Goal: Task Accomplishment & Management: Manage account settings

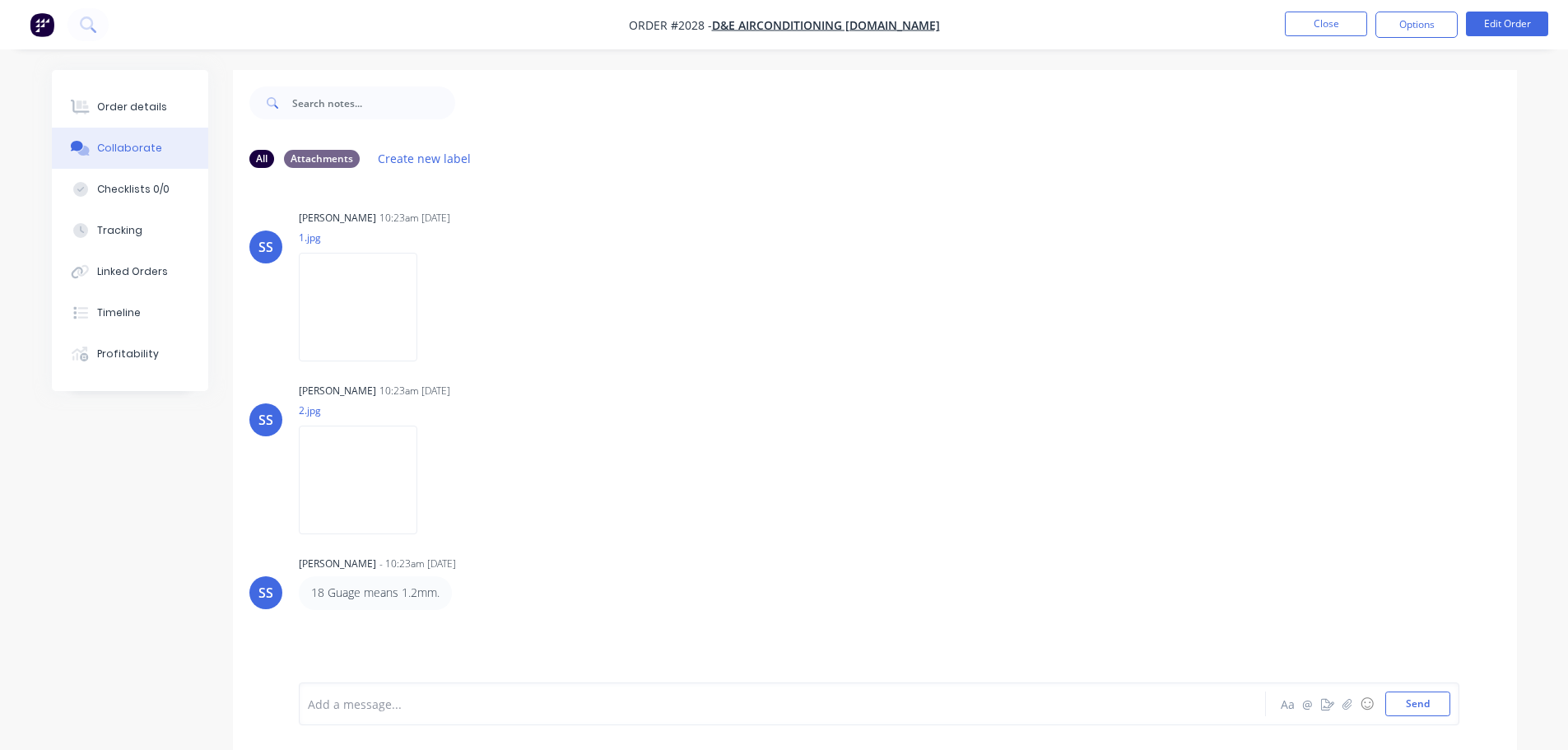
click at [46, 13] on img "button" at bounding box center [42, 25] width 25 height 25
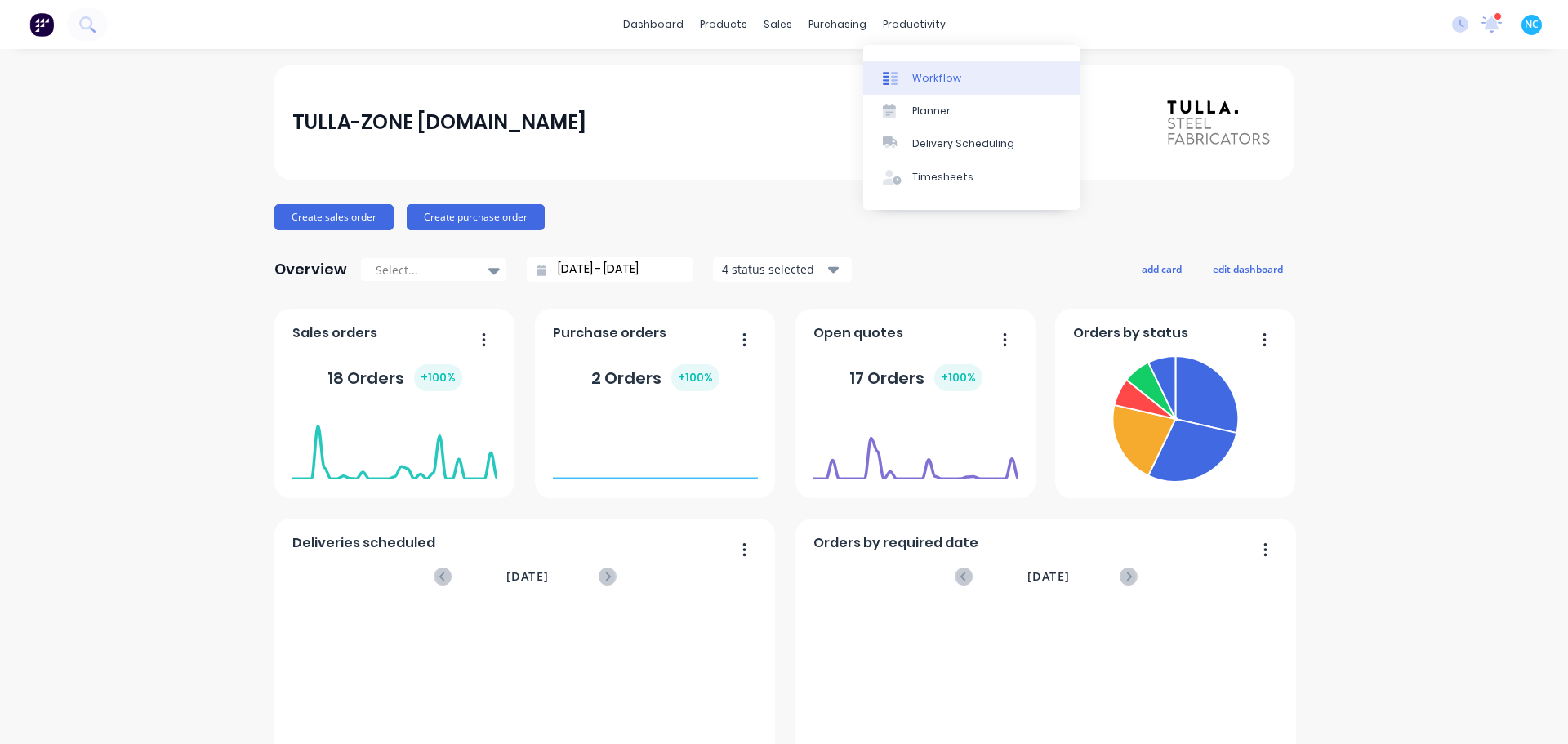
click at [770, 67] on link "Workflow" at bounding box center [971, 77] width 216 height 33
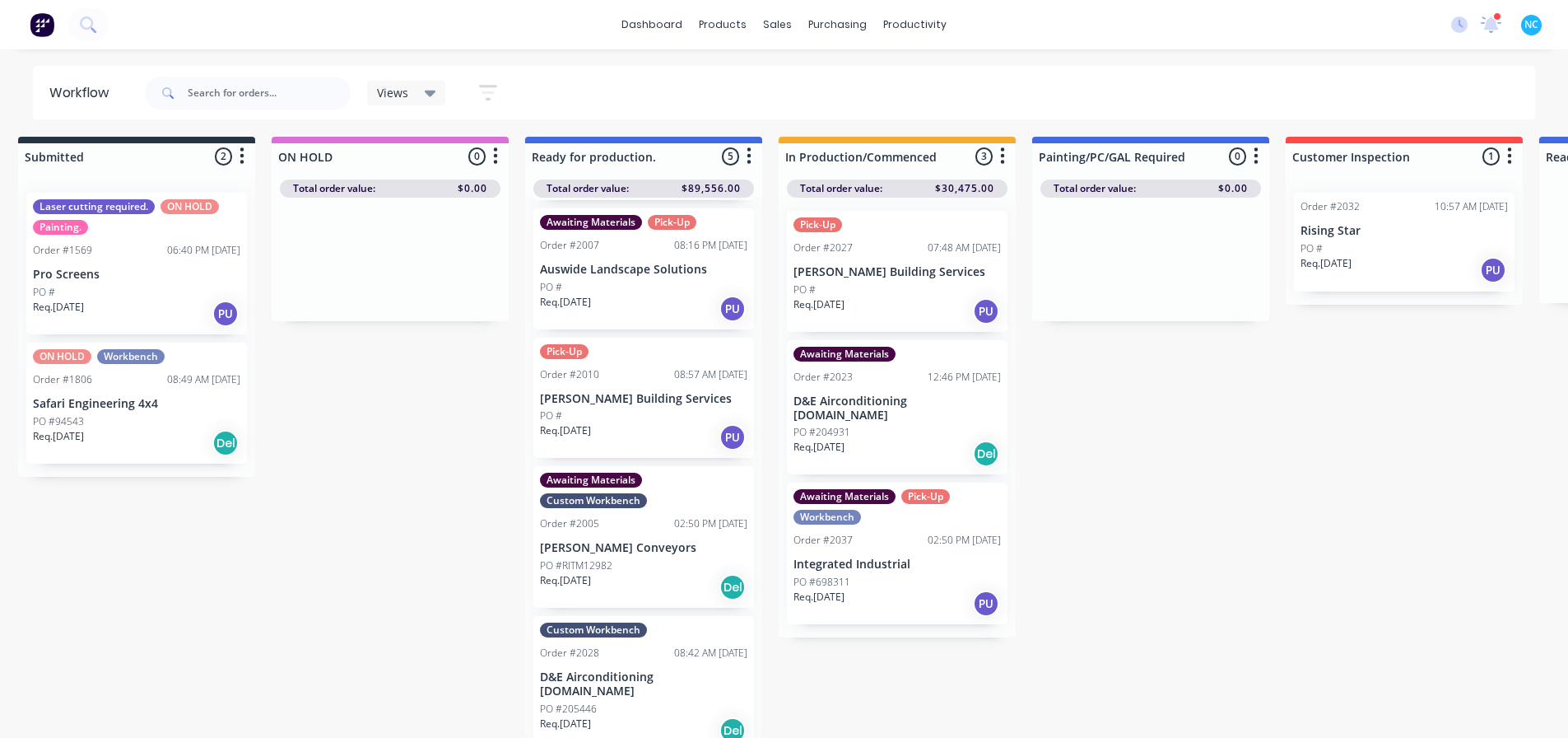
scroll to position [16, 17]
click at [634, 408] on div "PO #" at bounding box center [644, 416] width 207 height 15
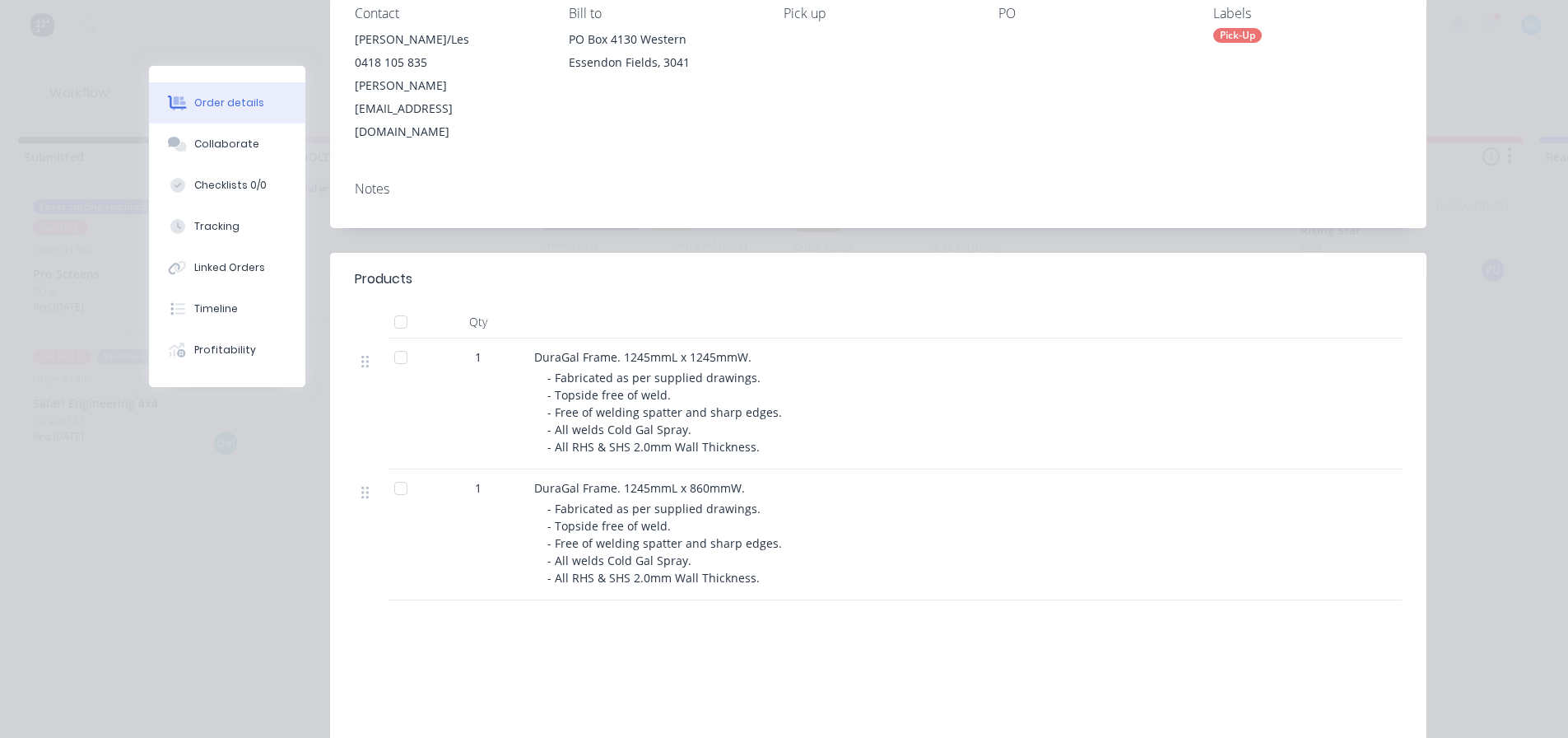
scroll to position [247, 0]
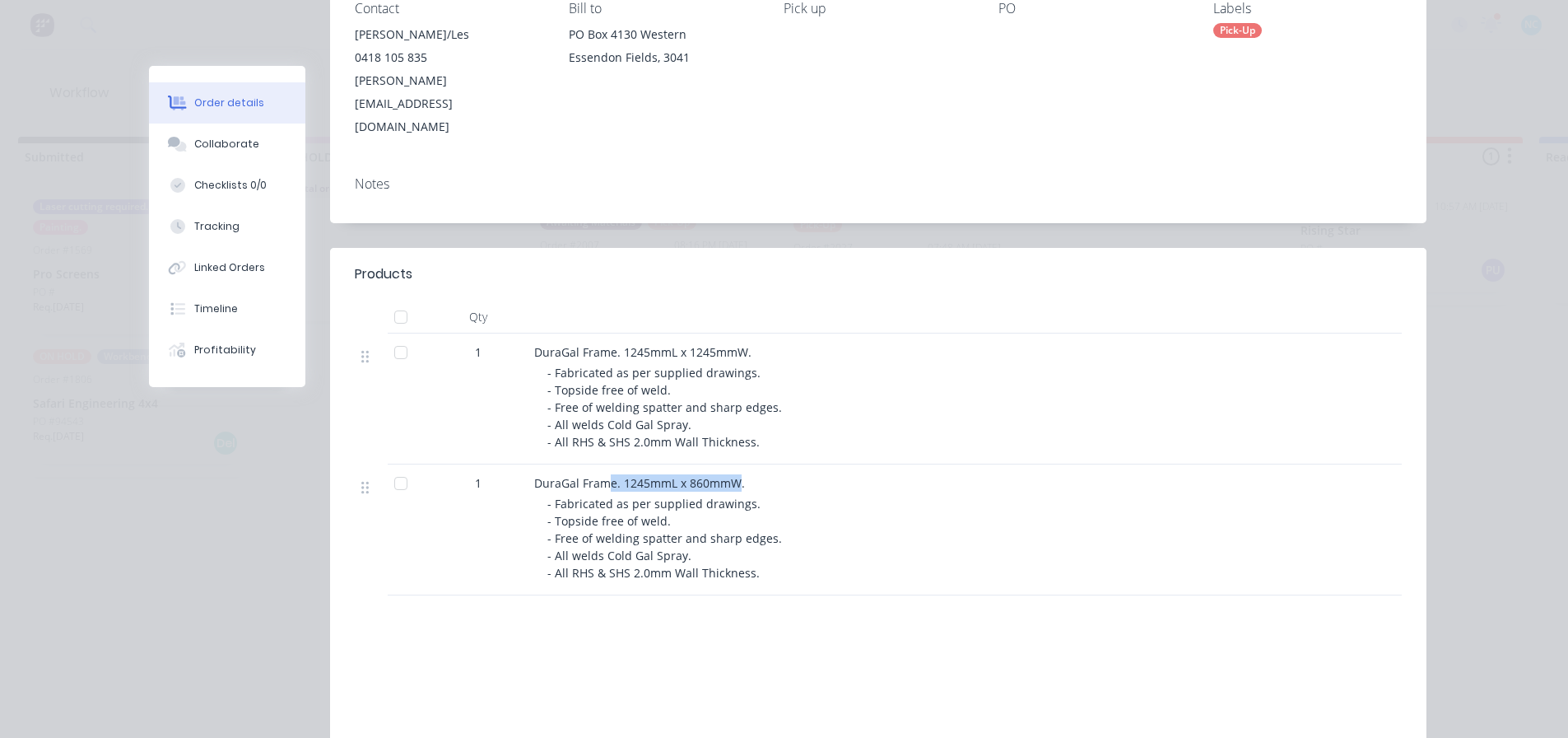
drag, startPoint x: 603, startPoint y: 443, endPoint x: 731, endPoint y: 442, distance: 128.0
click at [731, 475] on span "DuraGal Frame. 1245mmL x 860mmW." at bounding box center [640, 482] width 211 height 16
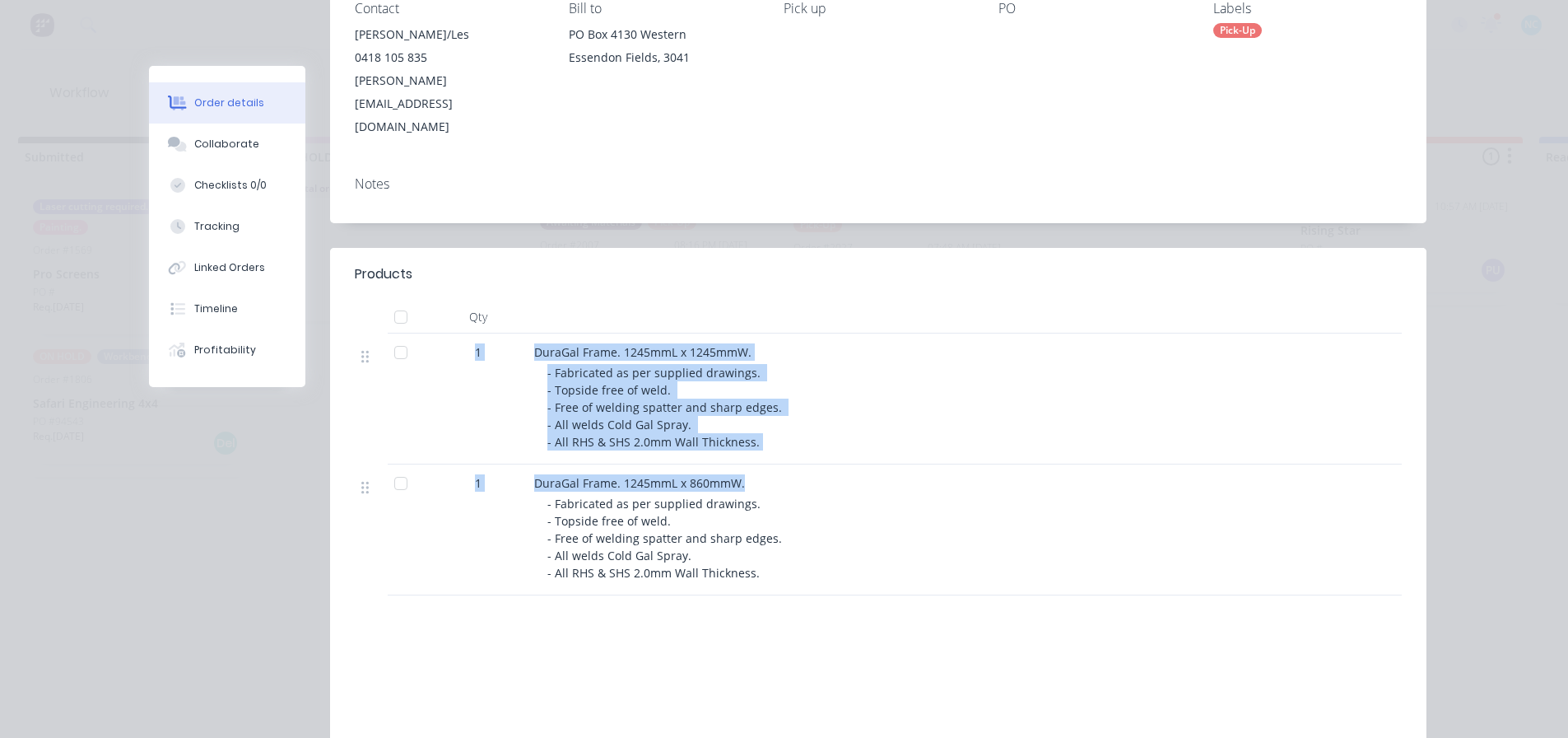
drag, startPoint x: 749, startPoint y: 442, endPoint x: 462, endPoint y: 404, distance: 289.5
click at [462, 404] on div "1 DuraGal Frame. 1245mmL x 1245mmW. - Fabricated as per supplied drawings. - To…" at bounding box center [879, 464] width 1047 height 261
click at [632, 475] on span "DuraGal Frame. 1245mmL x 860mmW." at bounding box center [640, 482] width 211 height 16
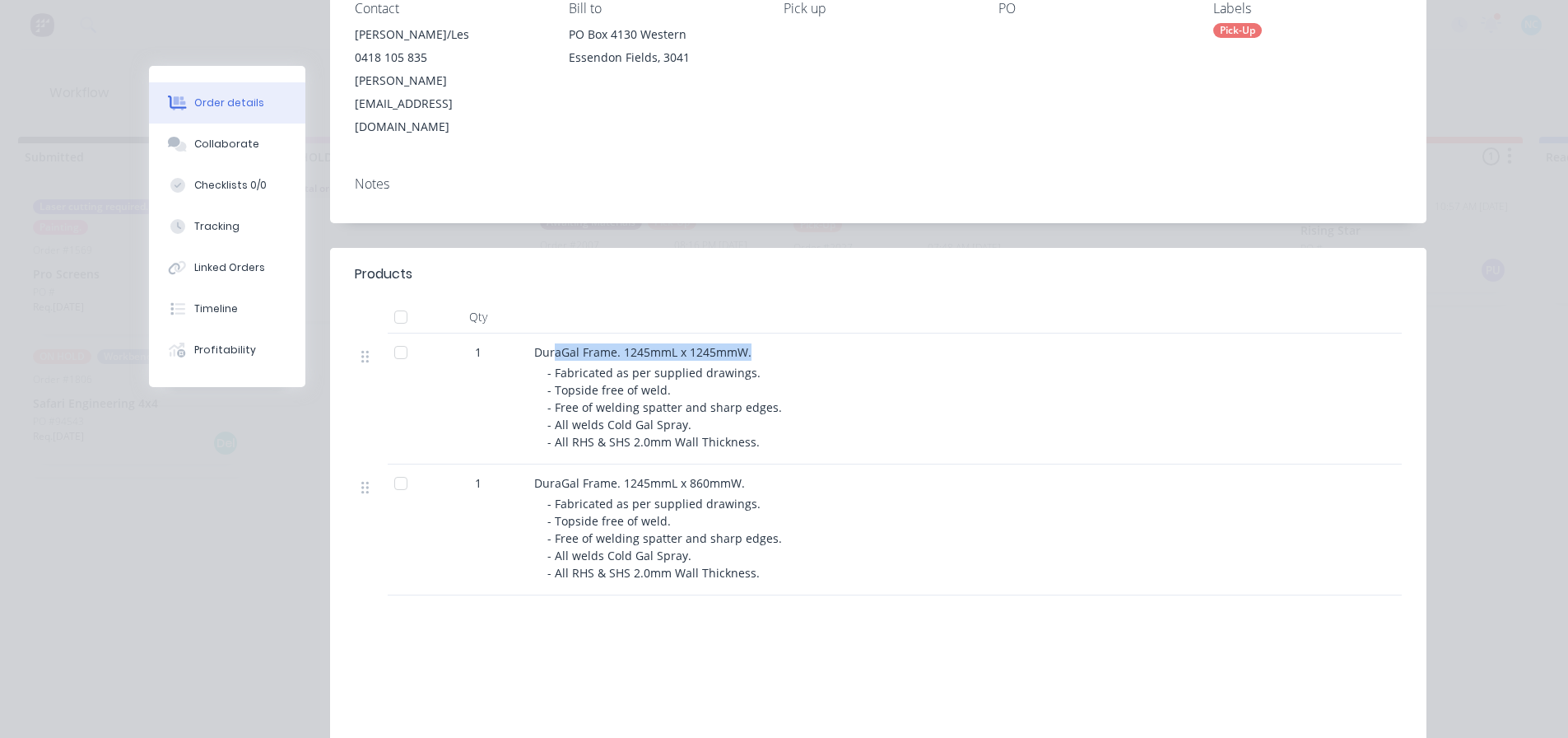
drag, startPoint x: 548, startPoint y: 308, endPoint x: 786, endPoint y: 308, distance: 238.0
click at [777, 344] on div "DuraGal Frame. 1245mmL x 1245mmW." at bounding box center [857, 352] width 645 height 17
drag, startPoint x: 534, startPoint y: 281, endPoint x: 528, endPoint y: 314, distance: 33.5
click at [534, 344] on div "DuraGal Frame. 1245mmL x 1245mmW." at bounding box center [857, 352] width 645 height 17
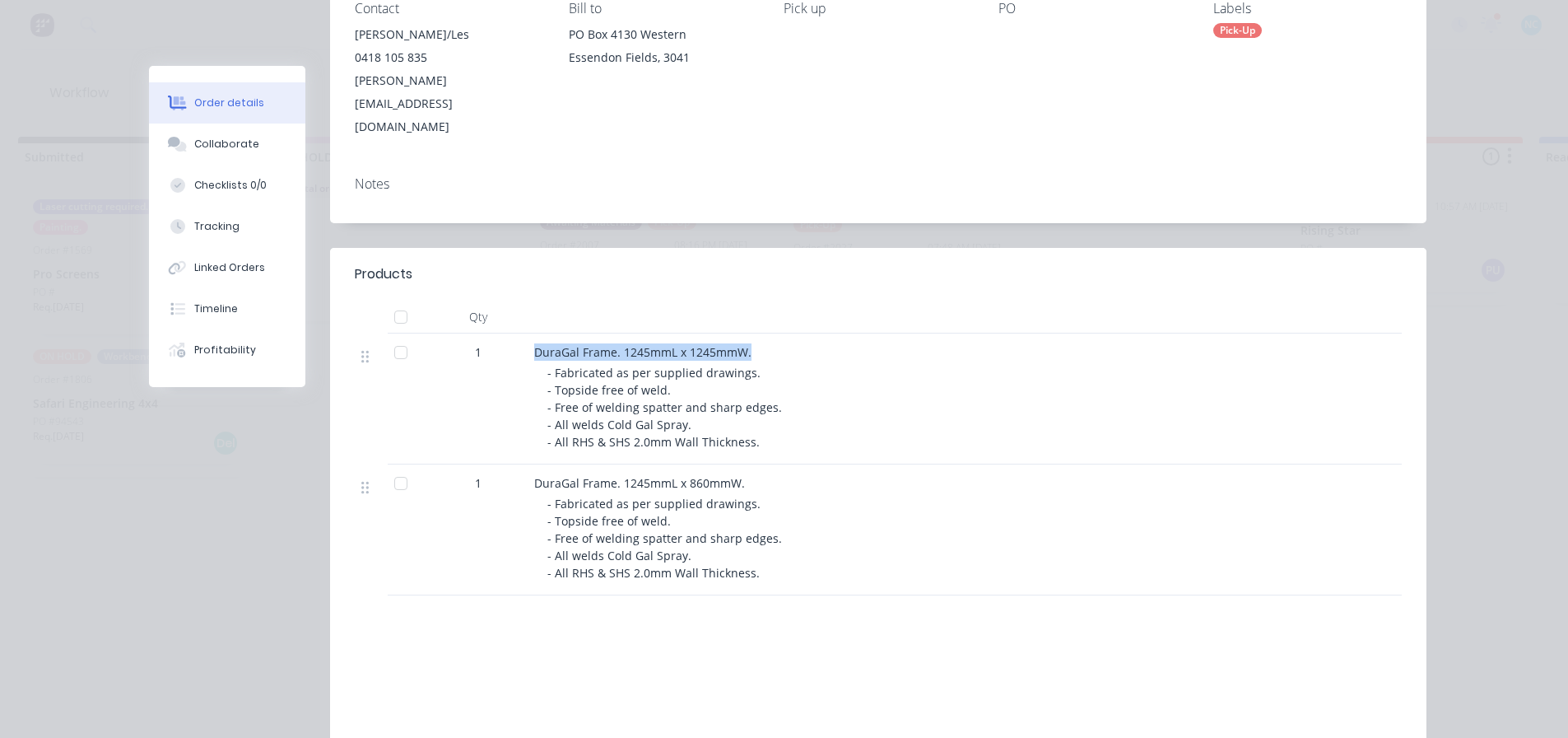
click at [534, 345] on span "DuraGal Frame. 1245mmL x 1245mmW." at bounding box center [643, 352] width 217 height 16
drag, startPoint x: 521, startPoint y: 301, endPoint x: 816, endPoint y: 304, distance: 295.0
click at [777, 334] on div "DuraGal Frame. 1245mmL x 1245mmW. - Fabricated as per supplied drawings. - Tops…" at bounding box center [857, 399] width 659 height 131
click at [734, 334] on div "DuraGal Frame. 1245mmL x 1245mmW. - Fabricated as per supplied drawings. - Tops…" at bounding box center [857, 399] width 659 height 131
drag, startPoint x: 746, startPoint y: 309, endPoint x: 514, endPoint y: 303, distance: 232.1
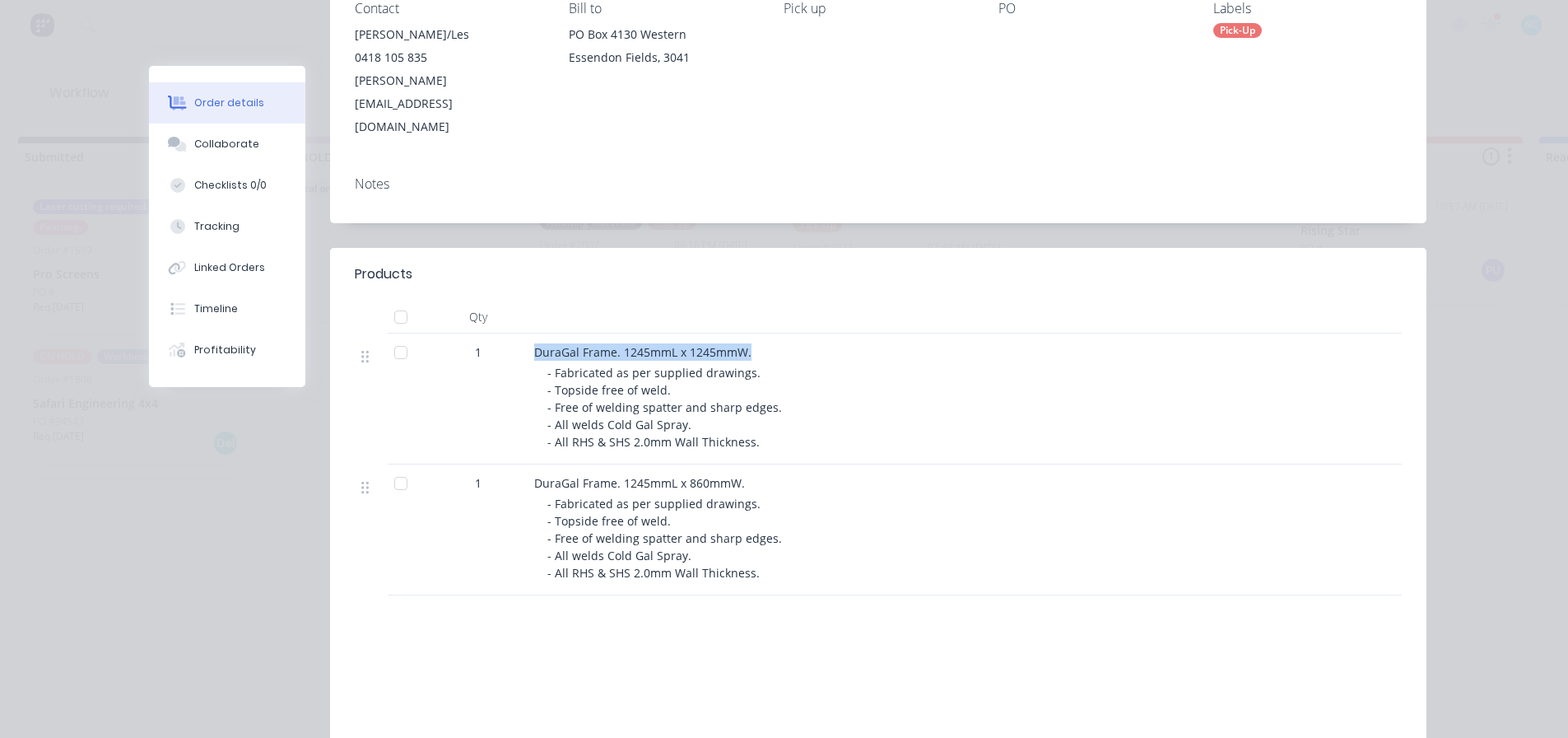
click at [514, 334] on div "1 DuraGal Frame. 1245mmL x 1245mmW. - Fabricated as per supplied drawings. - To…" at bounding box center [879, 399] width 1047 height 131
click at [514, 344] on div "1" at bounding box center [478, 352] width 85 height 17
drag, startPoint x: 530, startPoint y: 306, endPoint x: 747, endPoint y: 315, distance: 217.2
click at [747, 344] on div "DuraGal Frame. 1245mmL x 1245mmW." at bounding box center [857, 352] width 645 height 17
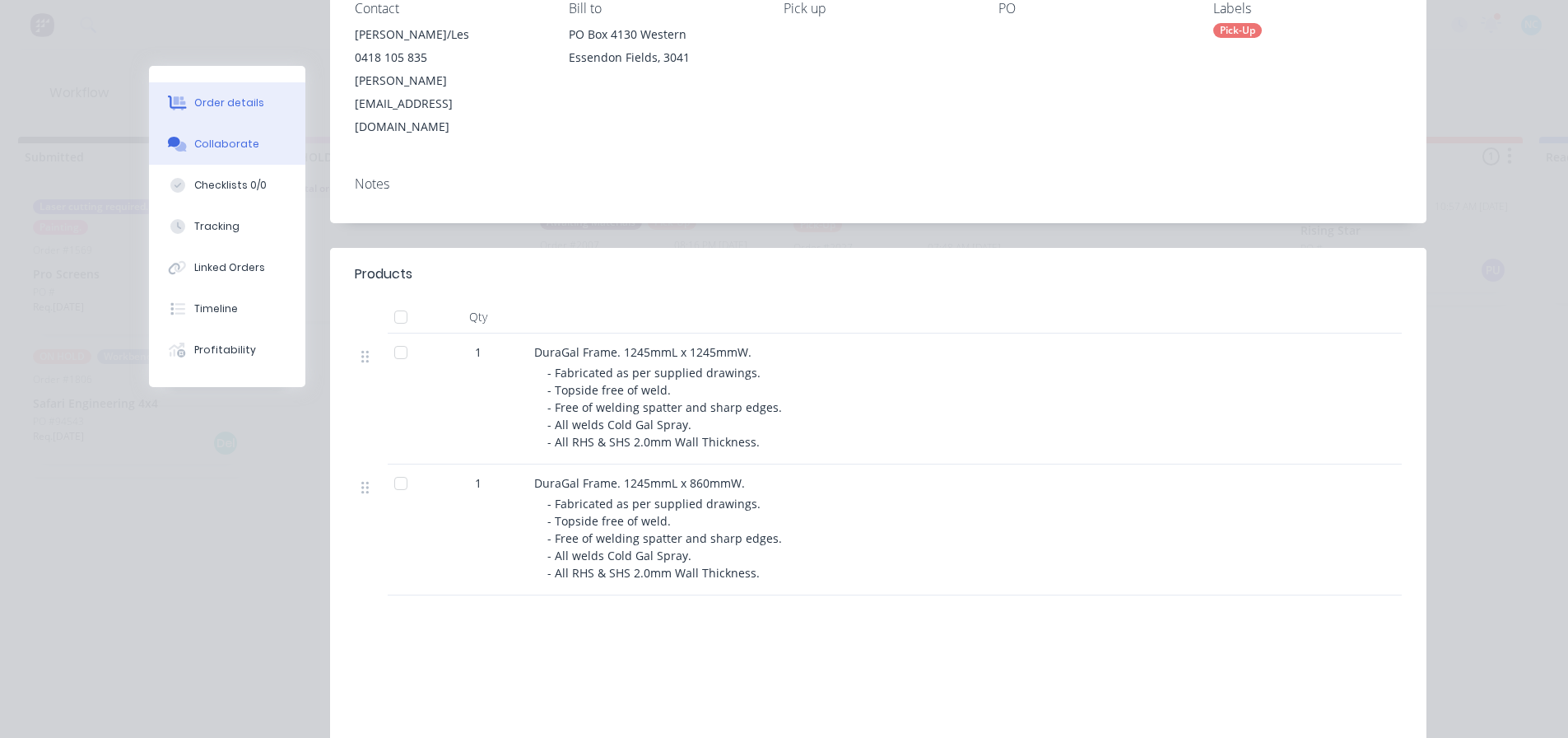
click at [251, 144] on button "Collaborate" at bounding box center [227, 144] width 156 height 42
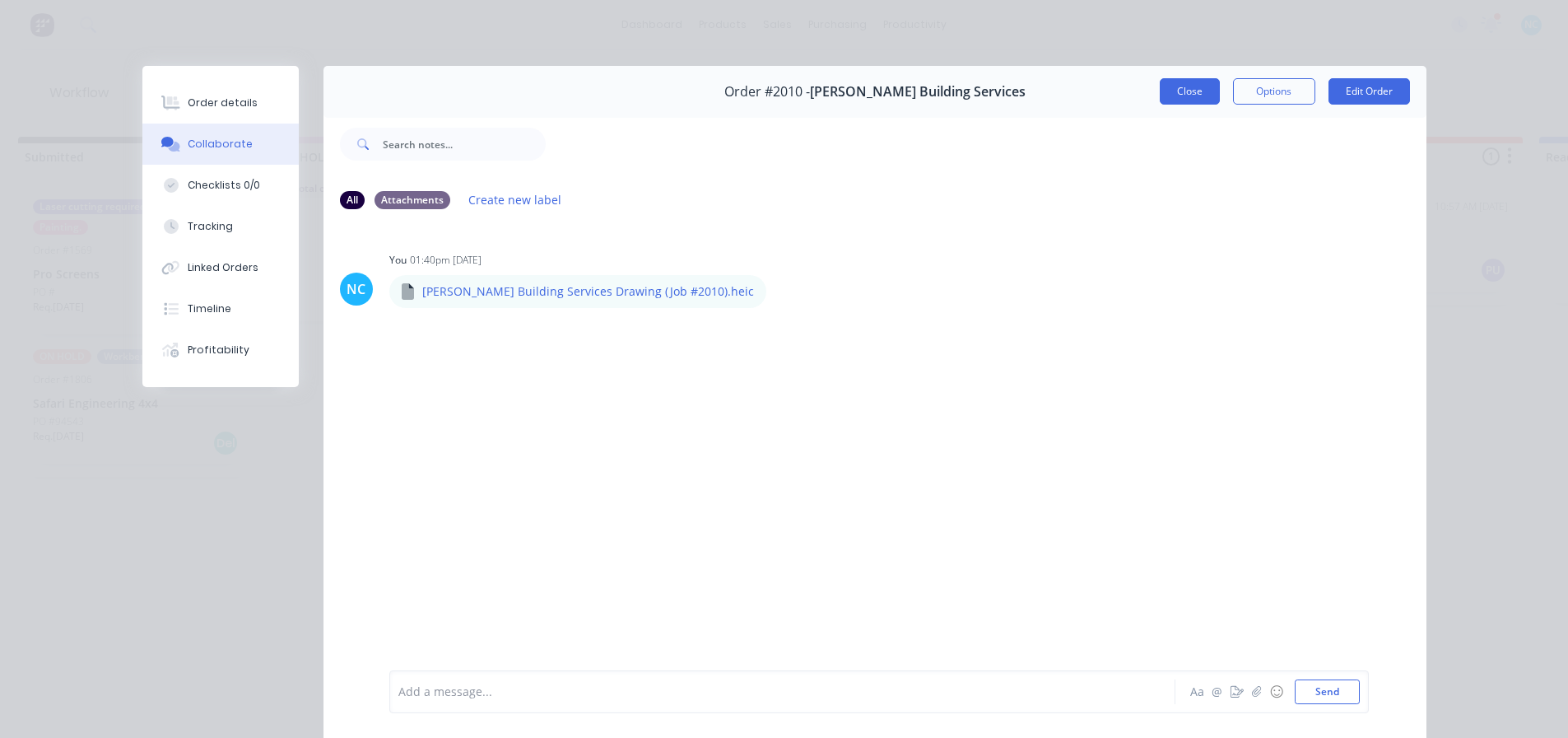
click at [777, 90] on button "Close" at bounding box center [1190, 91] width 60 height 27
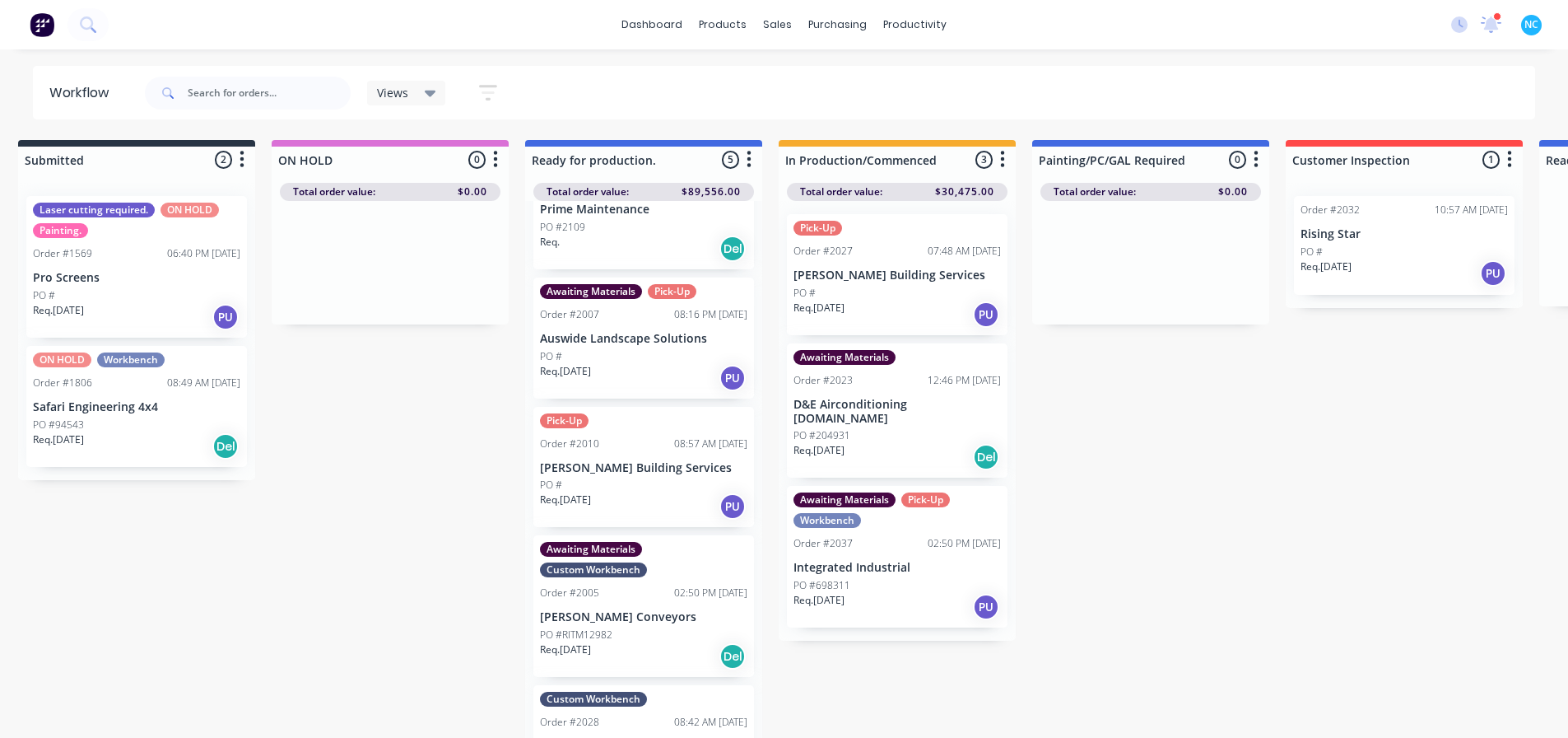
scroll to position [153, 0]
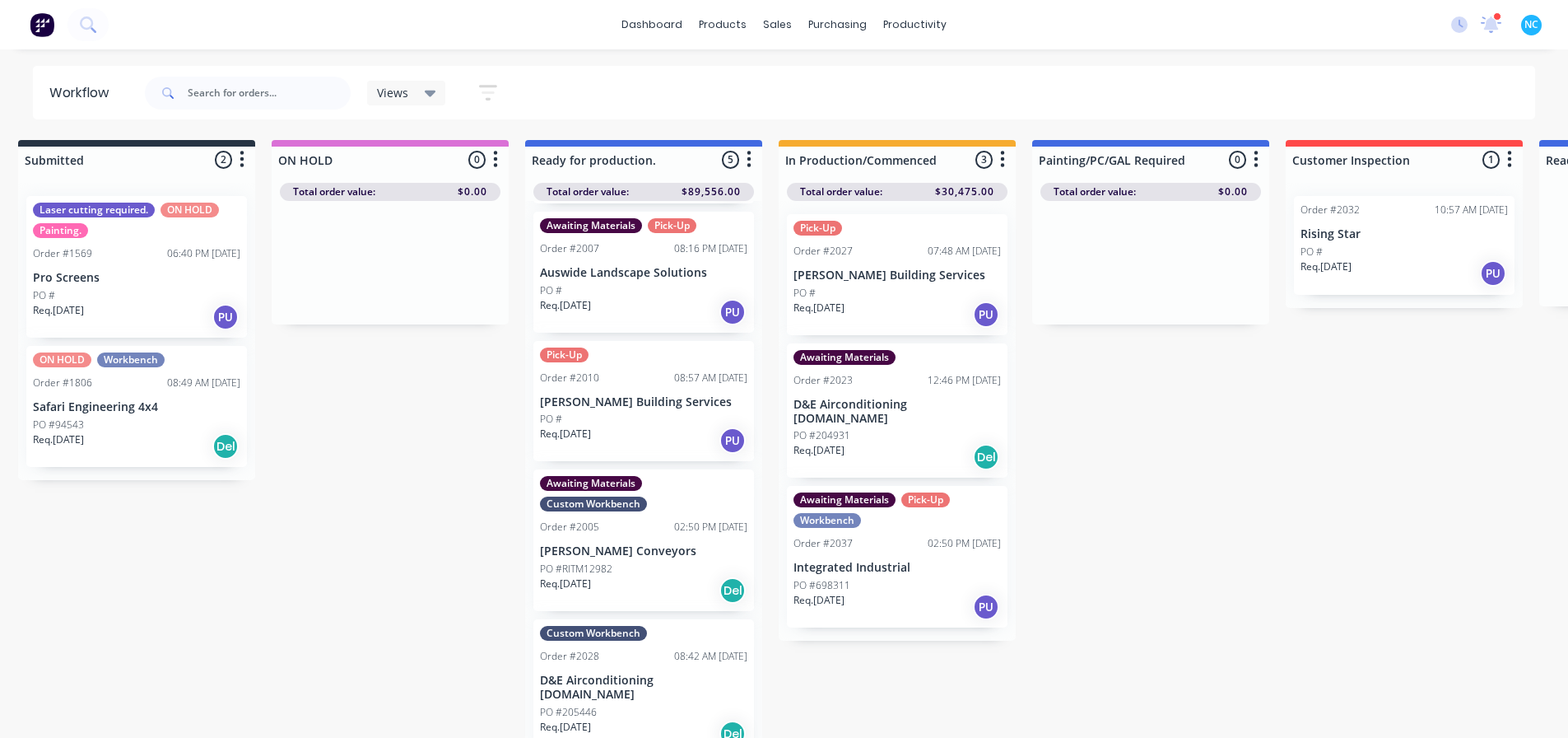
click at [744, 154] on button "button" at bounding box center [749, 160] width 20 height 20
click at [693, 193] on button "Sort By" at bounding box center [676, 195] width 164 height 27
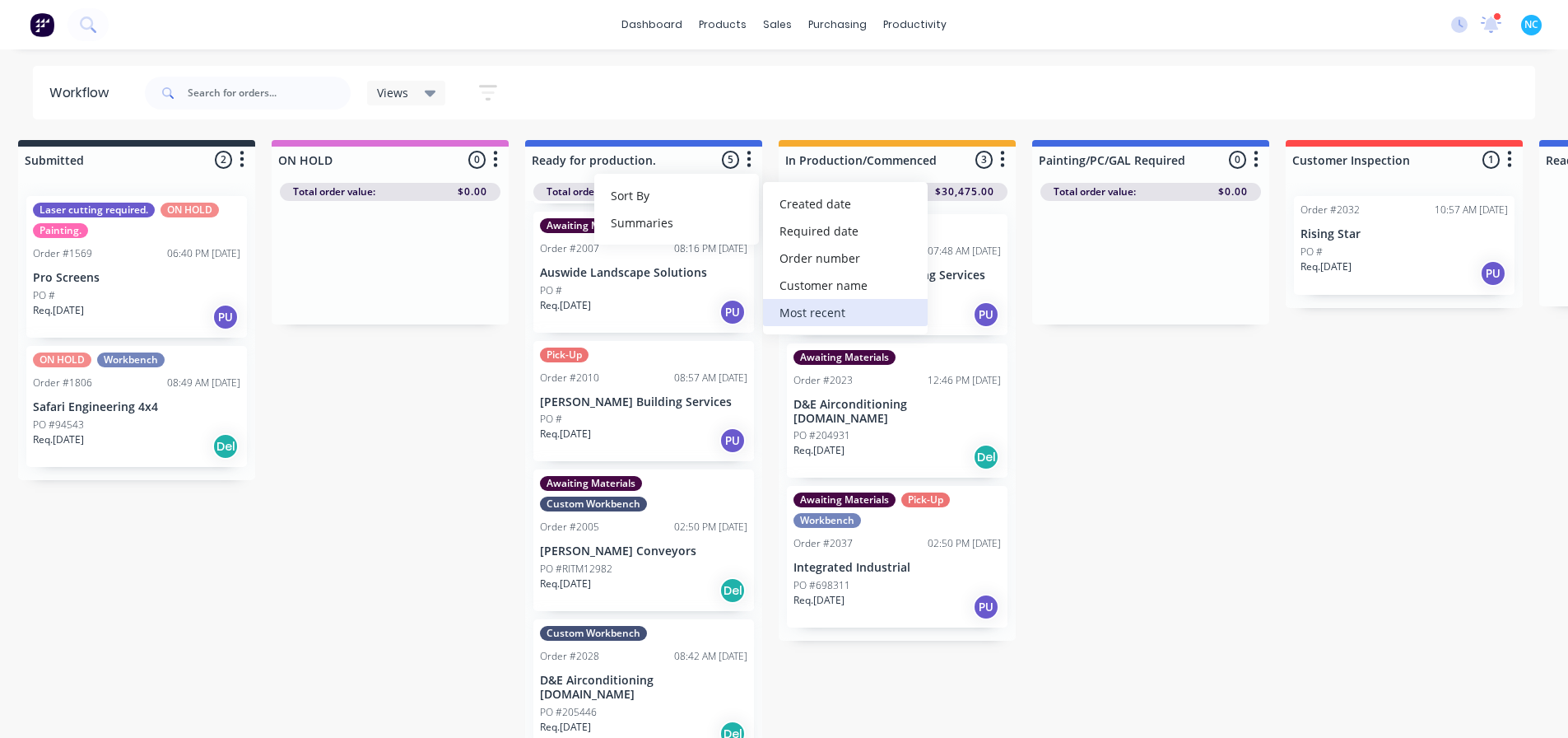
click at [777, 301] on recent "Most recent" at bounding box center [845, 312] width 164 height 27
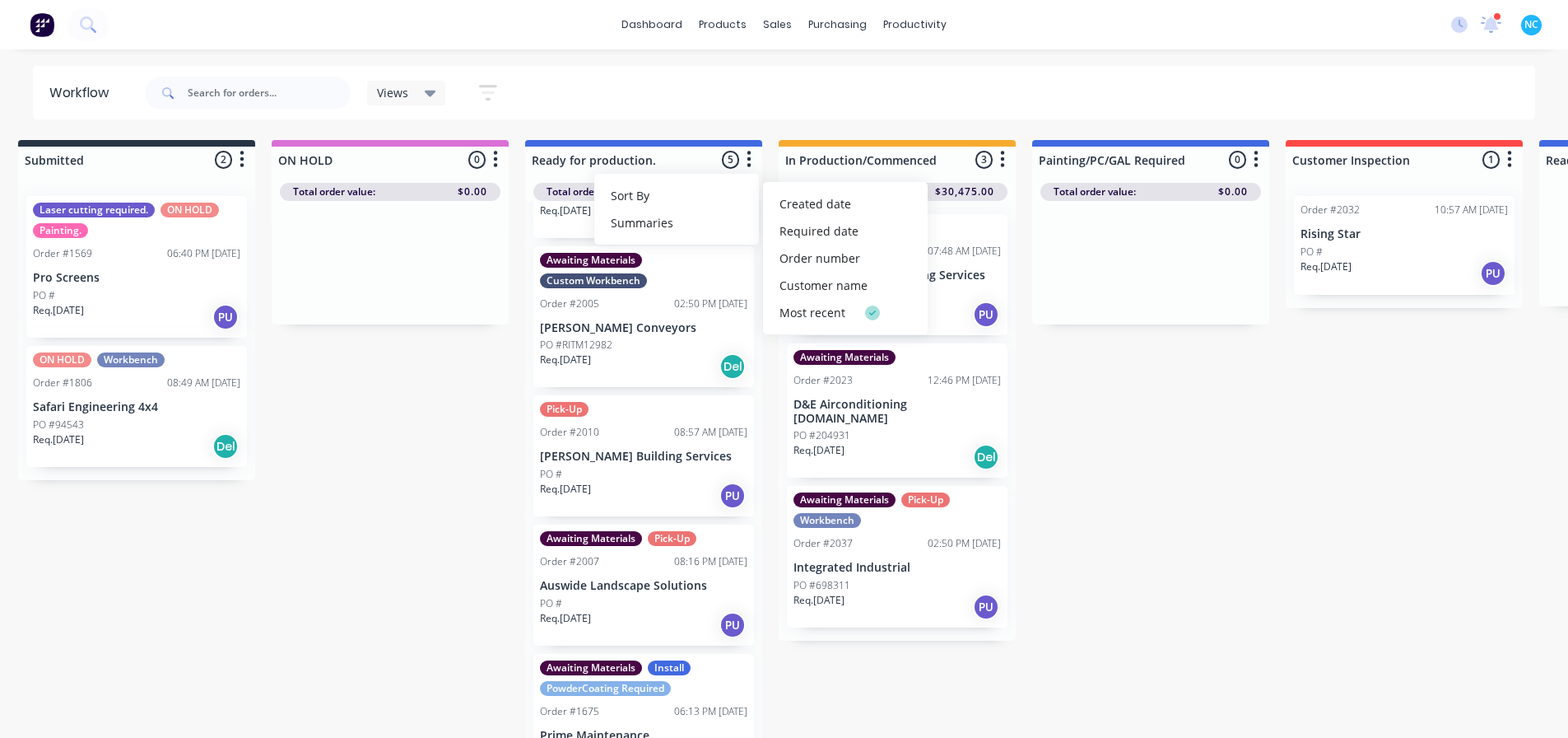
scroll to position [0, 0]
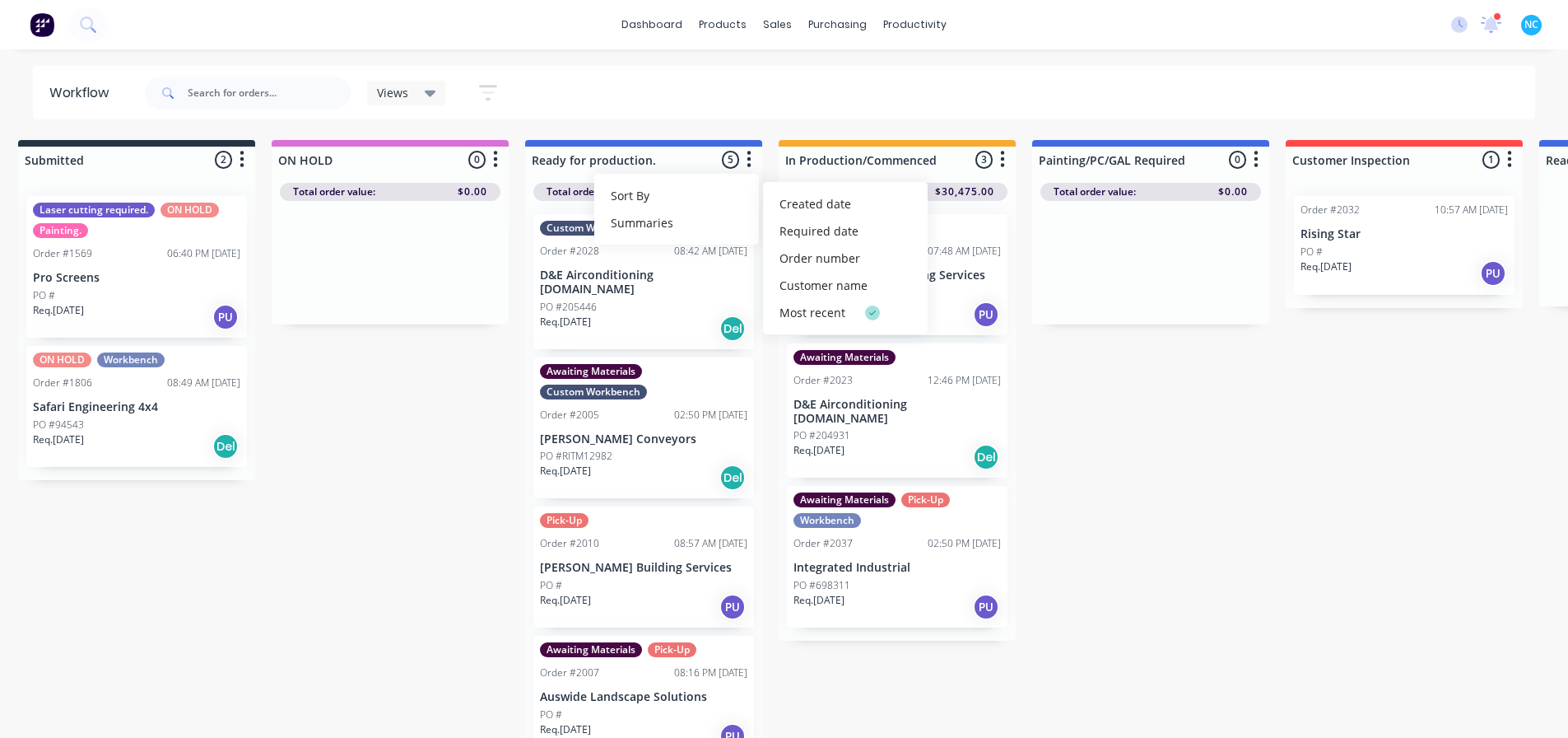
click at [424, 398] on div "Submitted 2 Sort By Created date Required date Order number Customer name Most …" at bounding box center [1462, 441] width 2983 height 601
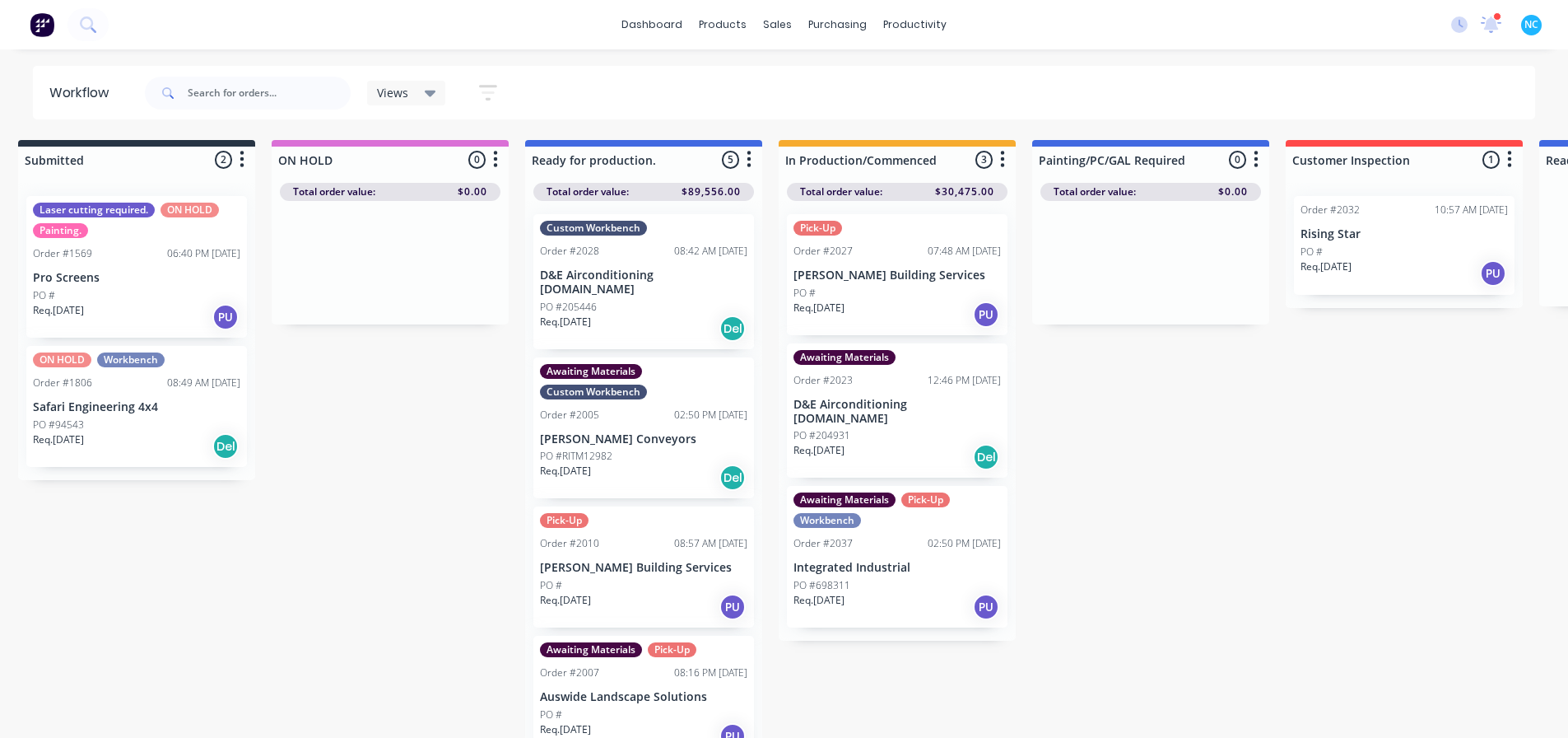
click at [623, 449] on div "PO #RITM12982" at bounding box center [644, 457] width 207 height 15
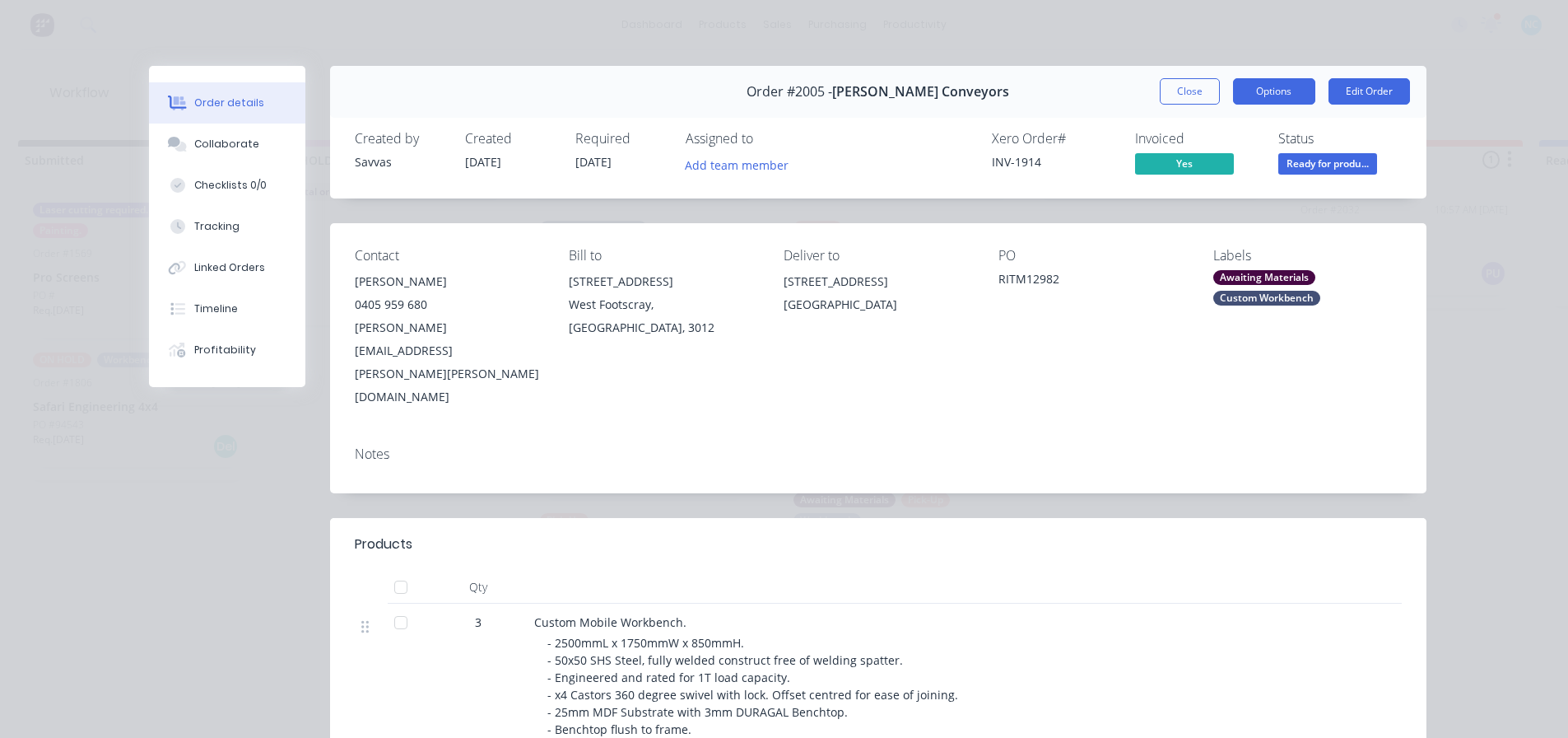
click at [777, 98] on button "Options" at bounding box center [1273, 91] width 82 height 27
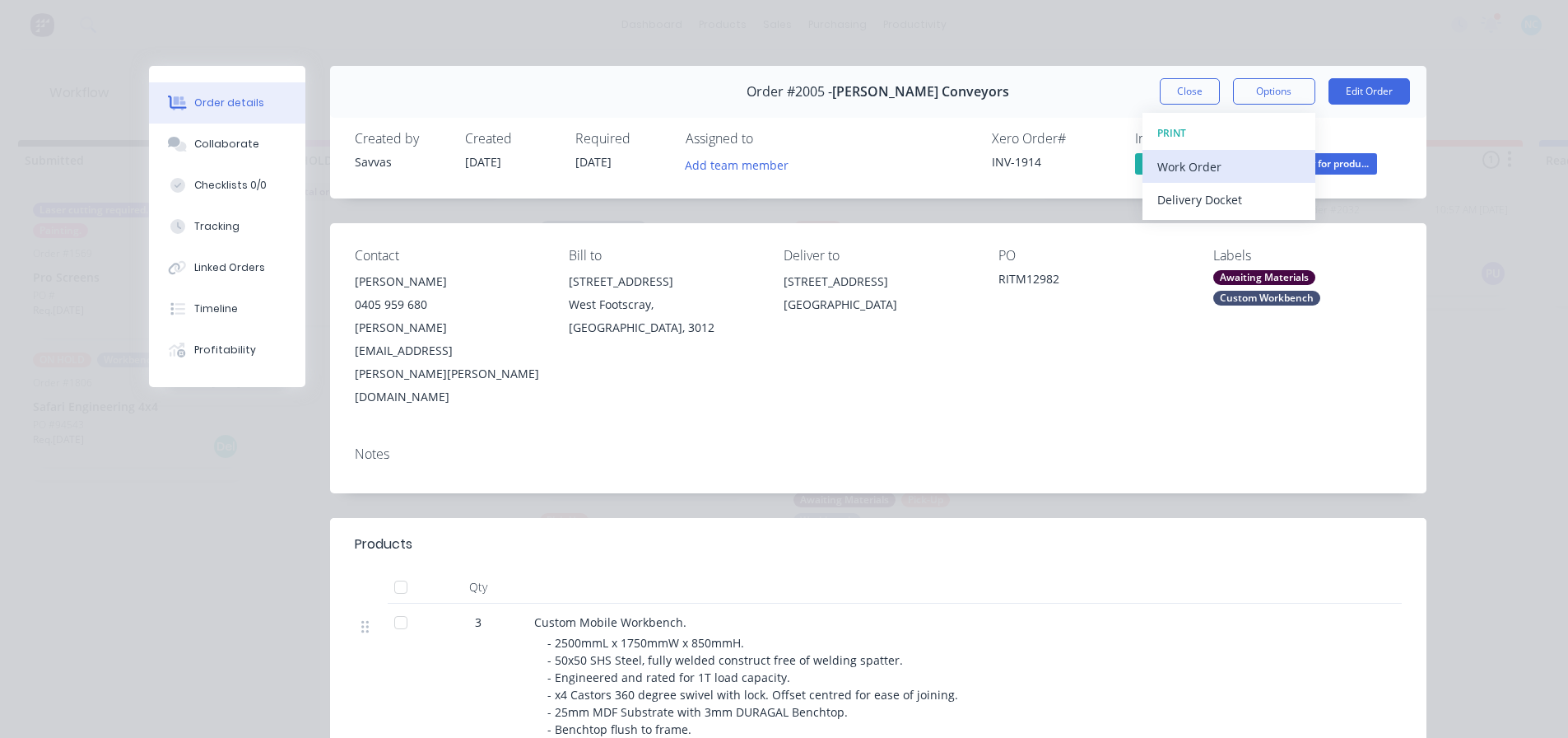
click at [777, 154] on button "Work Order" at bounding box center [1229, 167] width 173 height 33
click at [777, 188] on div "Standard" at bounding box center [1229, 199] width 144 height 24
click at [777, 81] on button "Close" at bounding box center [1190, 91] width 60 height 27
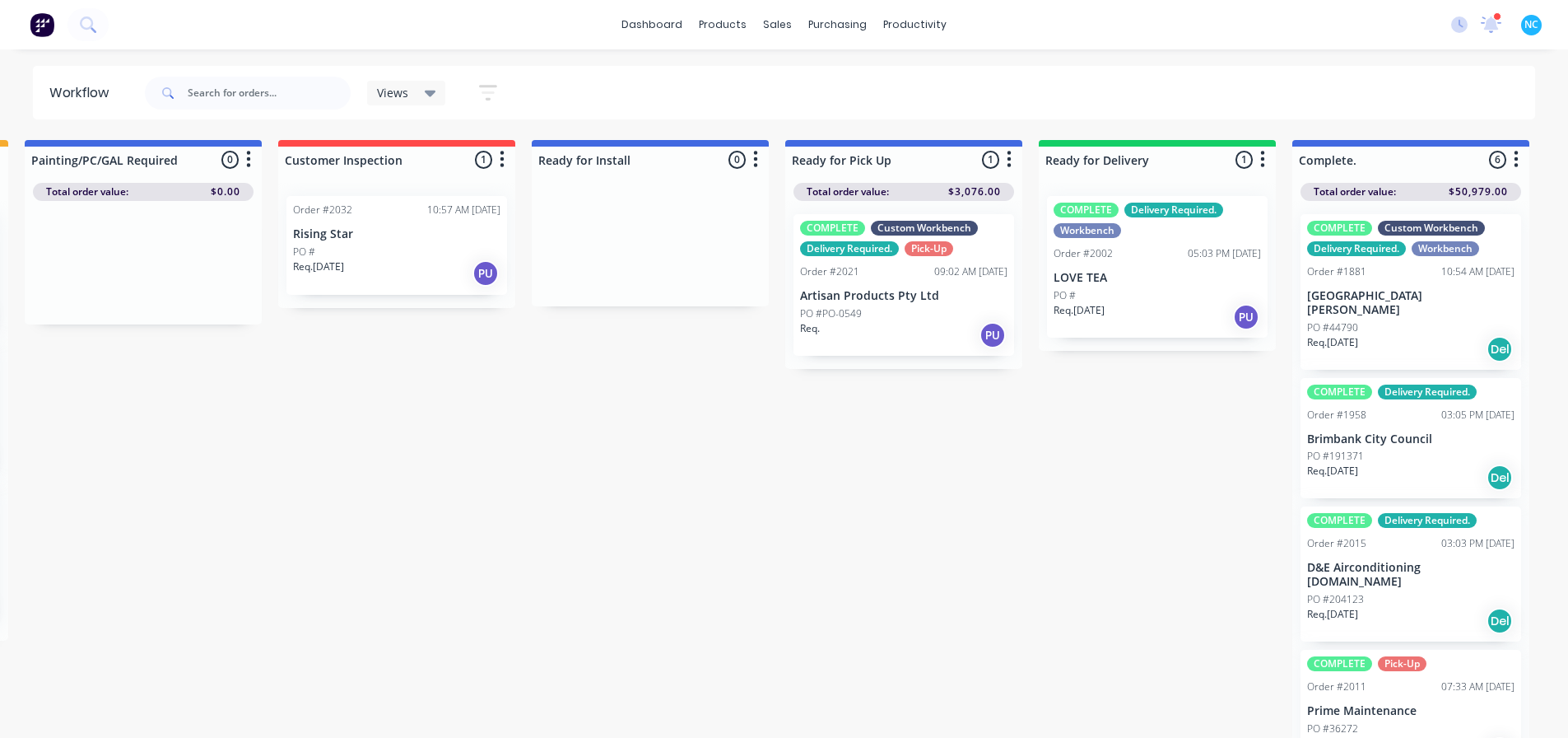
scroll to position [0, 1415]
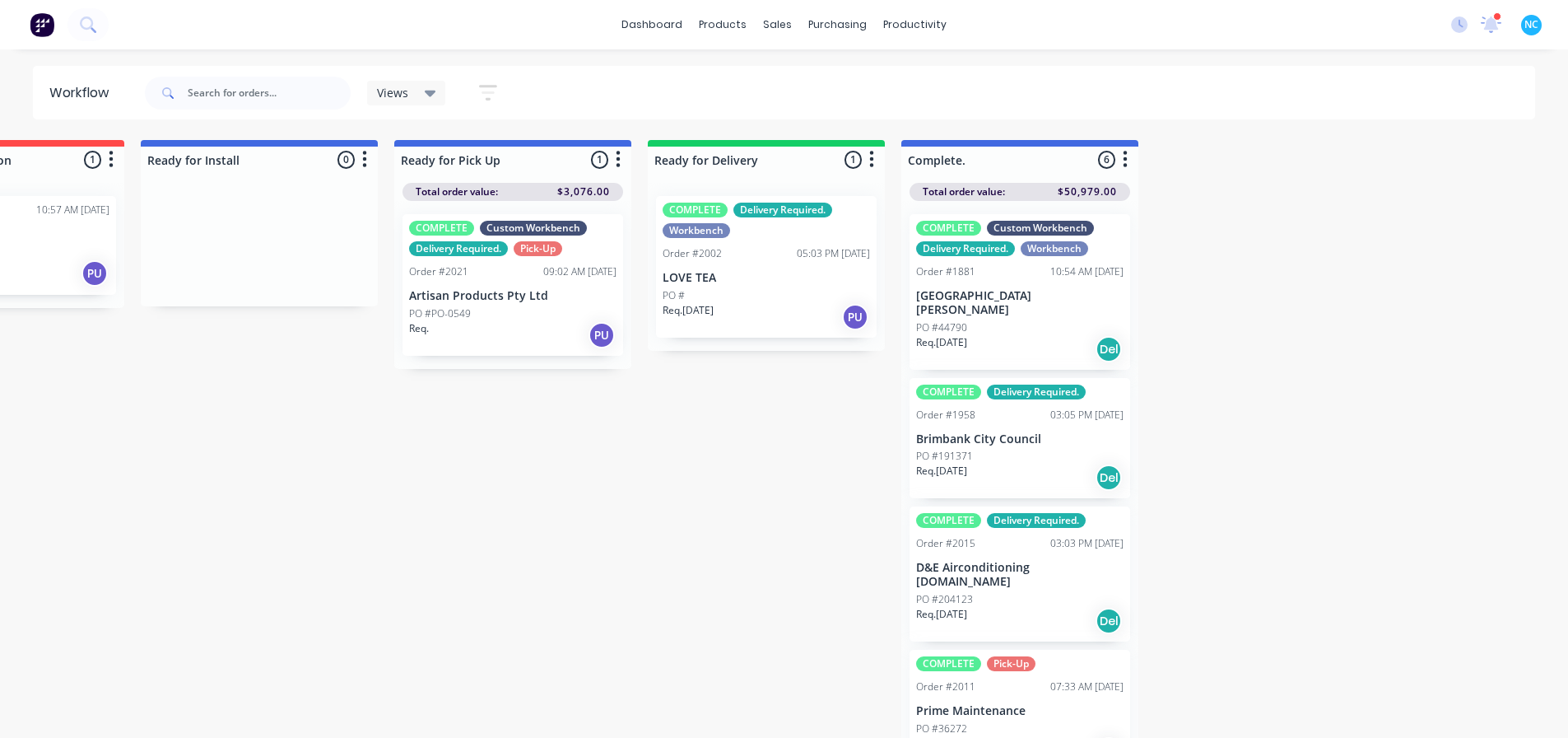
click at [763, 288] on div "PO #" at bounding box center [767, 296] width 207 height 15
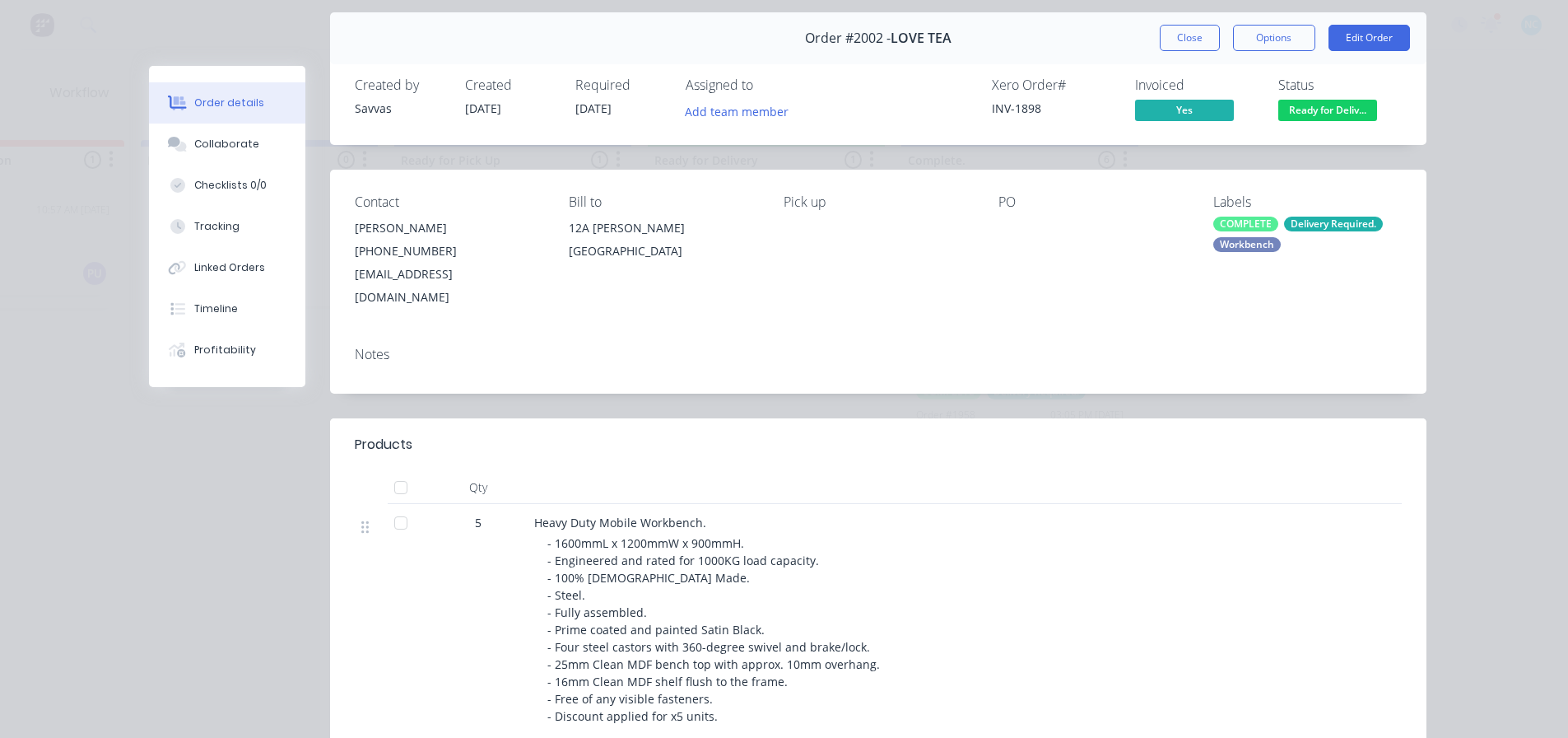
scroll to position [82, 0]
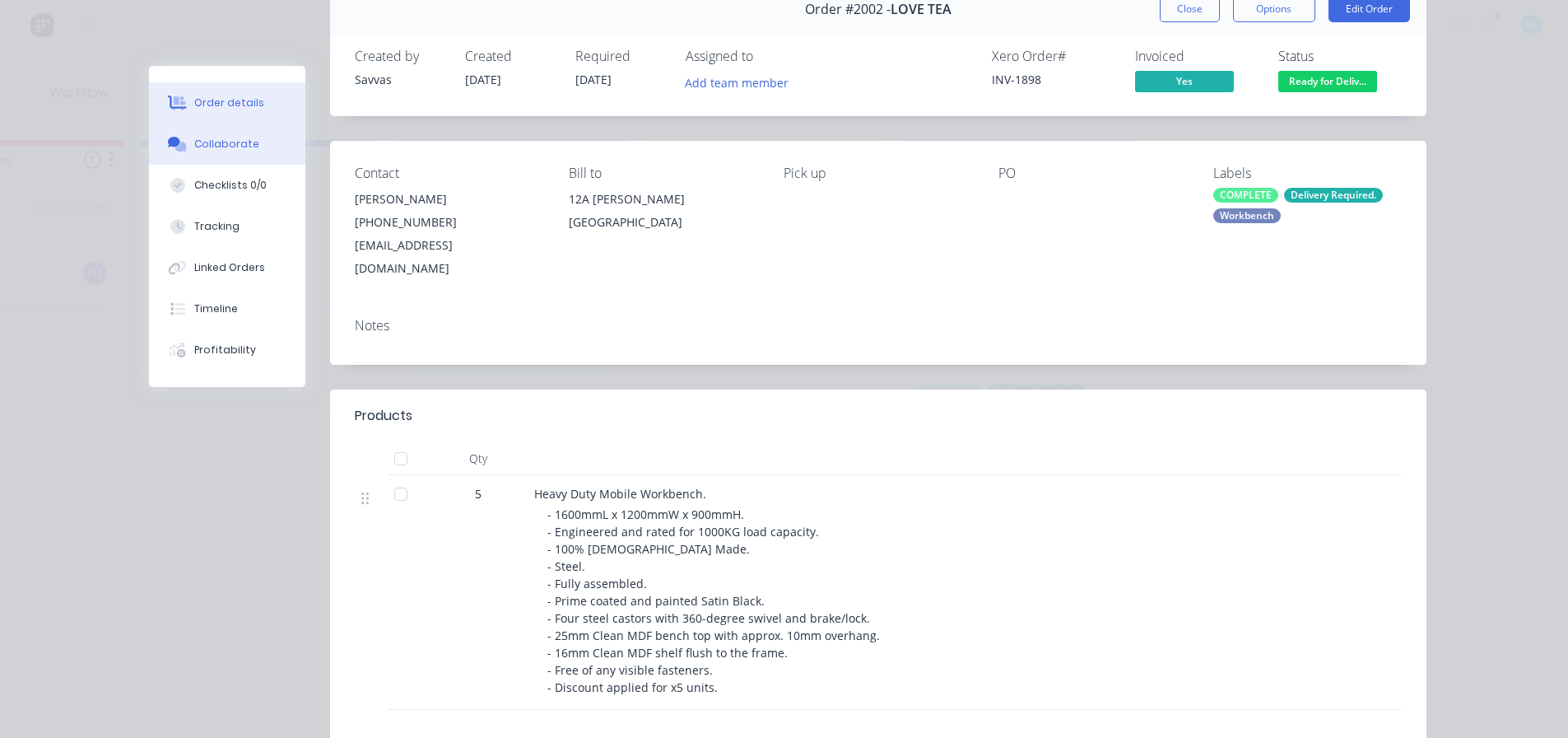
click at [212, 144] on div "Collaborate" at bounding box center [226, 144] width 65 height 15
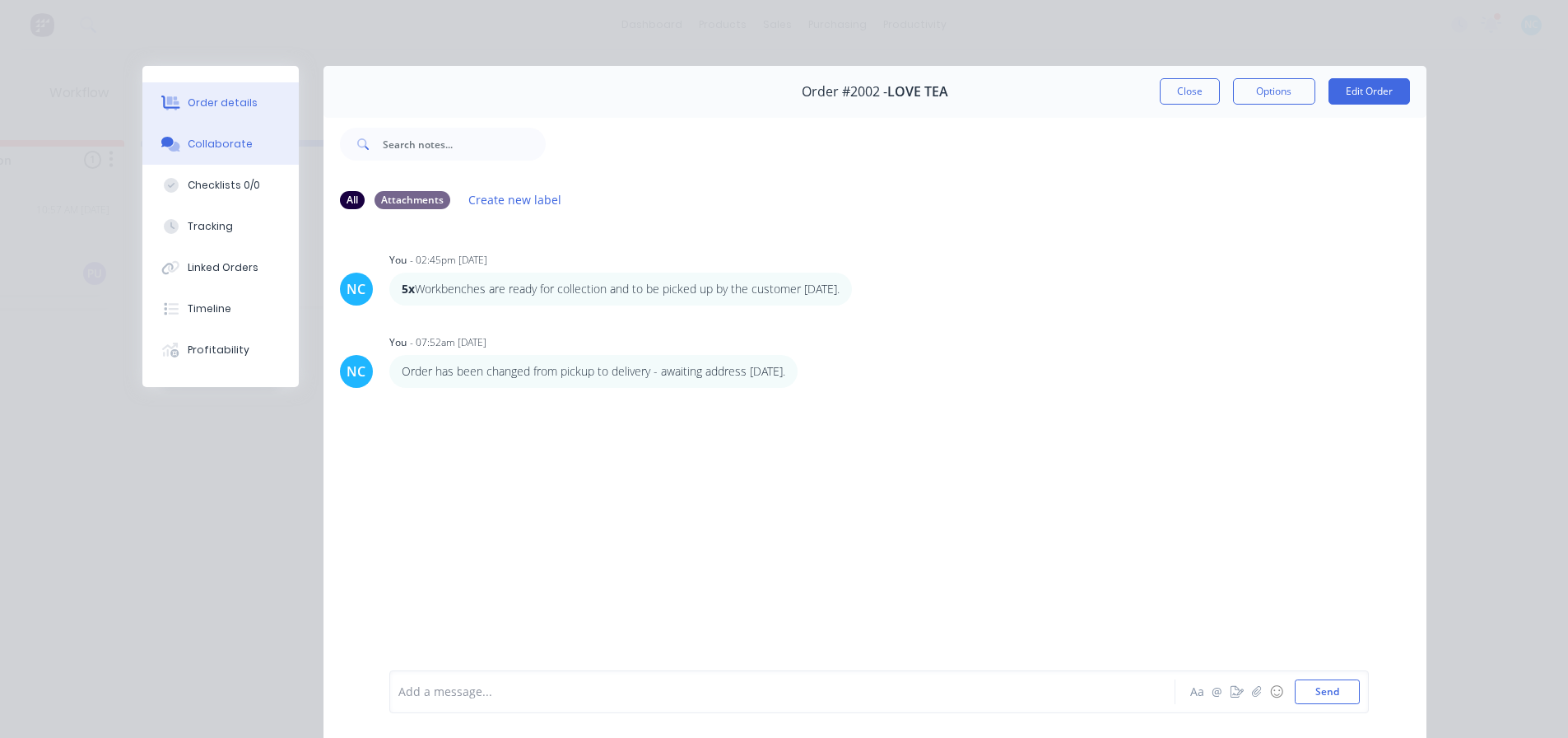
click at [229, 117] on button "Order details" at bounding box center [221, 103] width 156 height 42
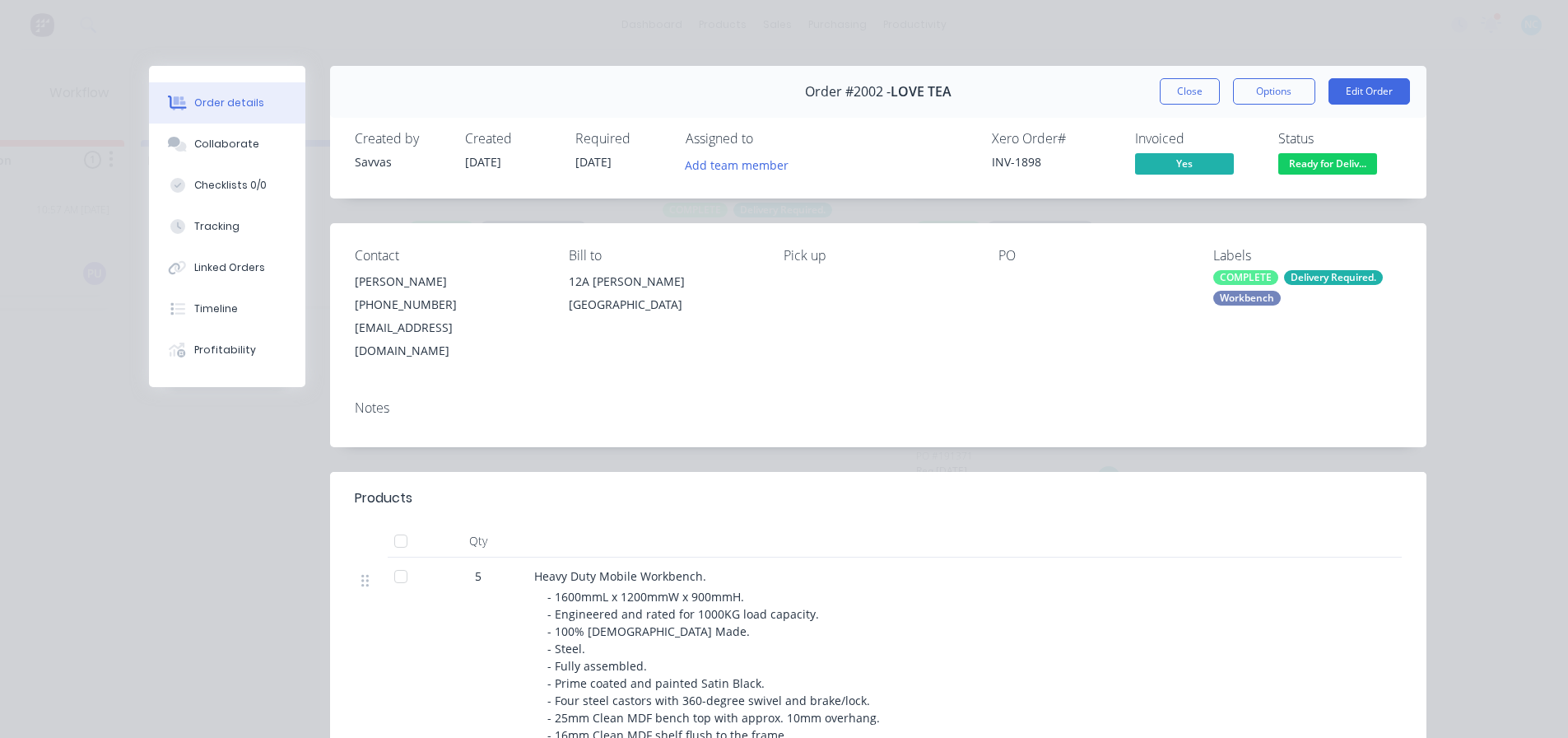
drag, startPoint x: 551, startPoint y: 282, endPoint x: 727, endPoint y: 310, distance: 178.2
click at [727, 310] on div "Contact Fiona (03) 5221 6895 accounts@lovetea.com.au Bill to 12A Birkett Pl Sou…" at bounding box center [878, 305] width 1096 height 164
click at [197, 130] on button "Collaborate" at bounding box center [227, 144] width 156 height 42
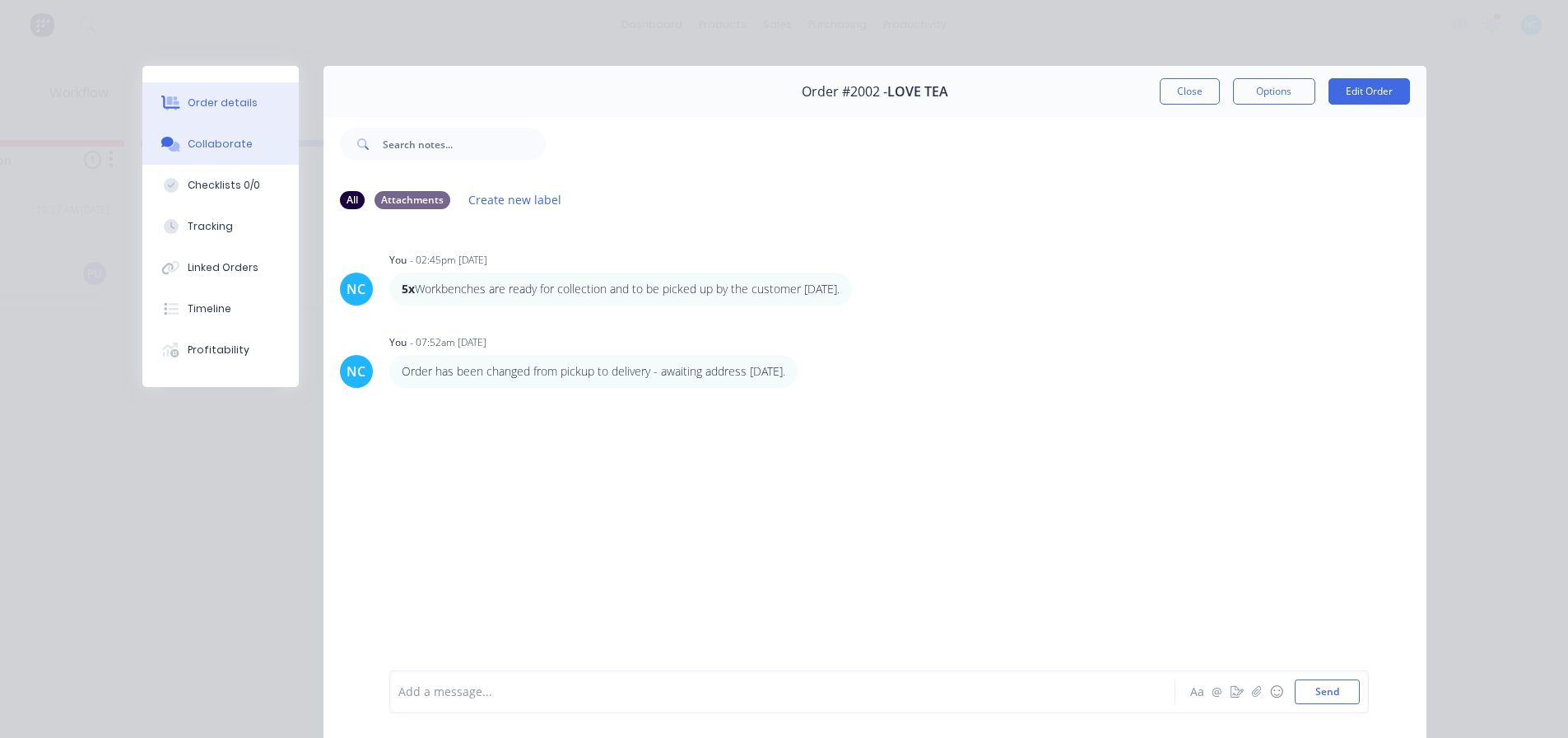
click at [214, 114] on button "Order details" at bounding box center [221, 103] width 156 height 42
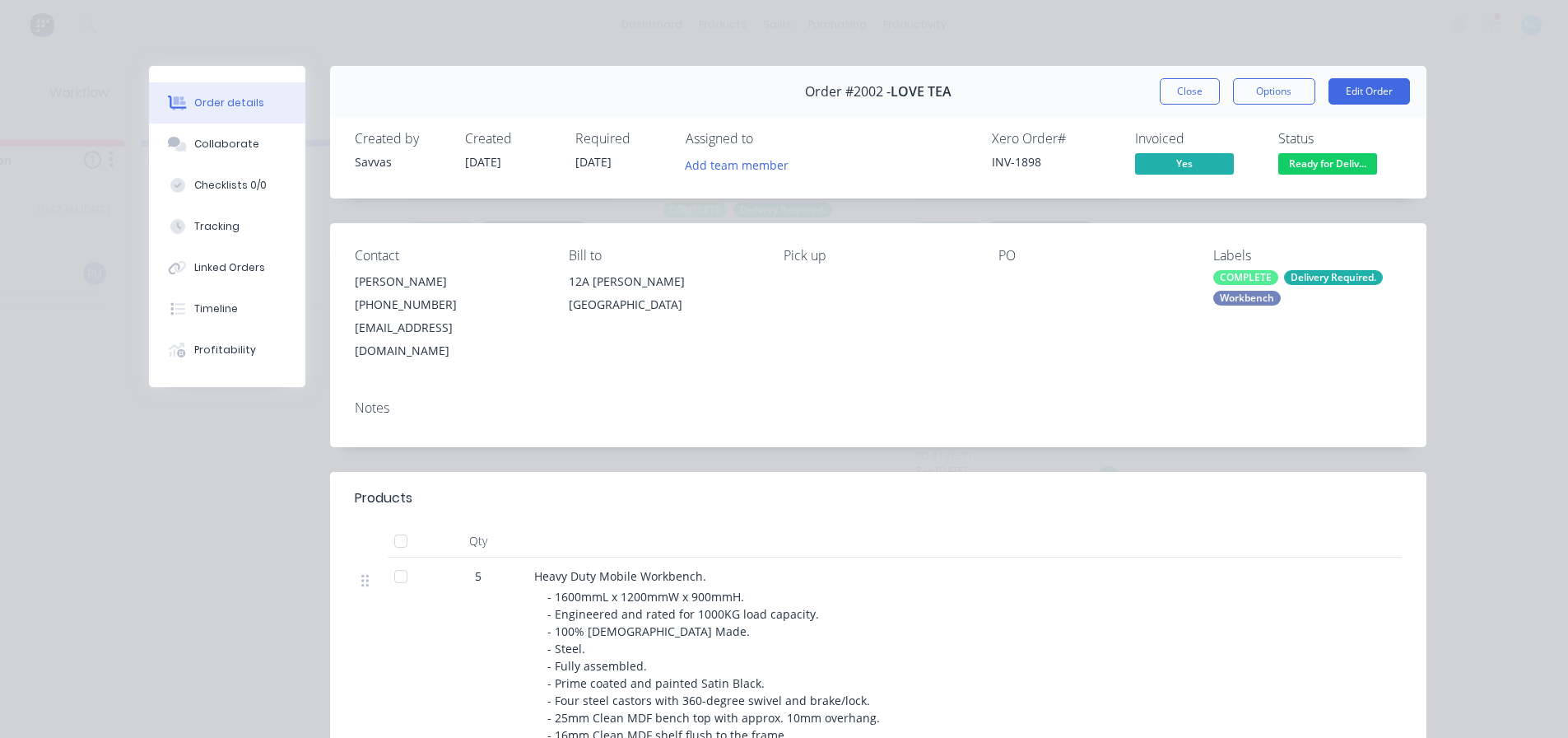
drag, startPoint x: 608, startPoint y: 292, endPoint x: 722, endPoint y: 311, distance: 115.6
click at [722, 311] on div "12A Birkett Pl South Geelong, Victoria, 3220" at bounding box center [662, 296] width 188 height 52
click at [722, 311] on div "South Geelong, Victoria, 3220" at bounding box center [662, 305] width 188 height 23
drag, startPoint x: 718, startPoint y: 305, endPoint x: 562, endPoint y: 291, distance: 156.6
click at [568, 291] on div "12A Birkett Pl South Geelong, Victoria, 3220" at bounding box center [662, 296] width 188 height 52
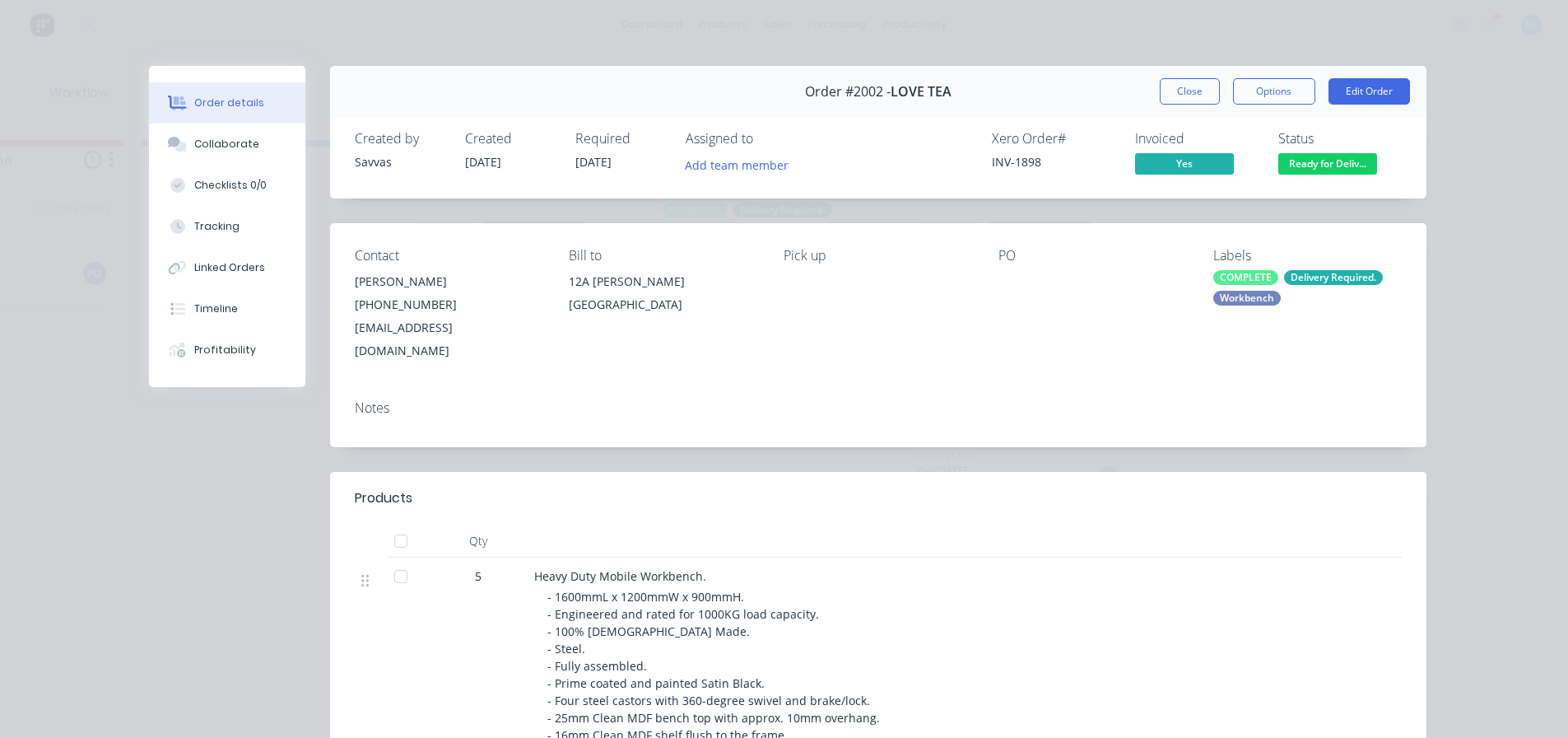
click at [568, 286] on div "12A Birkett Pl" at bounding box center [662, 281] width 188 height 23
drag, startPoint x: 556, startPoint y: 275, endPoint x: 645, endPoint y: 312, distance: 96.4
click at [645, 312] on div "Contact Fiona (03) 5221 6895 accounts@lovetea.com.au Bill to 12A Birkett Pl Sou…" at bounding box center [878, 305] width 1096 height 164
copy div "12A Birkett Pl South Geelong,"
click at [555, 283] on div "Contact Fiona (03) 5221 6895 accounts@lovetea.com.au Bill to 12A Birkett Pl Sou…" at bounding box center [878, 305] width 1096 height 164
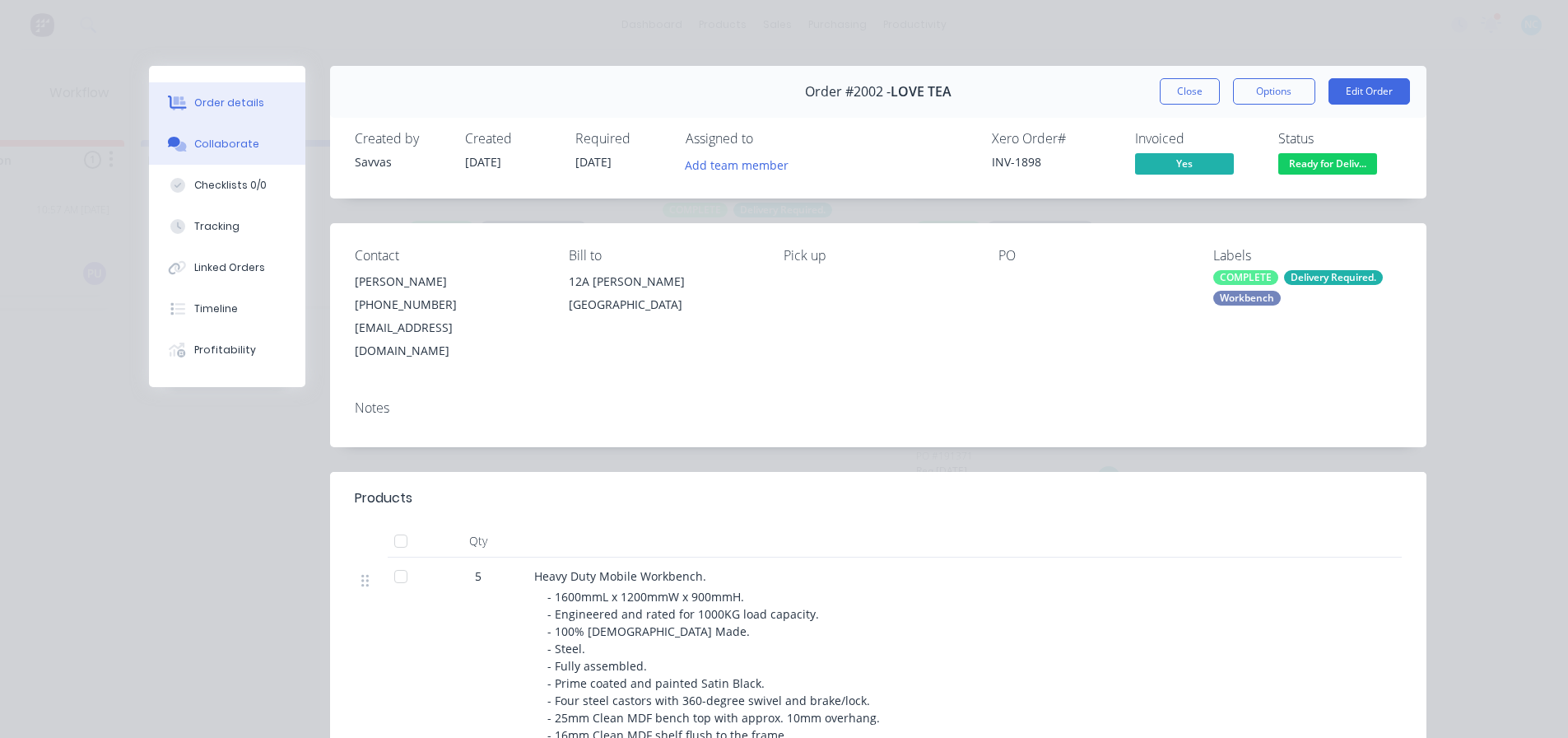
click at [223, 134] on button "Collaborate" at bounding box center [227, 144] width 156 height 42
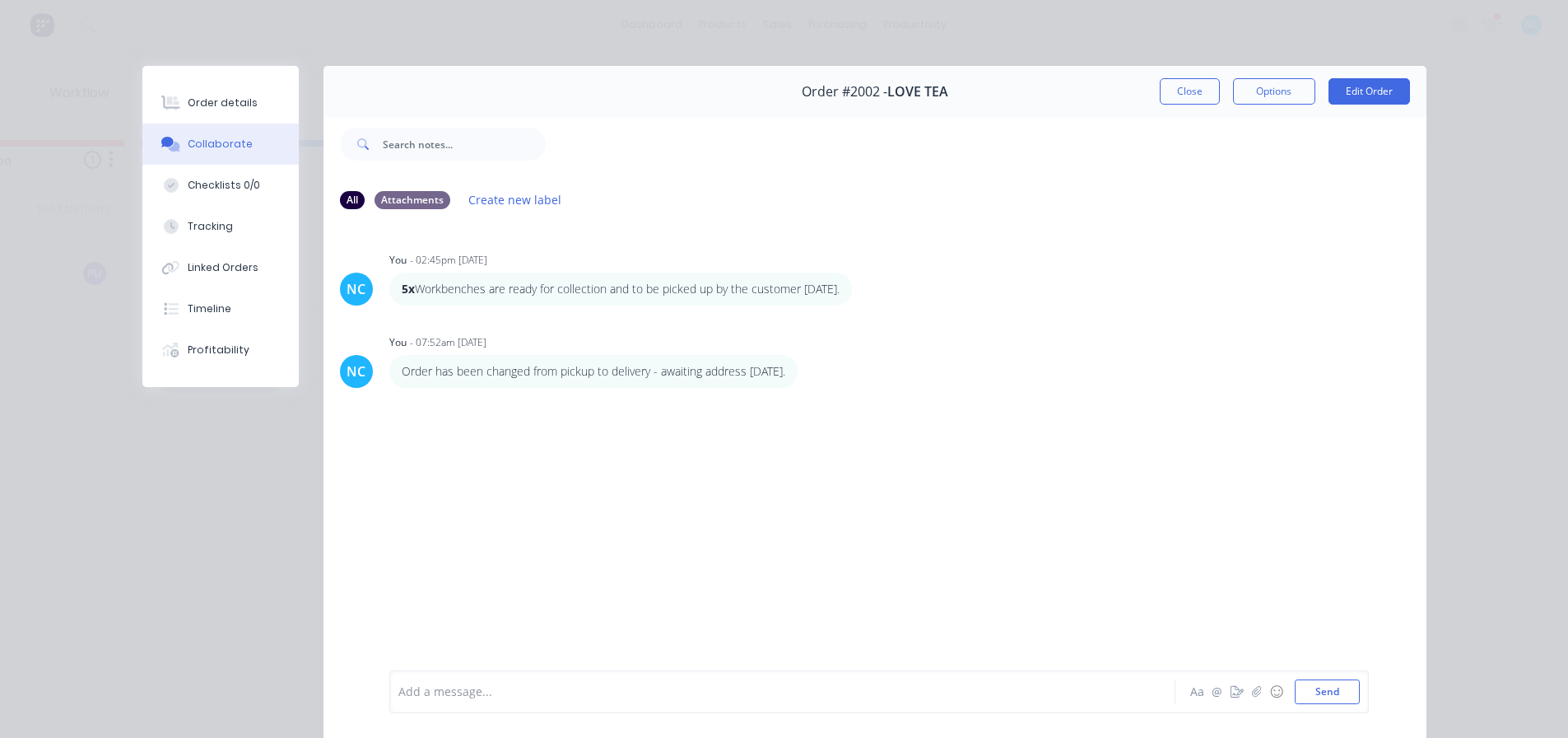
click at [562, 564] on div "Add a message..." at bounding box center [758, 692] width 721 height 25
click at [556, 564] on div "Add a message..." at bounding box center [758, 692] width 721 height 25
click at [777, 564] on button "Aa" at bounding box center [1197, 692] width 20 height 20
click at [404, 564] on div "Aa @ ☺ Send" at bounding box center [879, 691] width 977 height 42
click at [410, 564] on icon "button" at bounding box center [408, 693] width 16 height 16
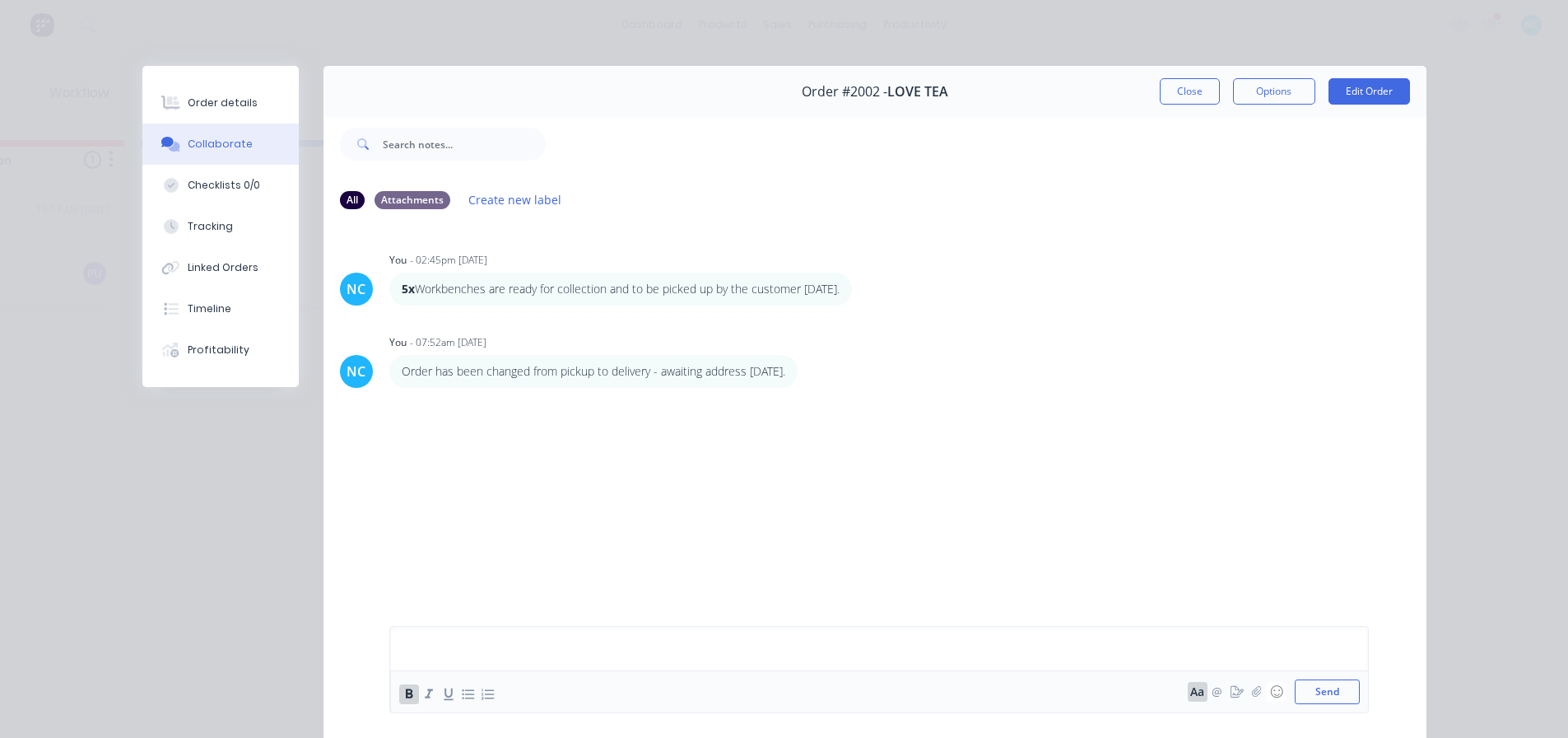
click at [448, 564] on div "Aa @ ☺ Send" at bounding box center [879, 669] width 979 height 87
click at [447, 564] on div "Aa @ ☺ Send" at bounding box center [879, 669] width 979 height 87
drag, startPoint x: 446, startPoint y: 634, endPoint x: 434, endPoint y: 649, distance: 19.2
click at [436, 564] on div "Aa @ ☺ Send" at bounding box center [879, 669] width 979 height 87
click at [434, 564] on div at bounding box center [759, 648] width 720 height 17
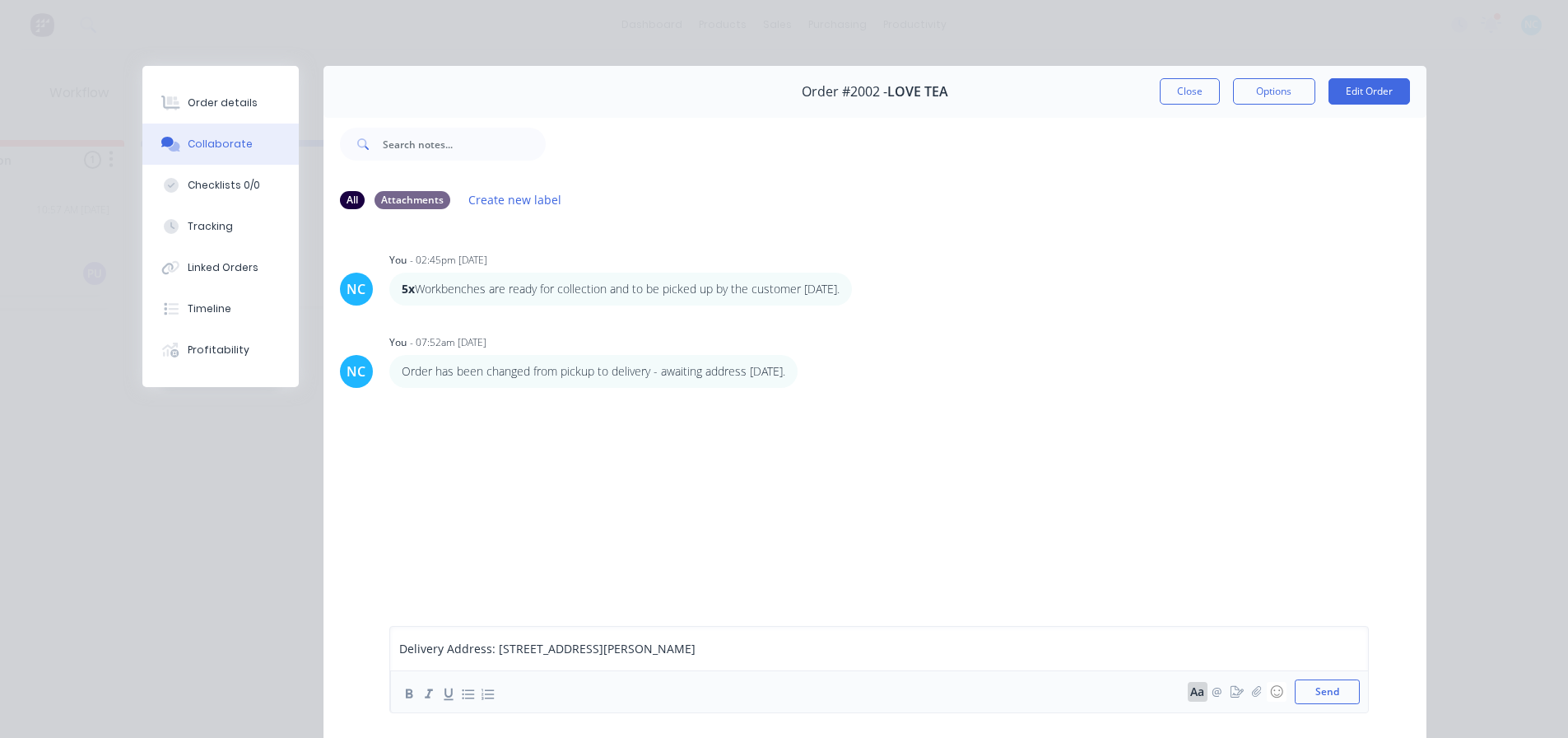
copy span "Delivery Address: 12A Birkett Pl, South Geelong, Victorai"
click at [226, 91] on button "Order details" at bounding box center [221, 103] width 156 height 42
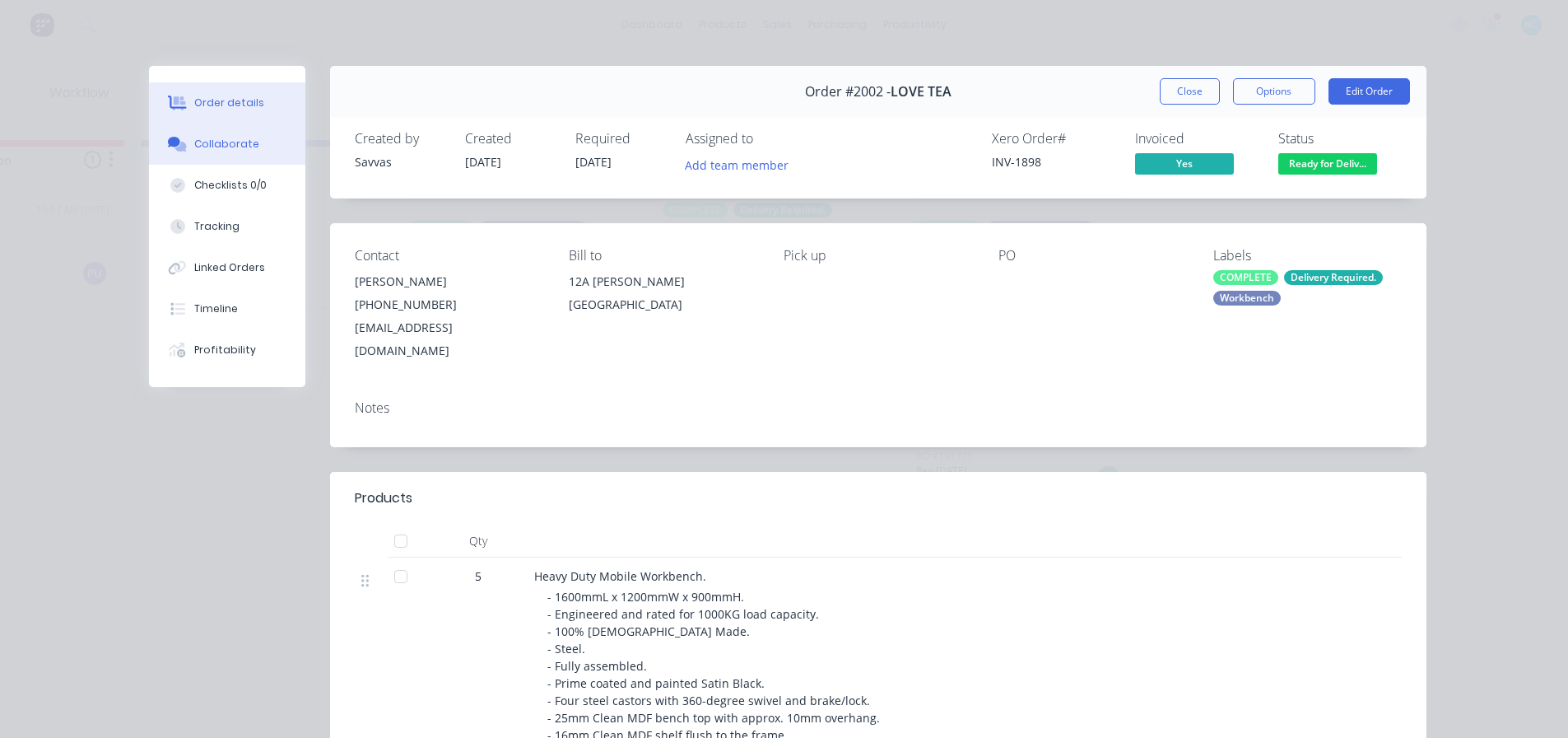
click at [252, 125] on button "Collaborate" at bounding box center [227, 144] width 156 height 42
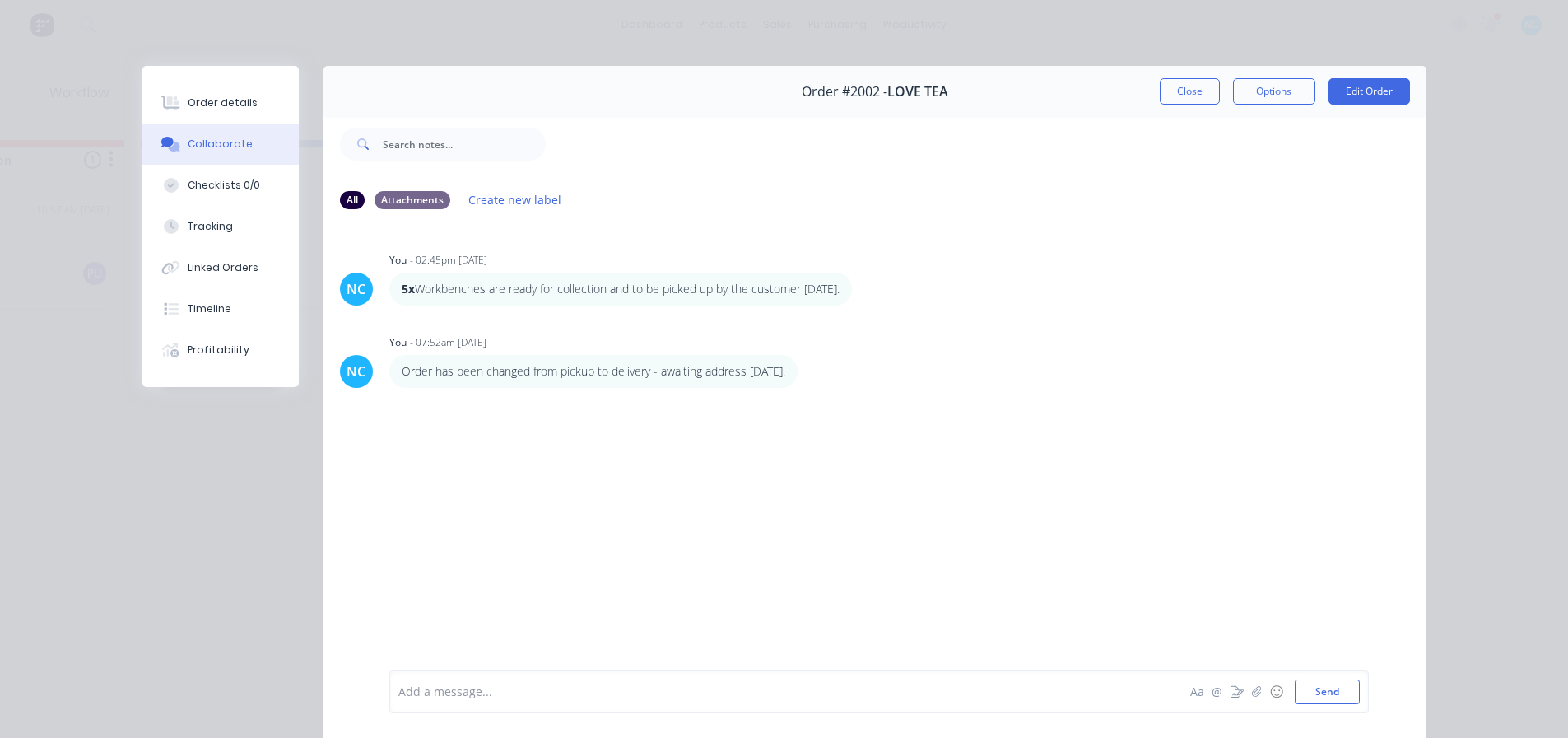
drag, startPoint x: 601, startPoint y: 723, endPoint x: 595, endPoint y: 709, distance: 15.2
click at [595, 564] on div "Add a message... Aa @ ☺ Send" at bounding box center [874, 692] width 1103 height 92
click at [595, 564] on div "Add a message... Aa @ ☺ Send" at bounding box center [879, 692] width 979 height 43
click at [595, 564] on div "Add a message..." at bounding box center [758, 692] width 721 height 25
paste div
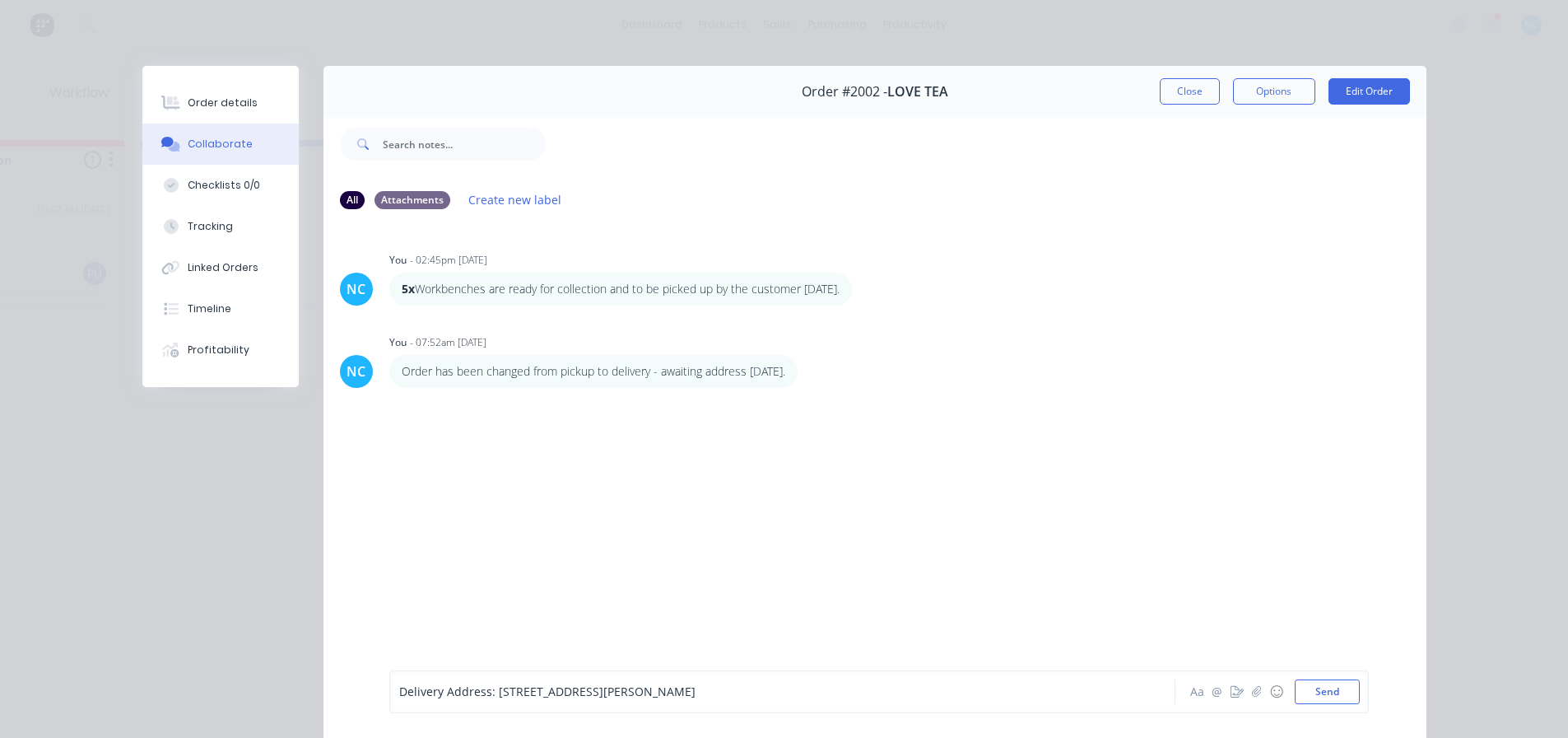
drag, startPoint x: 666, startPoint y: 692, endPoint x: 852, endPoint y: 692, distance: 186.0
click at [777, 564] on div "Delivery Address: 12A Birkett Pl, South Geelong, Victorai" at bounding box center [759, 692] width 720 height 17
click at [777, 564] on button "Aa" at bounding box center [1197, 692] width 20 height 20
click at [407, 564] on icon "button" at bounding box center [408, 693] width 16 height 16
click at [553, 564] on span "12A Birkett Pl, South Geelong VIC 3220" at bounding box center [596, 648] width 197 height 16
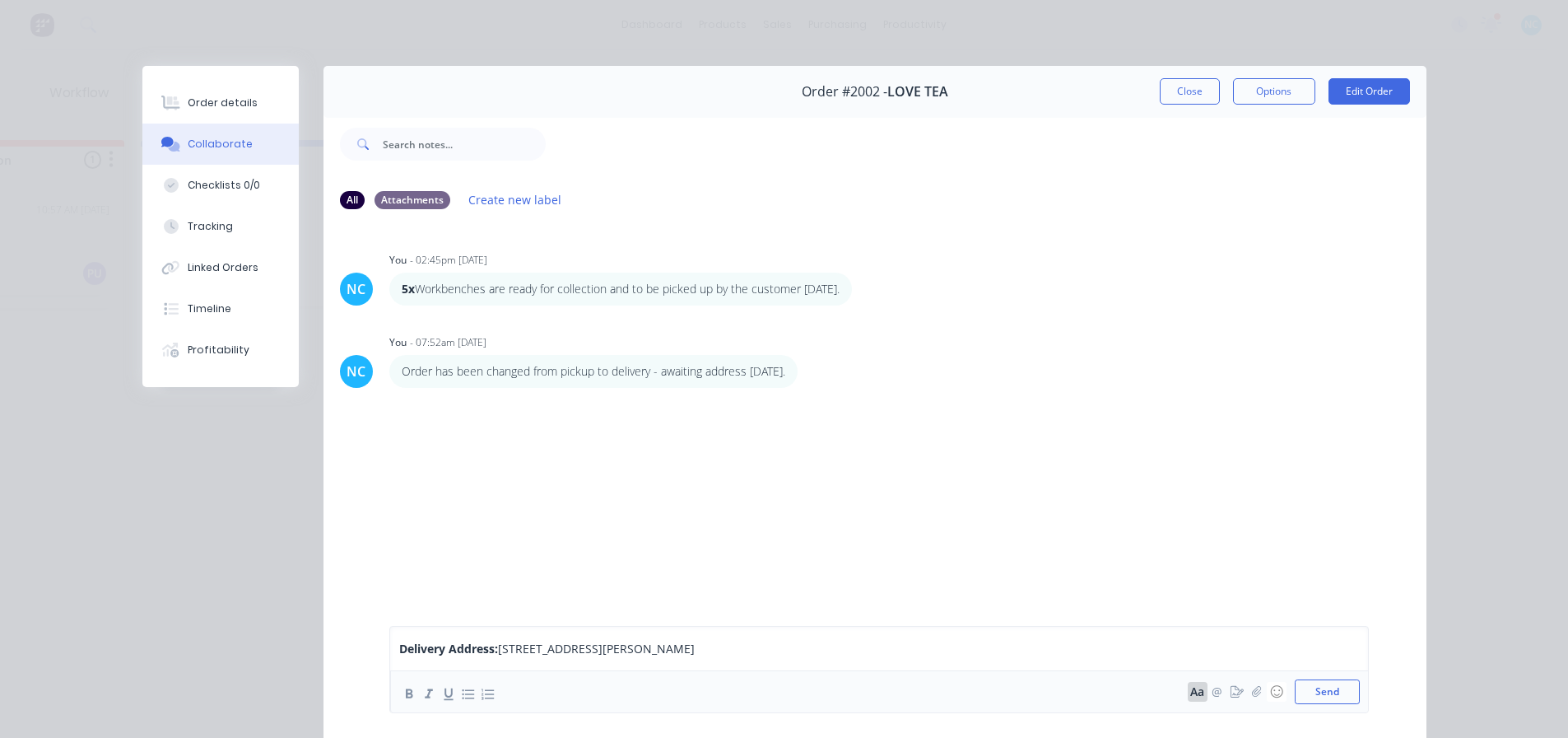
click at [769, 564] on div "Delivery Address: 12A Birkett Pl, South Geelong VIC 3220" at bounding box center [759, 648] width 720 height 17
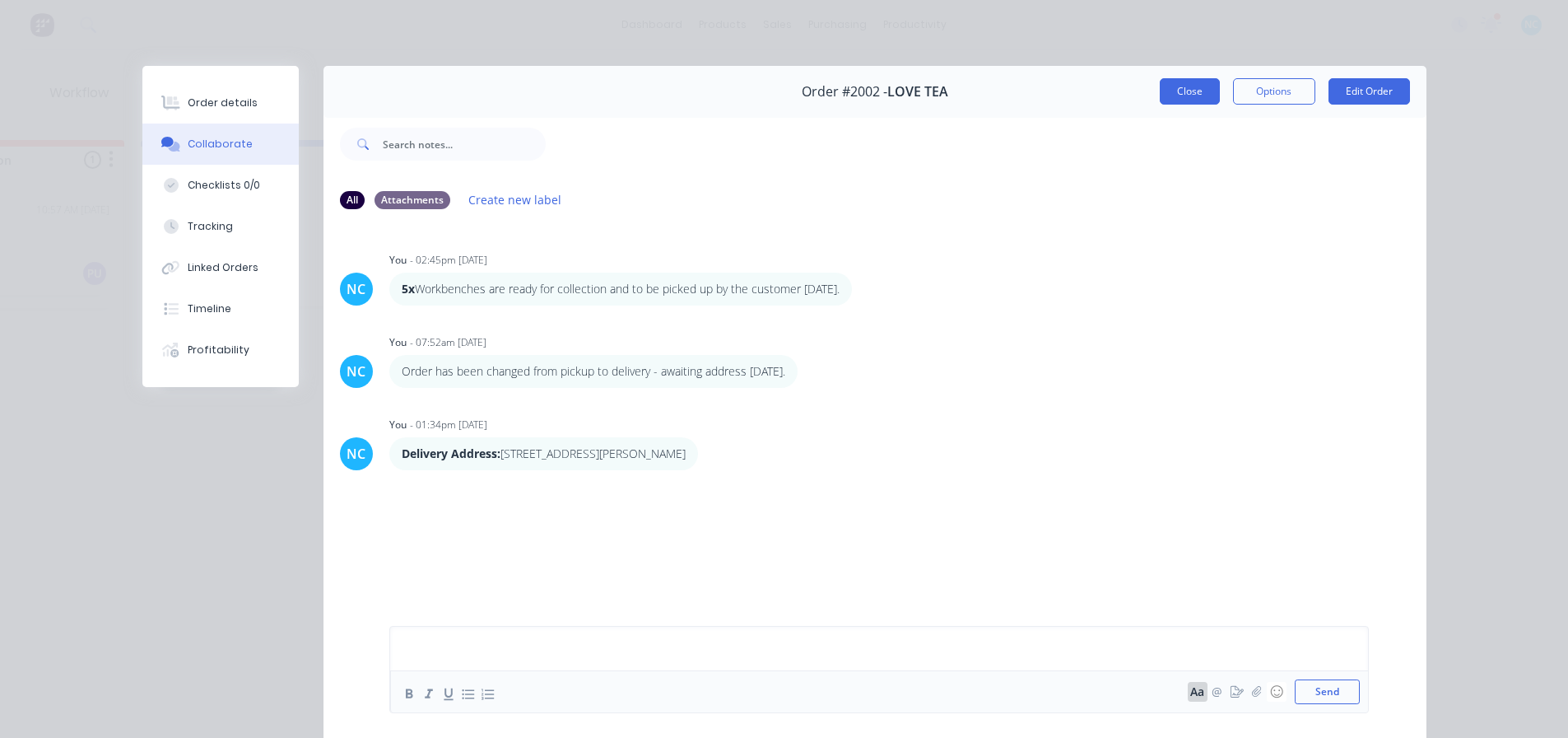
click at [777, 82] on button "Close" at bounding box center [1190, 91] width 60 height 27
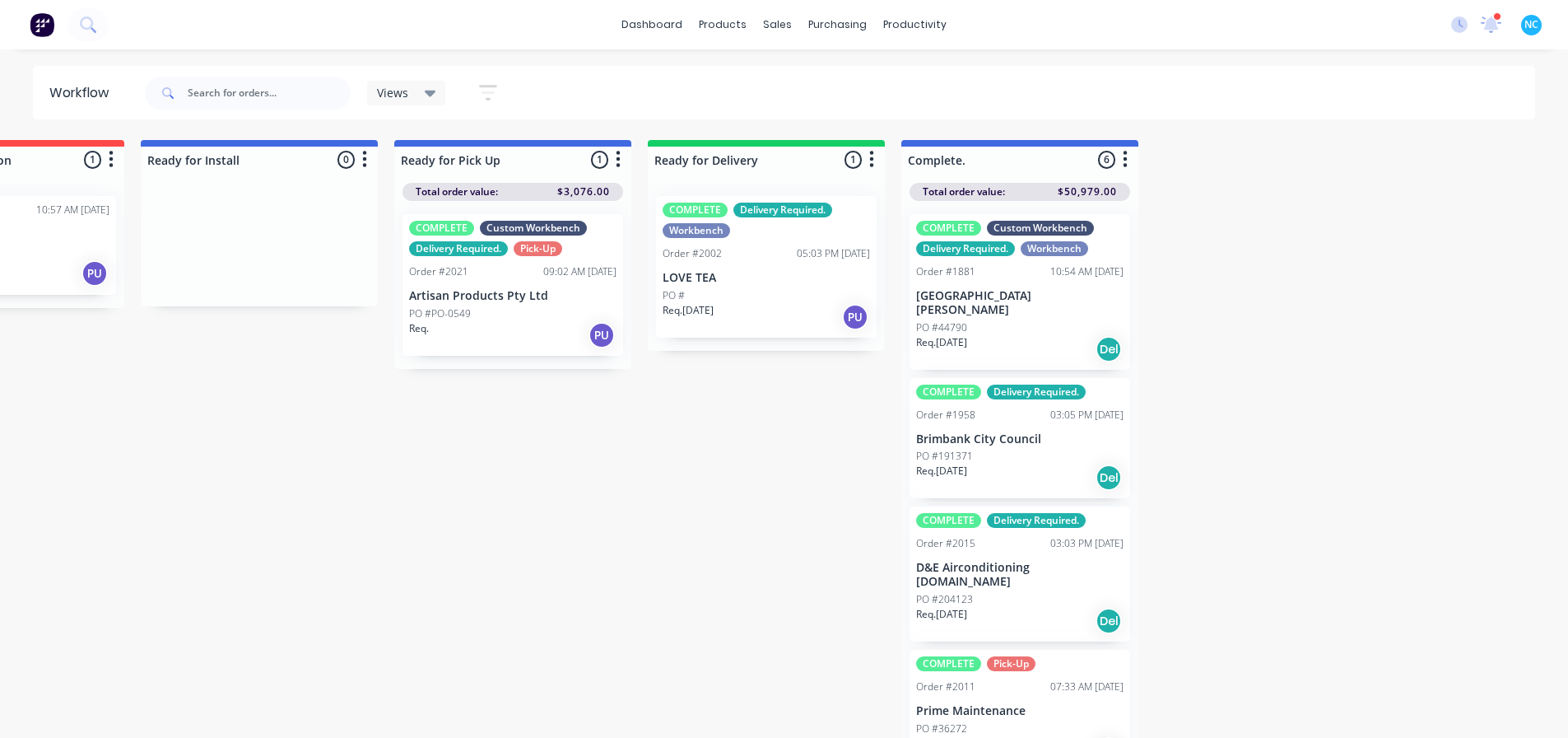
click at [777, 81] on div "Views Save new view None (Default) edit Show/Hide statuses Show line item cards…" at bounding box center [839, 93] width 1394 height 50
click at [767, 290] on div "PO #" at bounding box center [767, 296] width 207 height 15
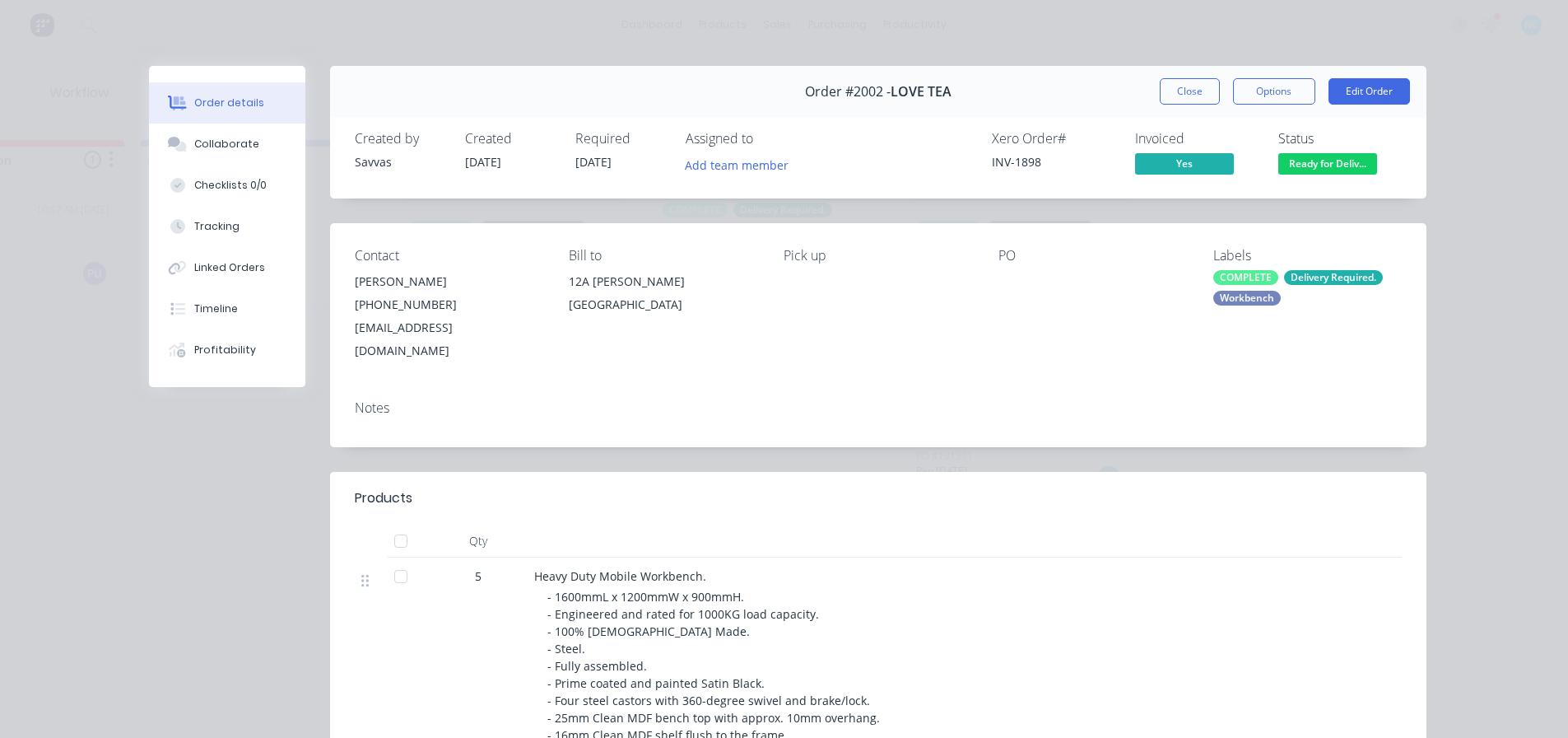
click at [777, 263] on div "Labels COMPLETE Delivery Required. Workbench" at bounding box center [1307, 305] width 188 height 115
click at [777, 269] on div "Labels COMPLETE Delivery Required. Workbench" at bounding box center [1307, 305] width 188 height 115
click at [777, 271] on div "Delivery Required." at bounding box center [1332, 277] width 99 height 15
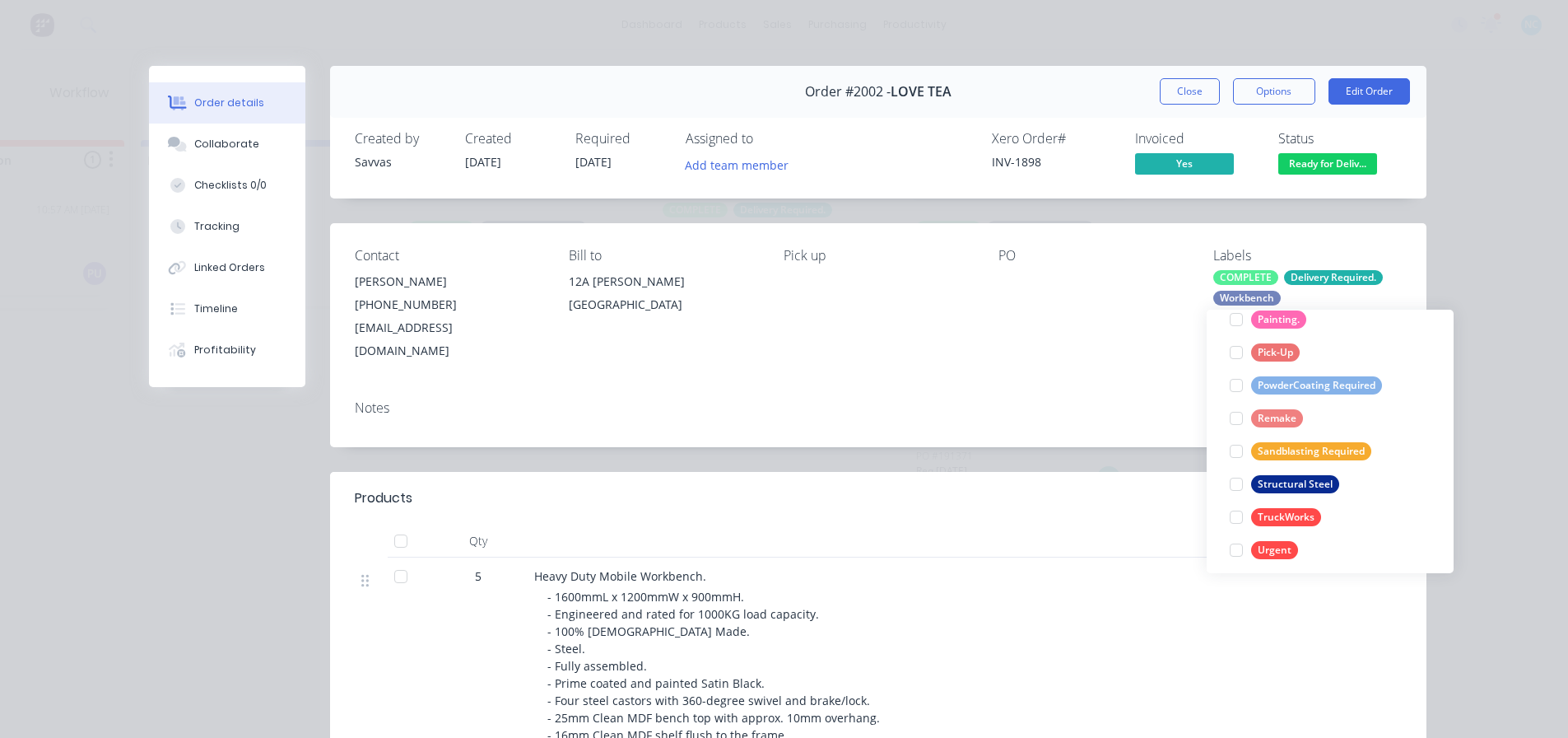
scroll to position [725, 0]
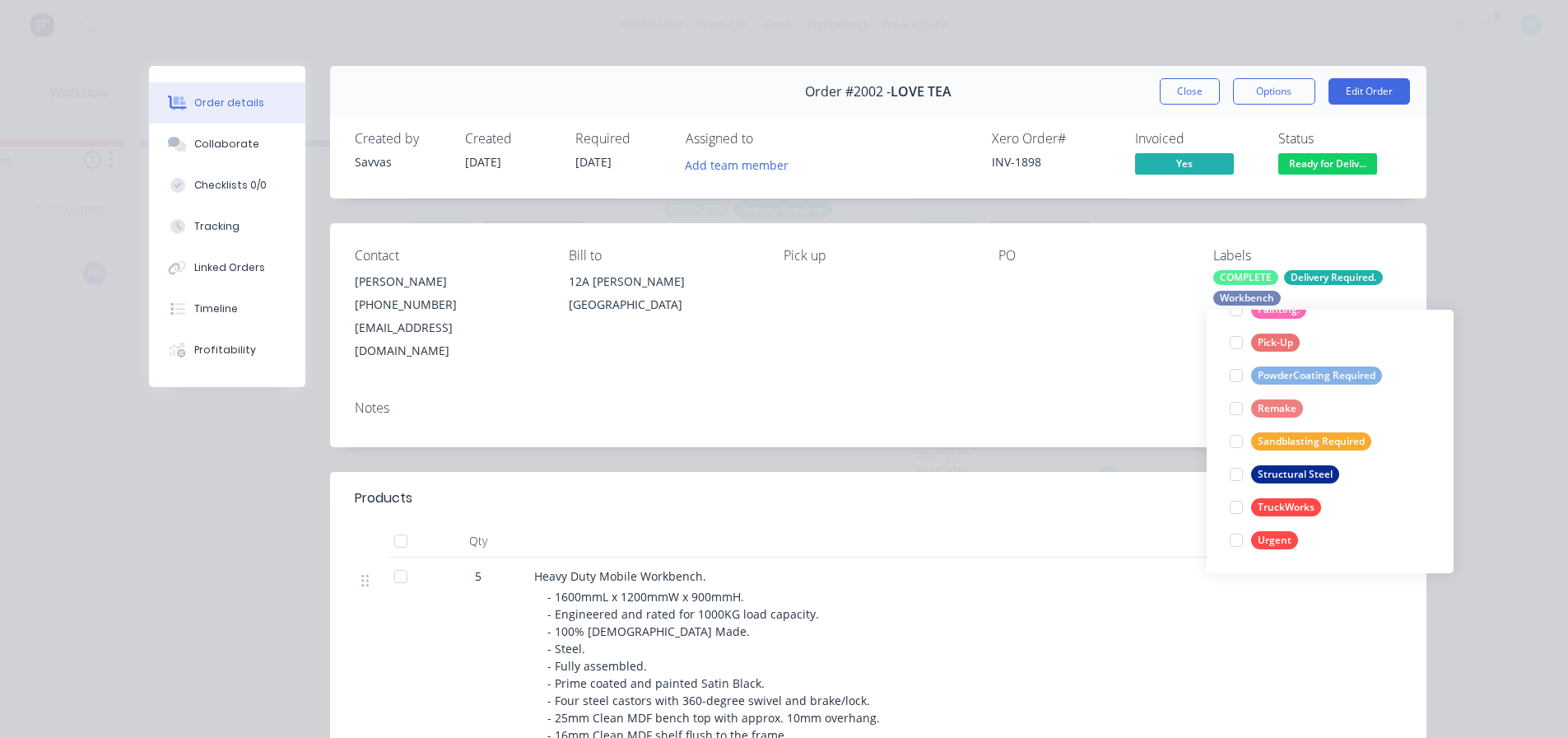
click at [777, 178] on div "Order details Collaborate Checklists 0/0 Tracking Linked Orders Timeline Profit…" at bounding box center [784, 369] width 1568 height 738
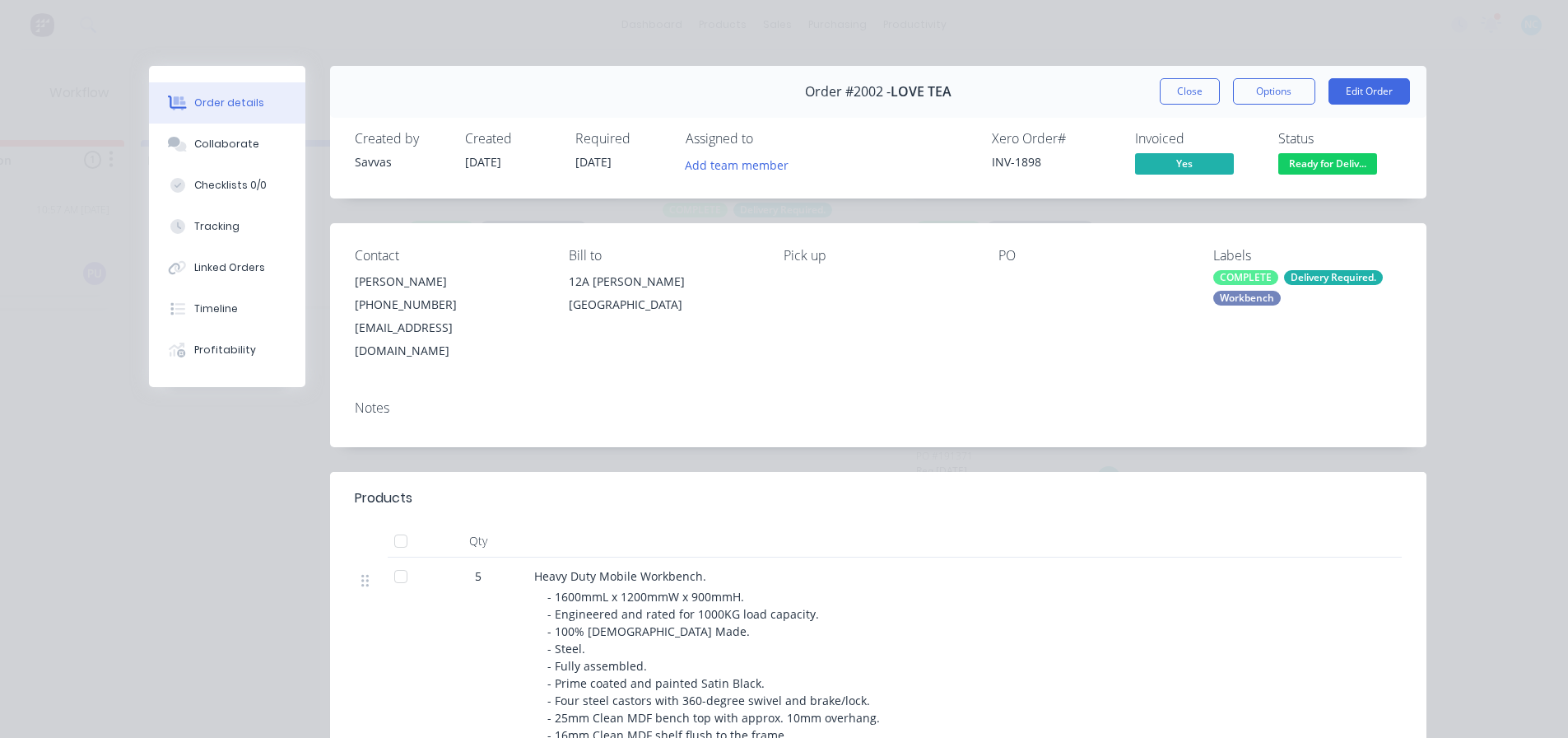
click at [777, 167] on div "Order details Collaborate Checklists 0/0 Tracking Linked Orders Timeline Profit…" at bounding box center [784, 369] width 1568 height 738
drag, startPoint x: 1458, startPoint y: 210, endPoint x: 1454, endPoint y: 200, distance: 10.8
click at [777, 207] on div "Order details Collaborate Checklists 0/0 Tracking Linked Orders Timeline Profit…" at bounding box center [784, 369] width 1568 height 738
click at [777, 86] on button "Options" at bounding box center [1273, 91] width 82 height 27
click at [777, 83] on button "Close" at bounding box center [1190, 91] width 60 height 27
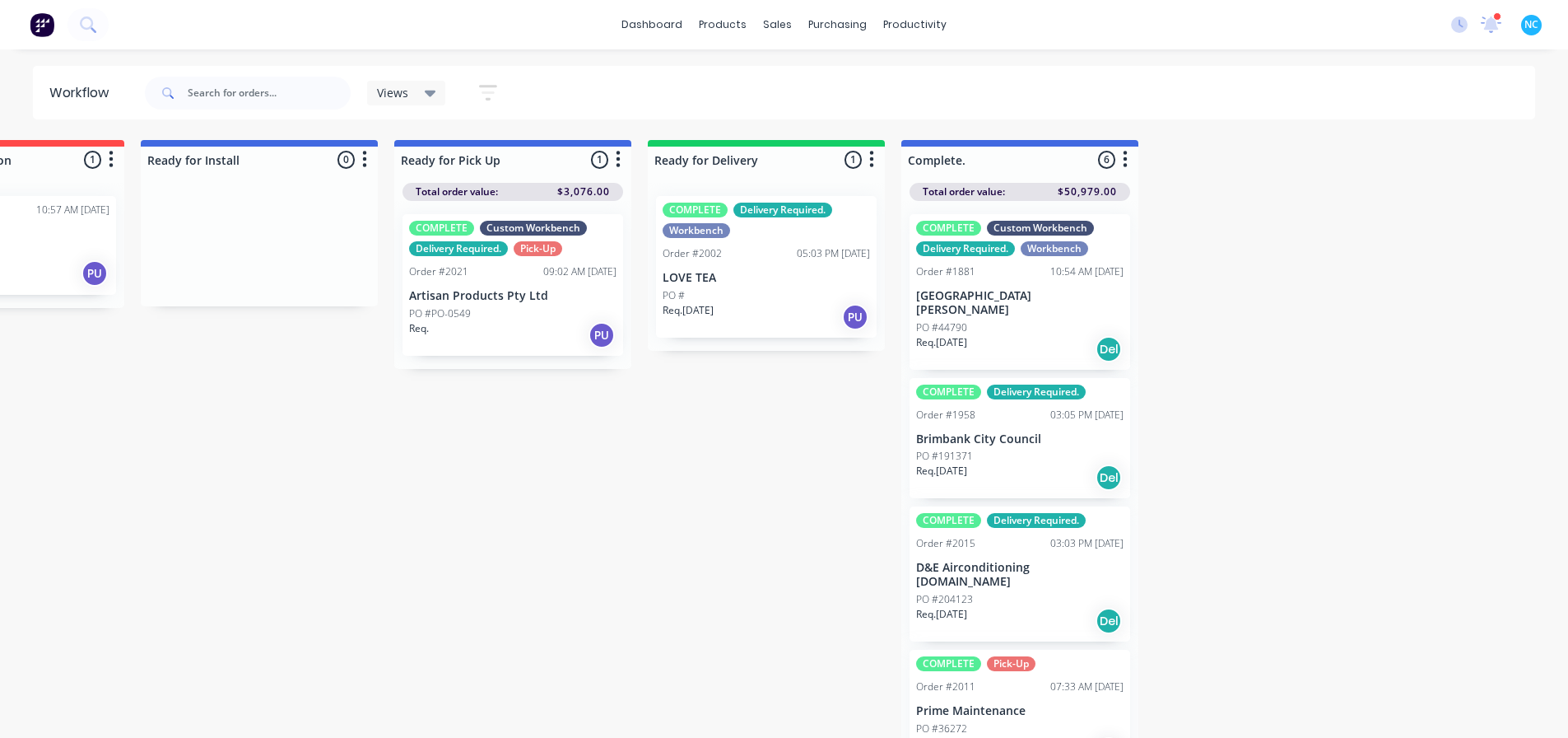
click at [777, 463] on div "Req. 29/06/25 Del" at bounding box center [1020, 477] width 207 height 28
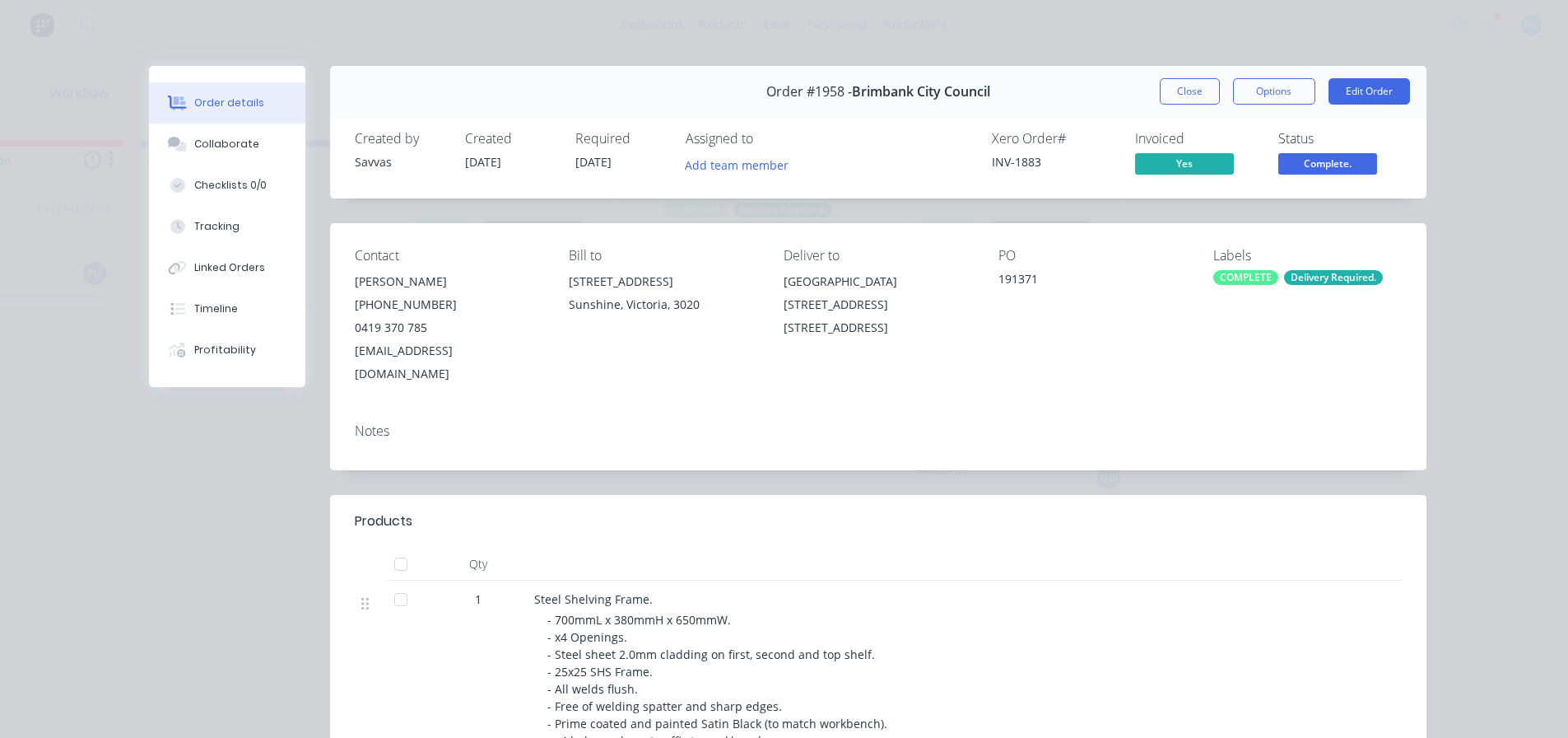
click at [777, 277] on div "Delivery Required." at bounding box center [1332, 277] width 99 height 15
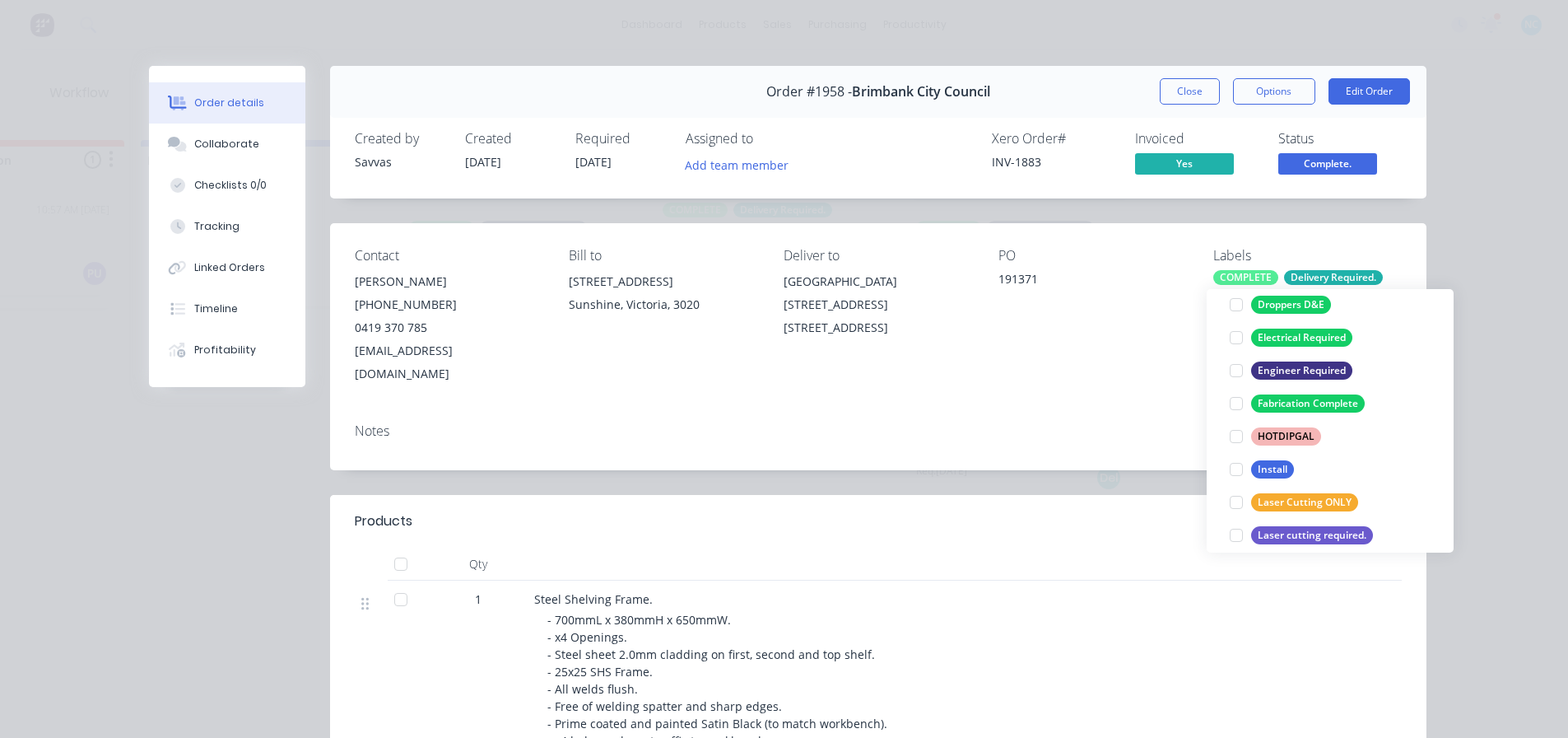
scroll to position [412, 0]
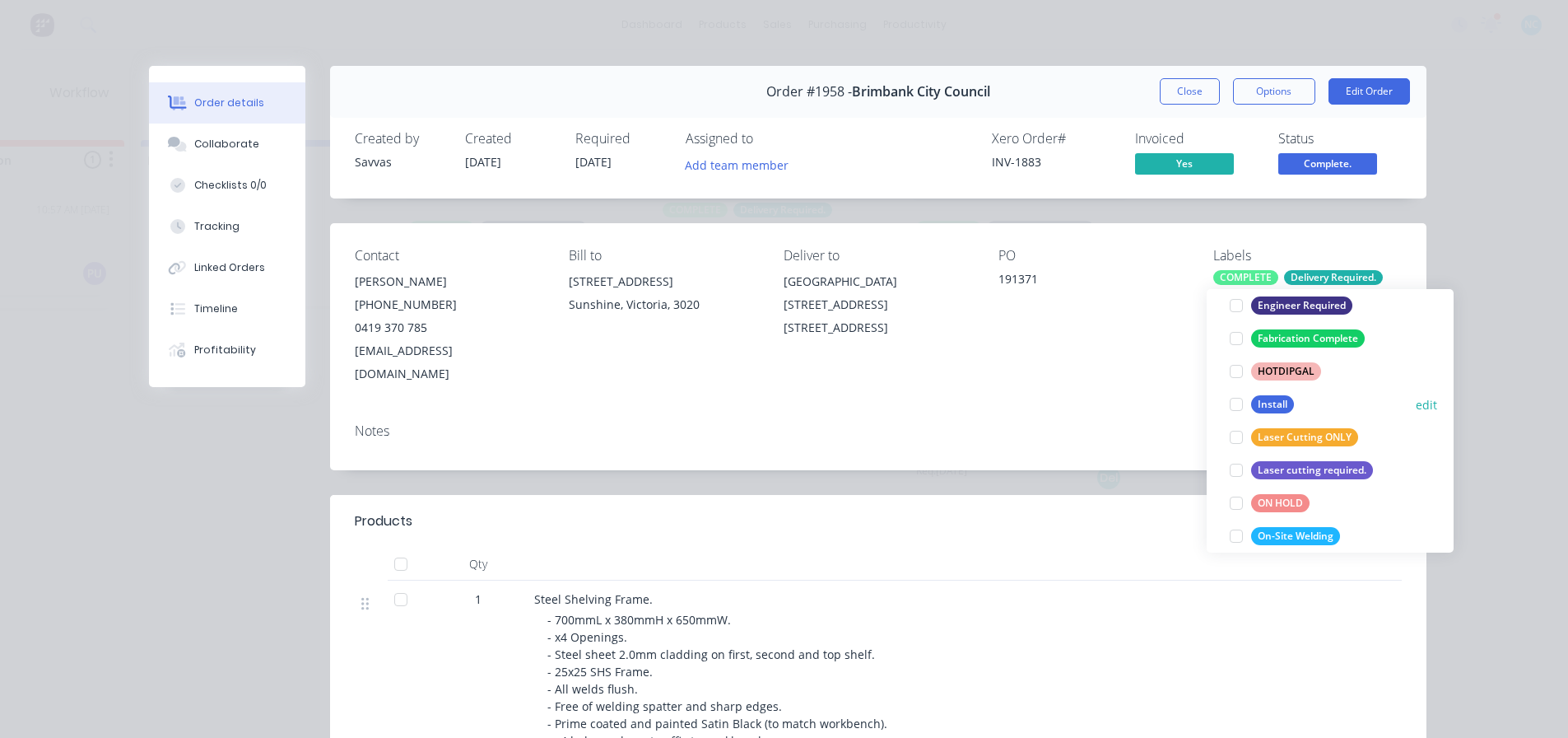
click at [777, 403] on div at bounding box center [1236, 404] width 33 height 33
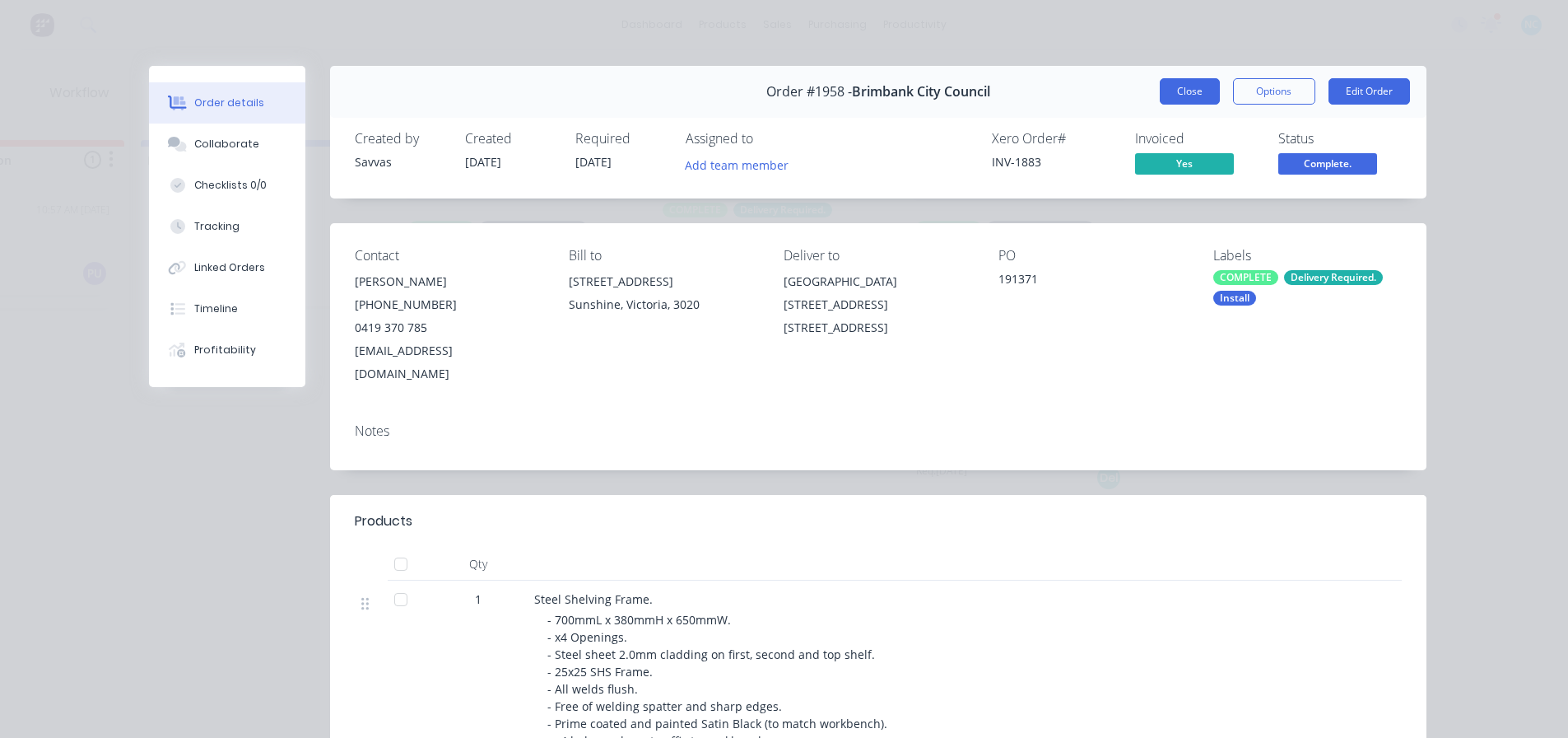
click at [777, 93] on button "Close" at bounding box center [1190, 91] width 60 height 27
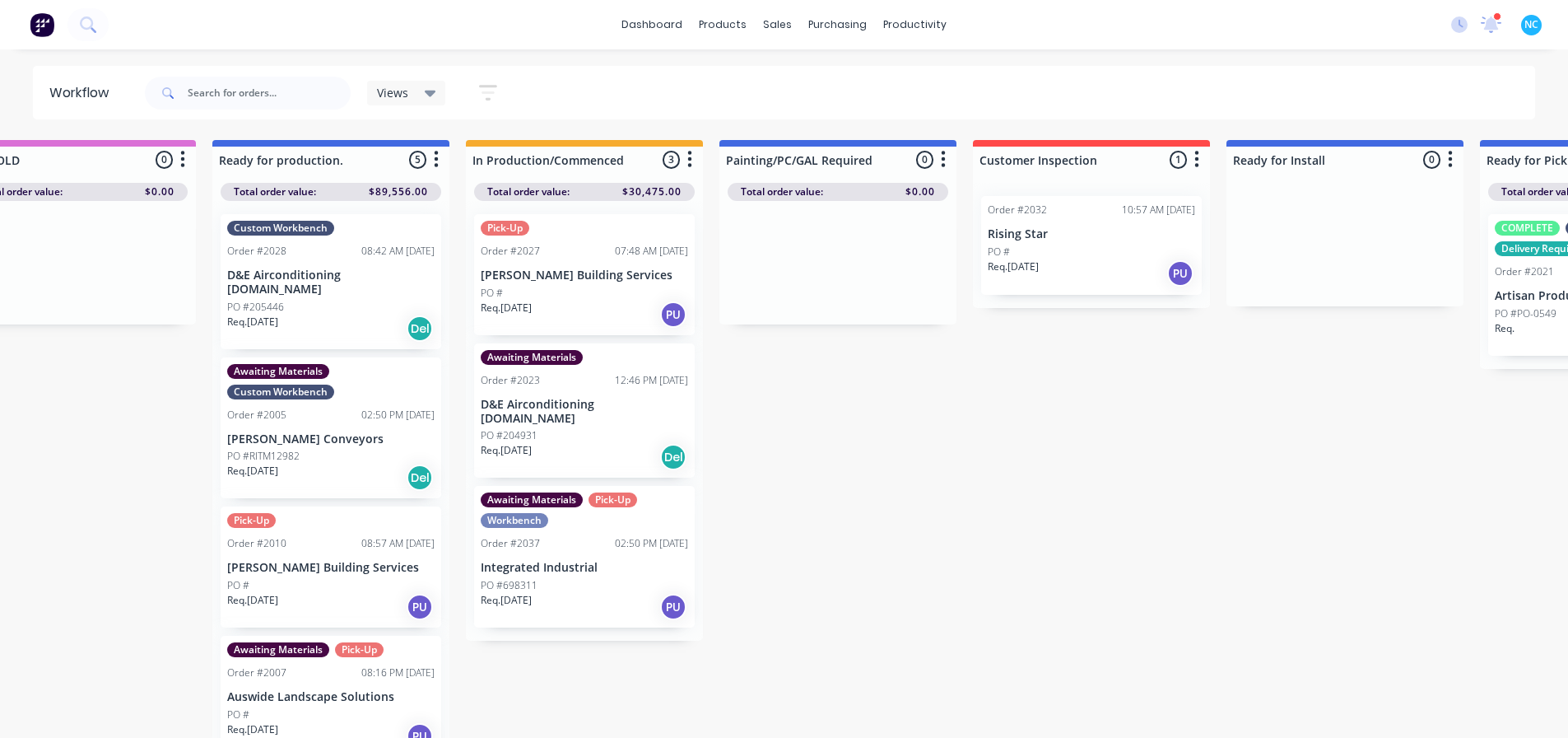
scroll to position [0, 316]
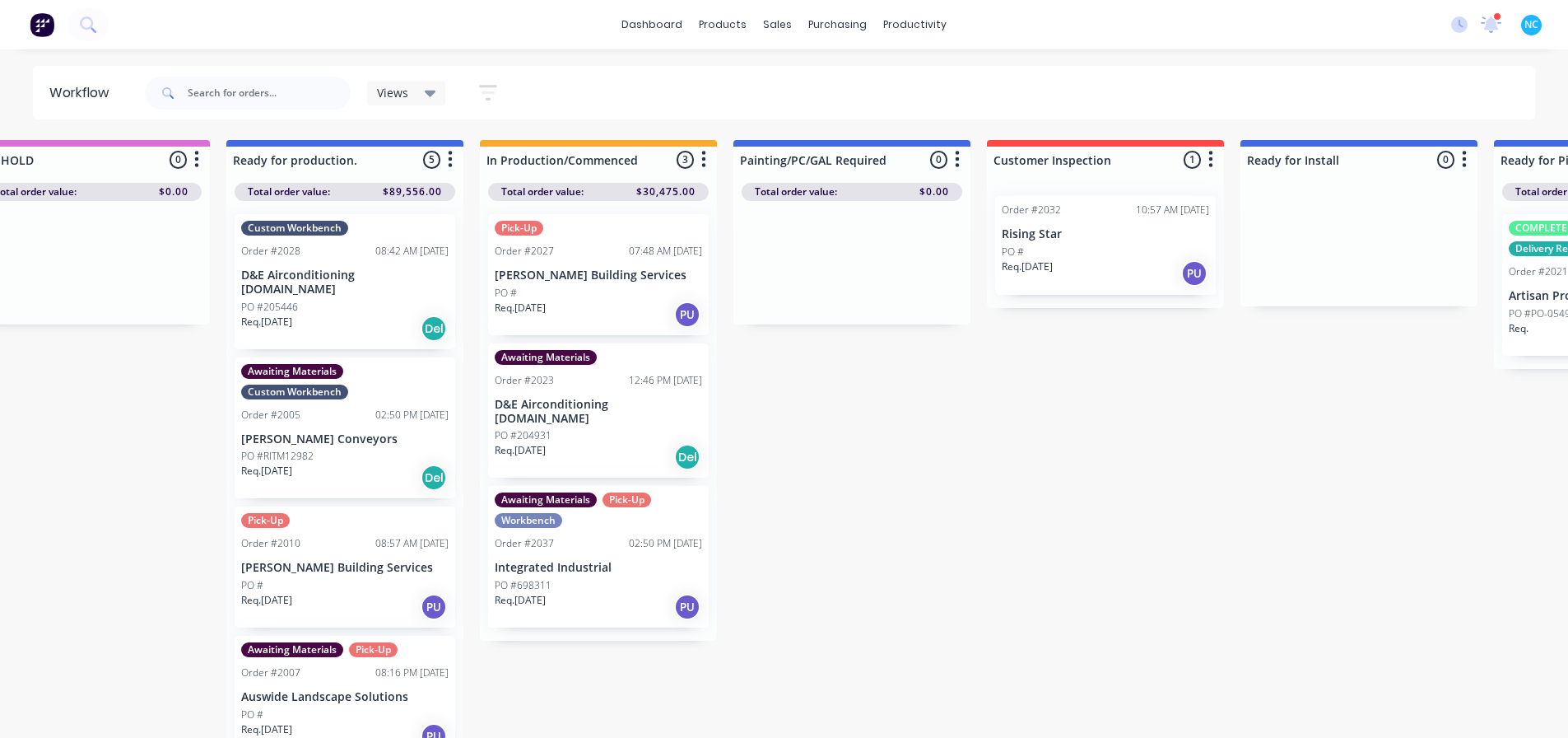
drag, startPoint x: 649, startPoint y: 735, endPoint x: 674, endPoint y: 734, distance: 25.0
click at [674, 564] on div "Submitted 2 Sort By Created date Required date Order number Customer name Most …" at bounding box center [1163, 441] width 2983 height 601
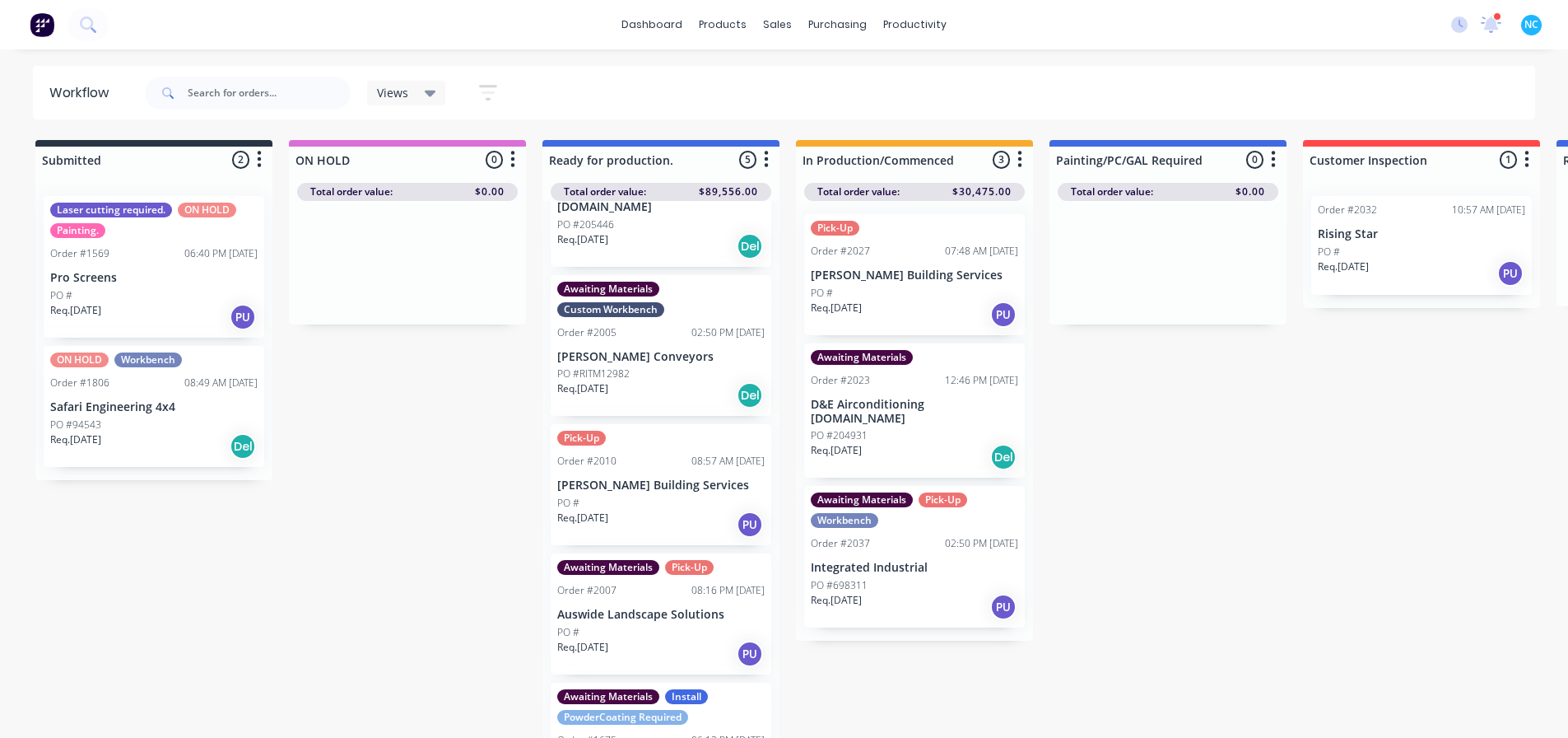
scroll to position [16, 0]
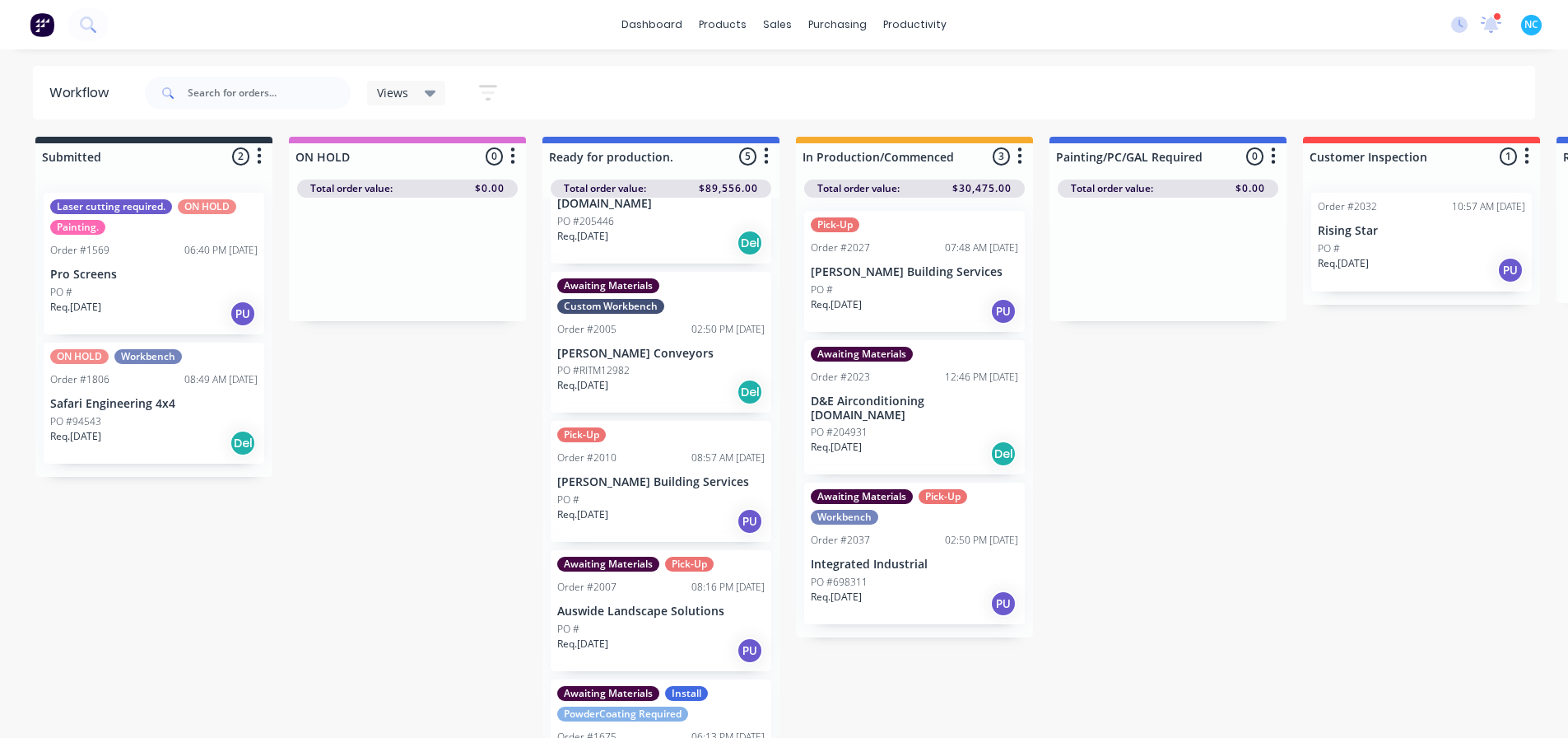
click at [777, 146] on icon "button" at bounding box center [1020, 156] width 5 height 21
click at [777, 178] on button "Sort By" at bounding box center [947, 192] width 164 height 27
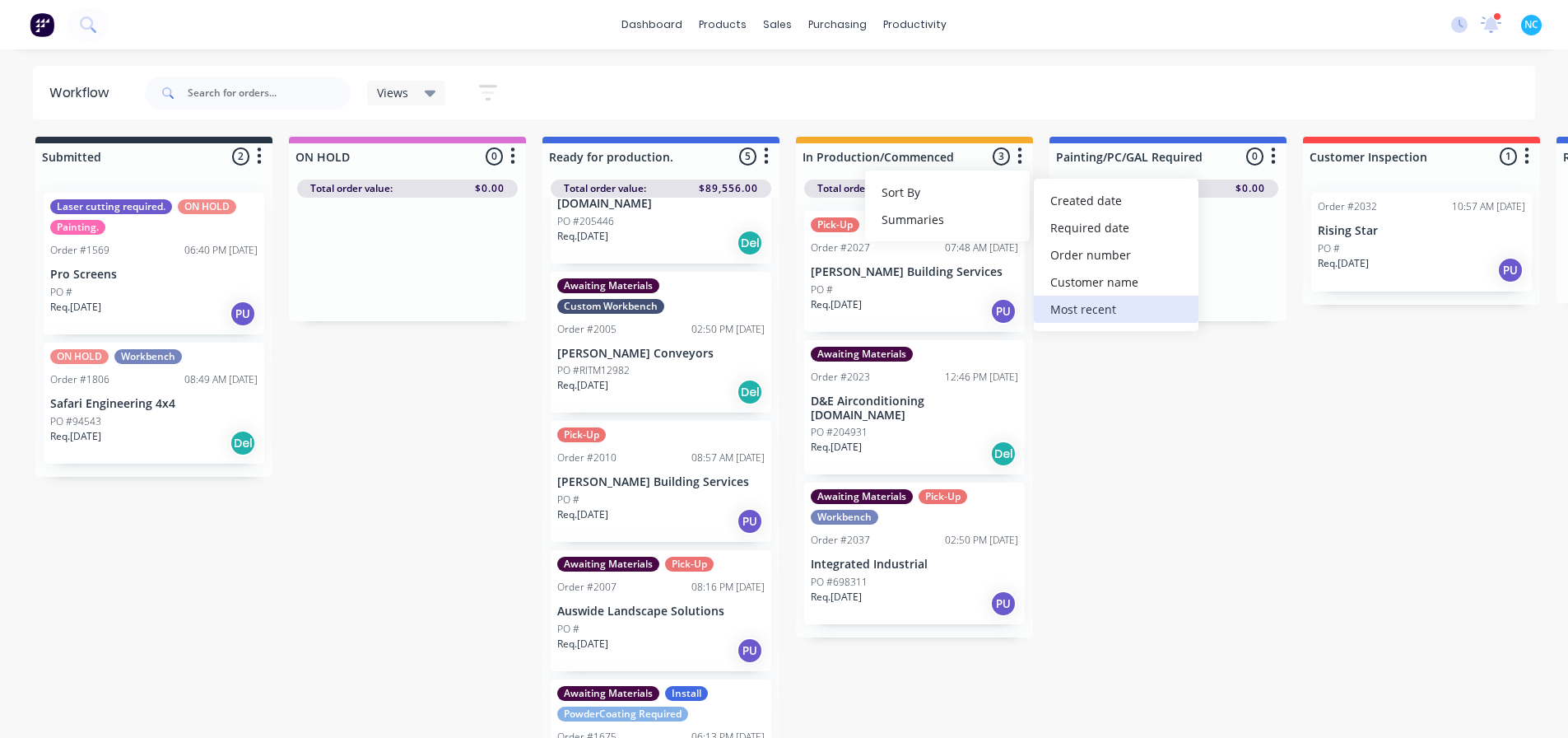
click at [777, 296] on recent "Most recent" at bounding box center [1116, 309] width 164 height 27
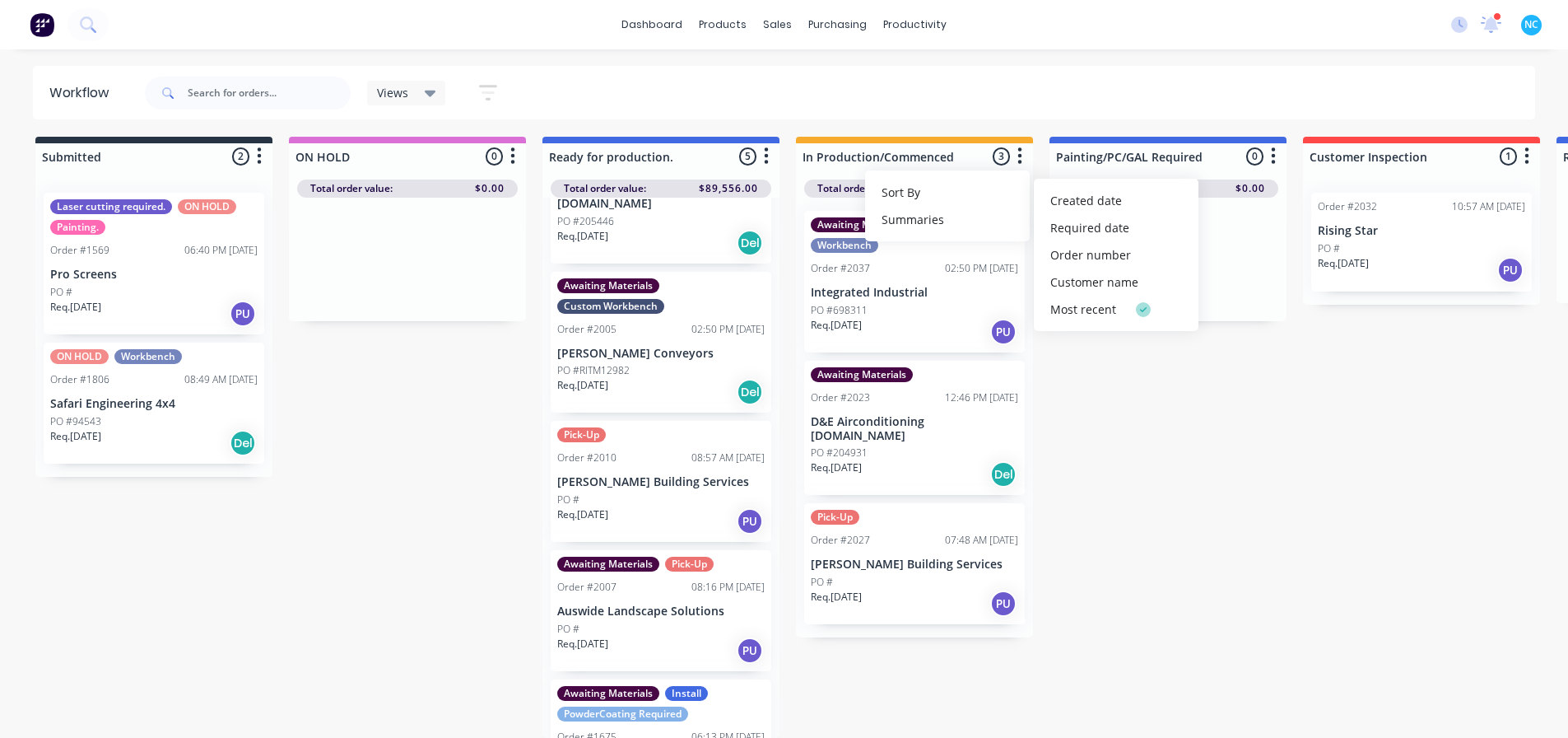
click at [777, 483] on div "Submitted 2 Sort By Created date Required date Order number Customer name Most …" at bounding box center [1479, 437] width 2983 height 601
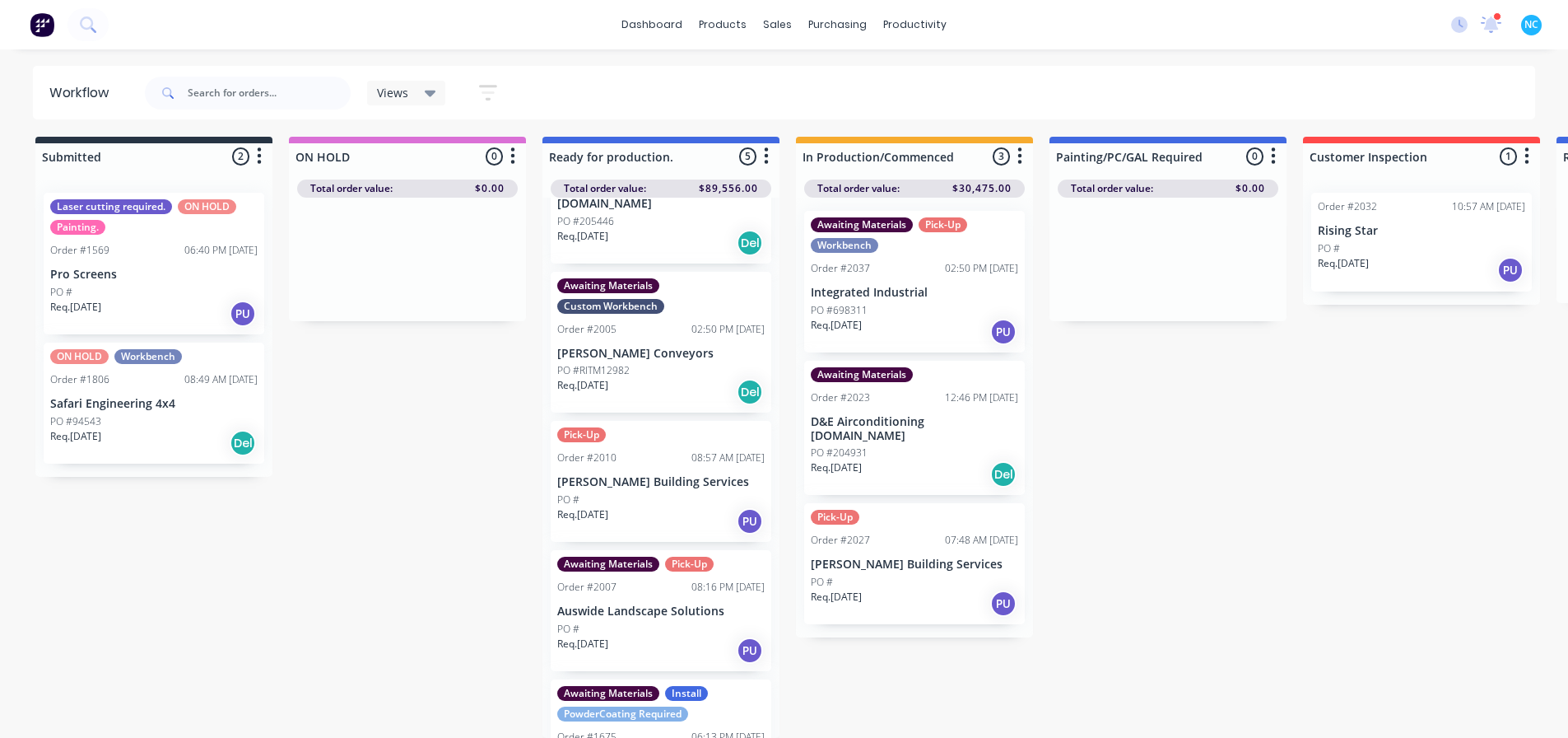
click at [777, 564] on div "Req. 17/09/25 PU" at bounding box center [914, 604] width 207 height 28
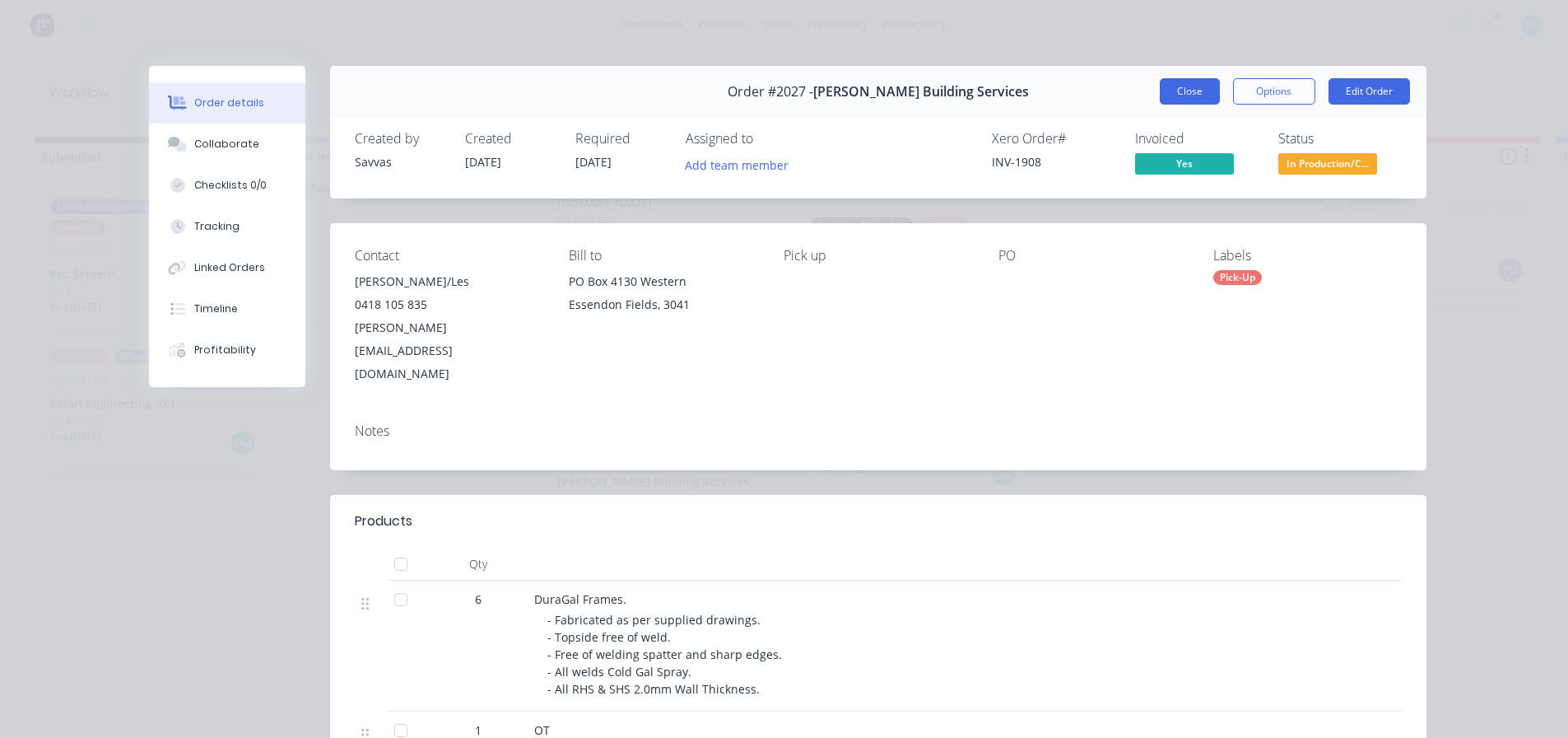
click at [777, 82] on button "Close" at bounding box center [1190, 91] width 60 height 27
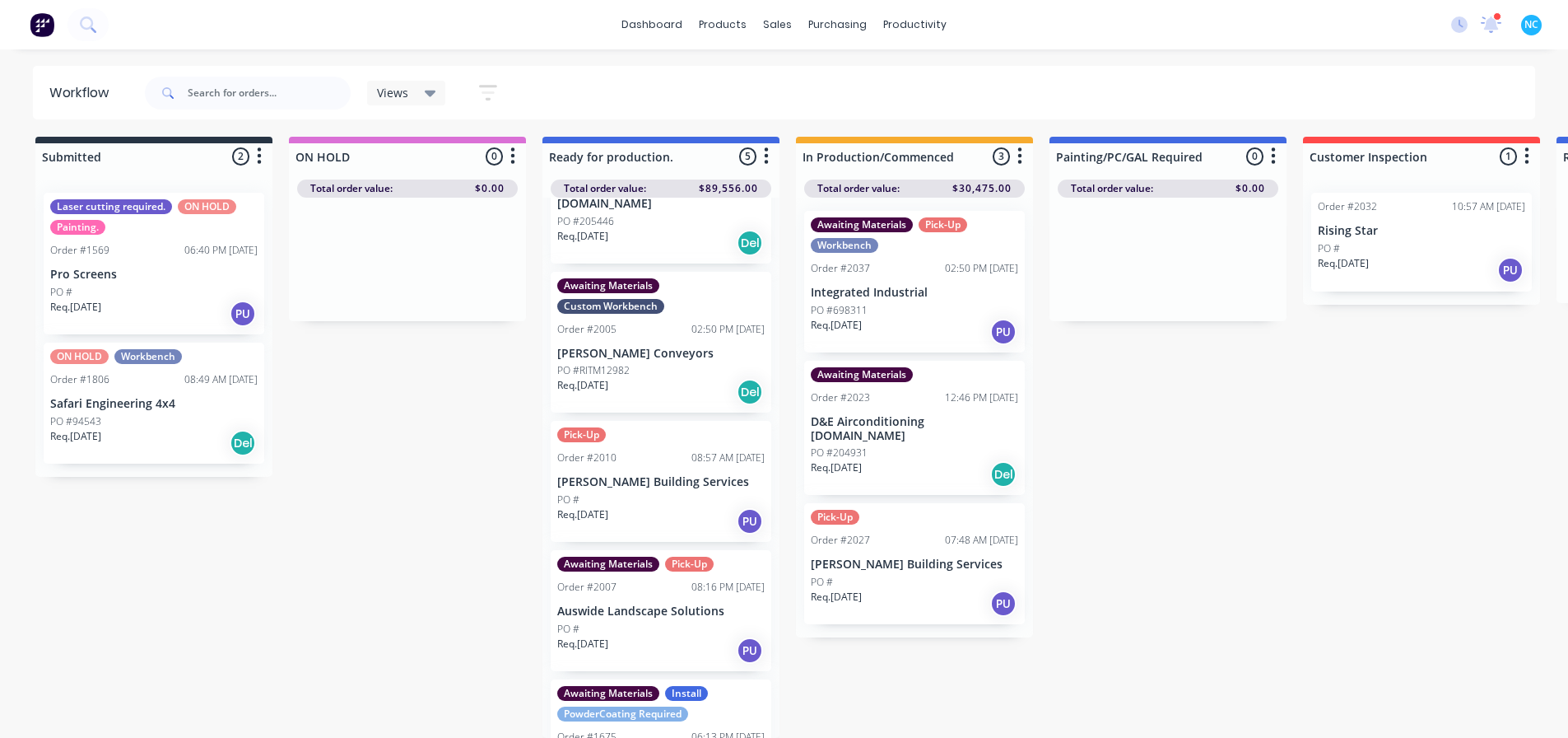
click at [777, 564] on div "Req. 17/09/25 PU" at bounding box center [914, 604] width 207 height 28
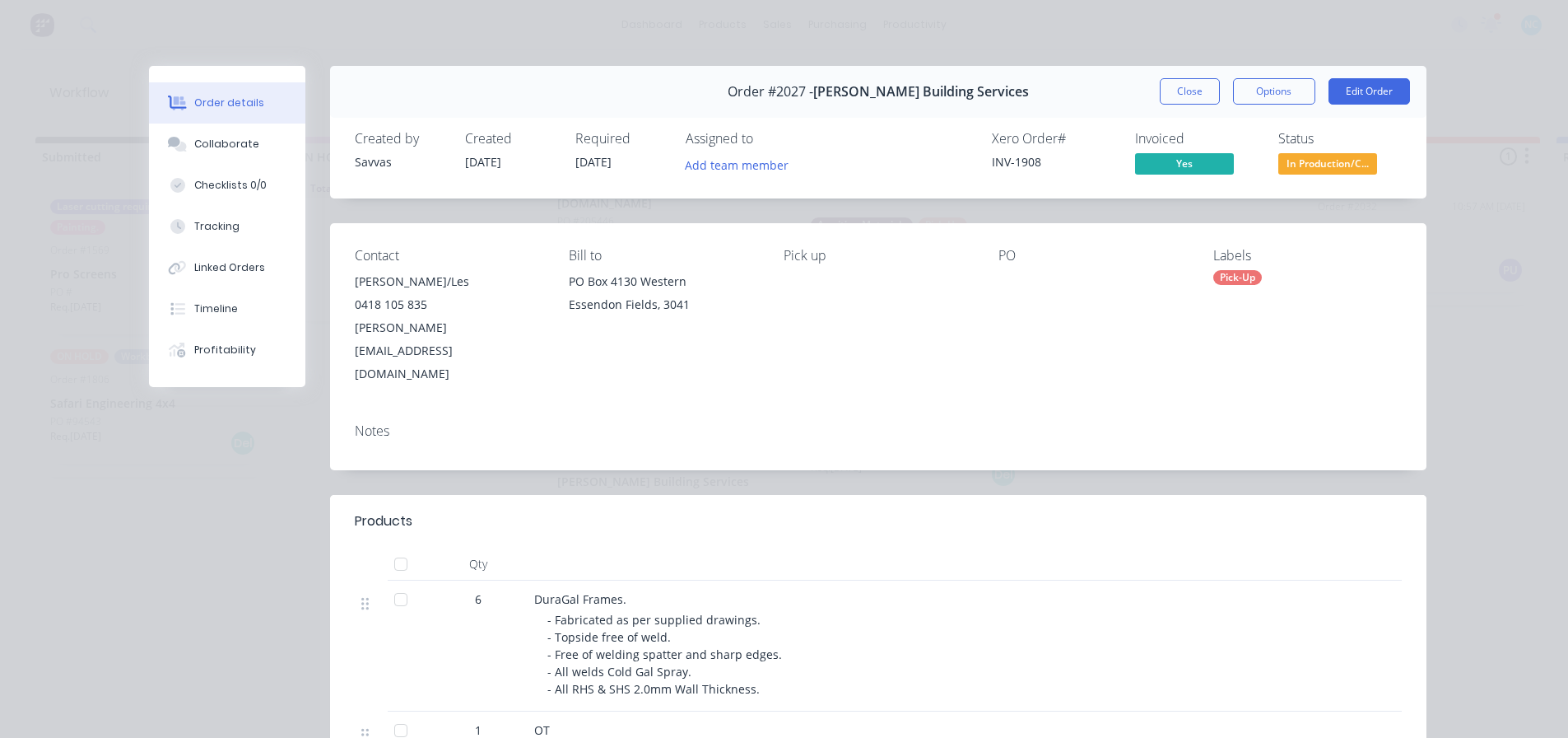
click at [777, 270] on div "Pick-Up" at bounding box center [1237, 277] width 49 height 15
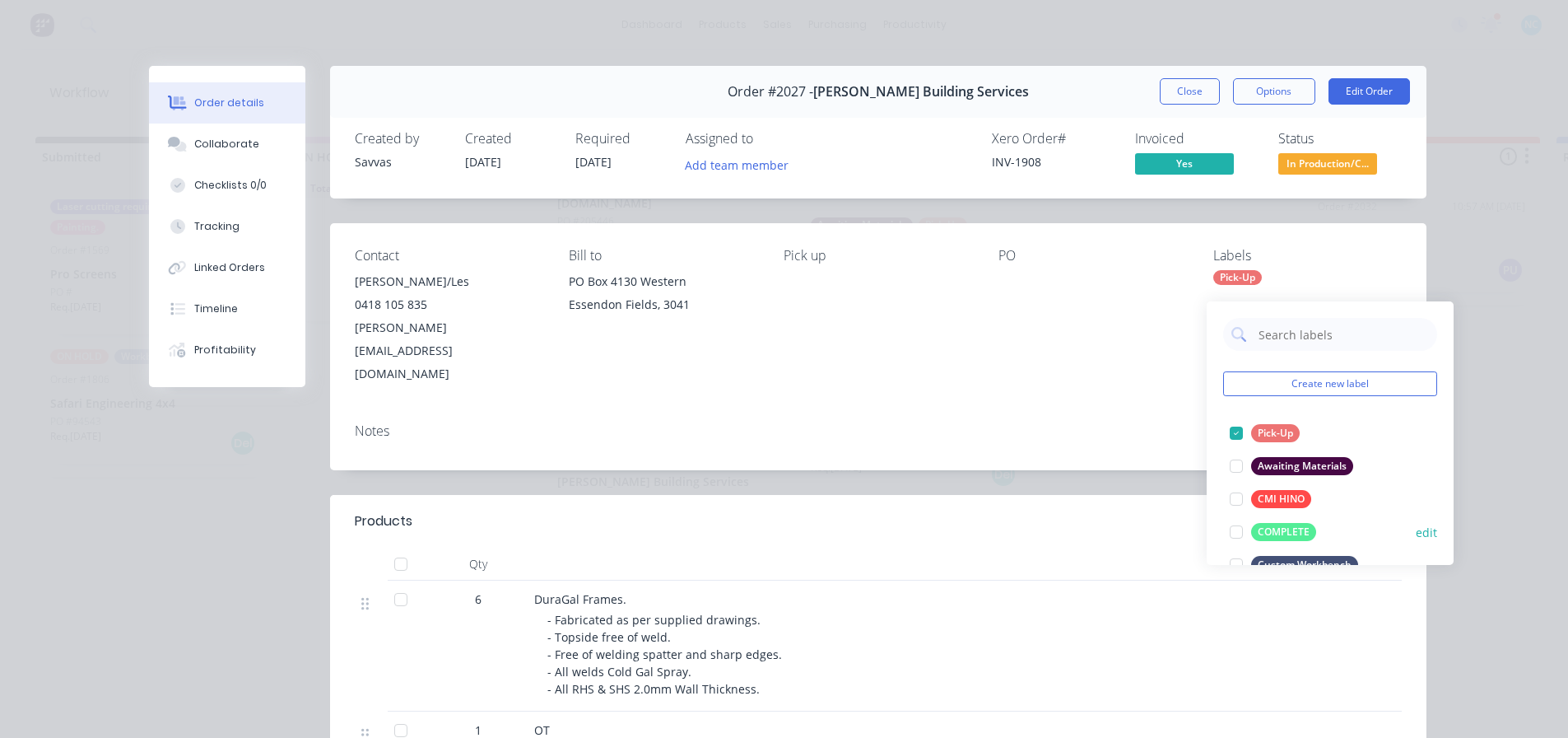
click at [777, 516] on div at bounding box center [1236, 532] width 33 height 33
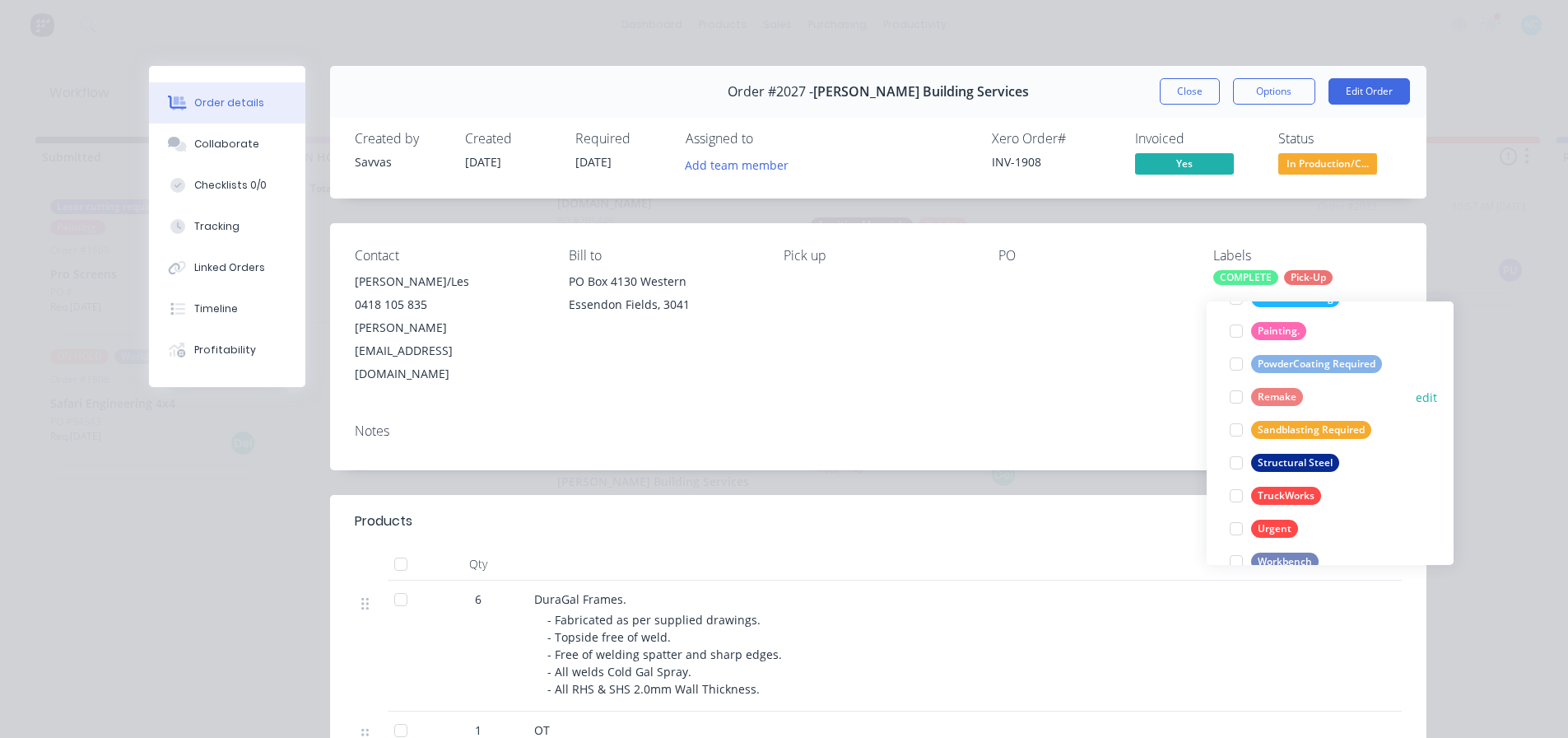
scroll to position [725, 0]
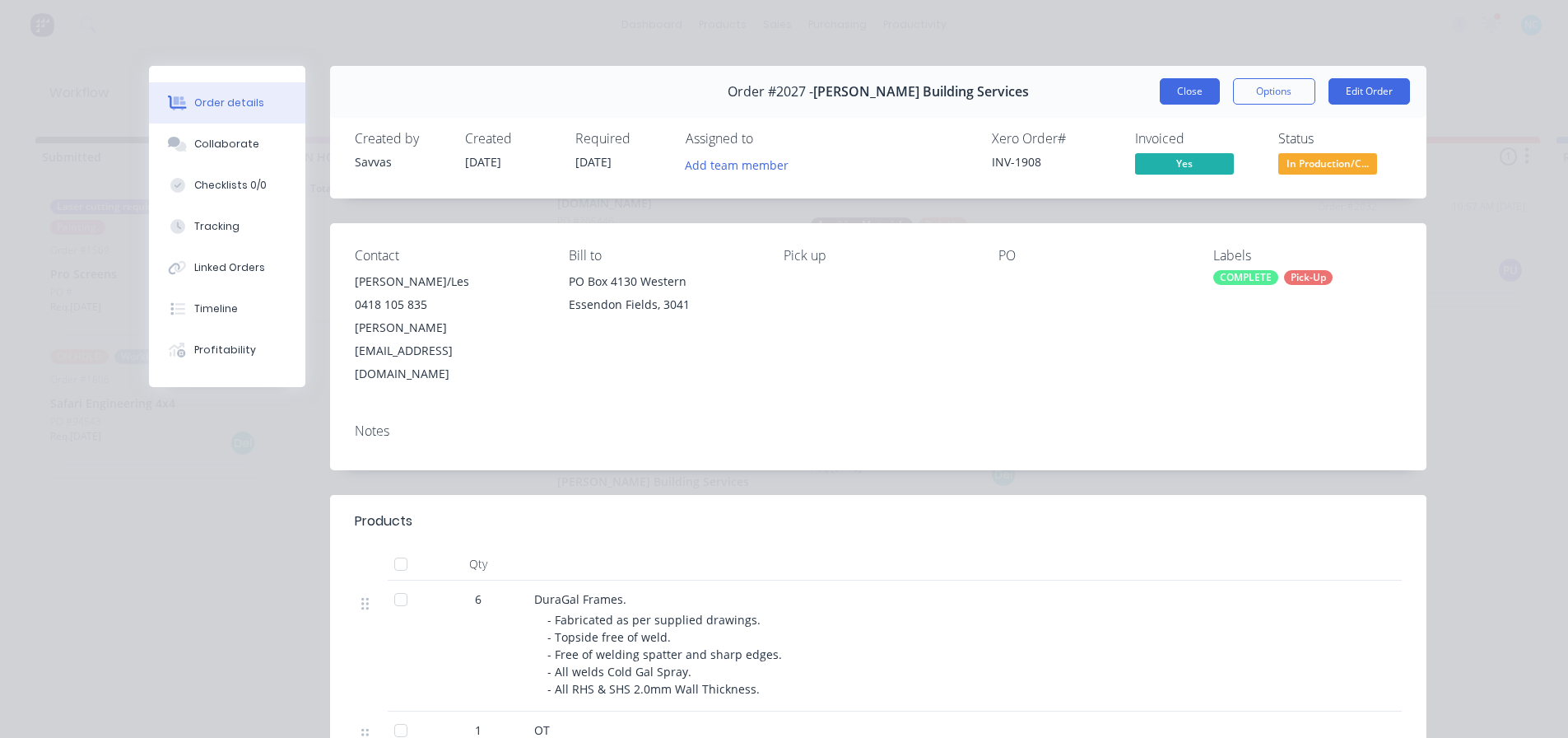
click at [777, 103] on button "Close" at bounding box center [1190, 91] width 60 height 27
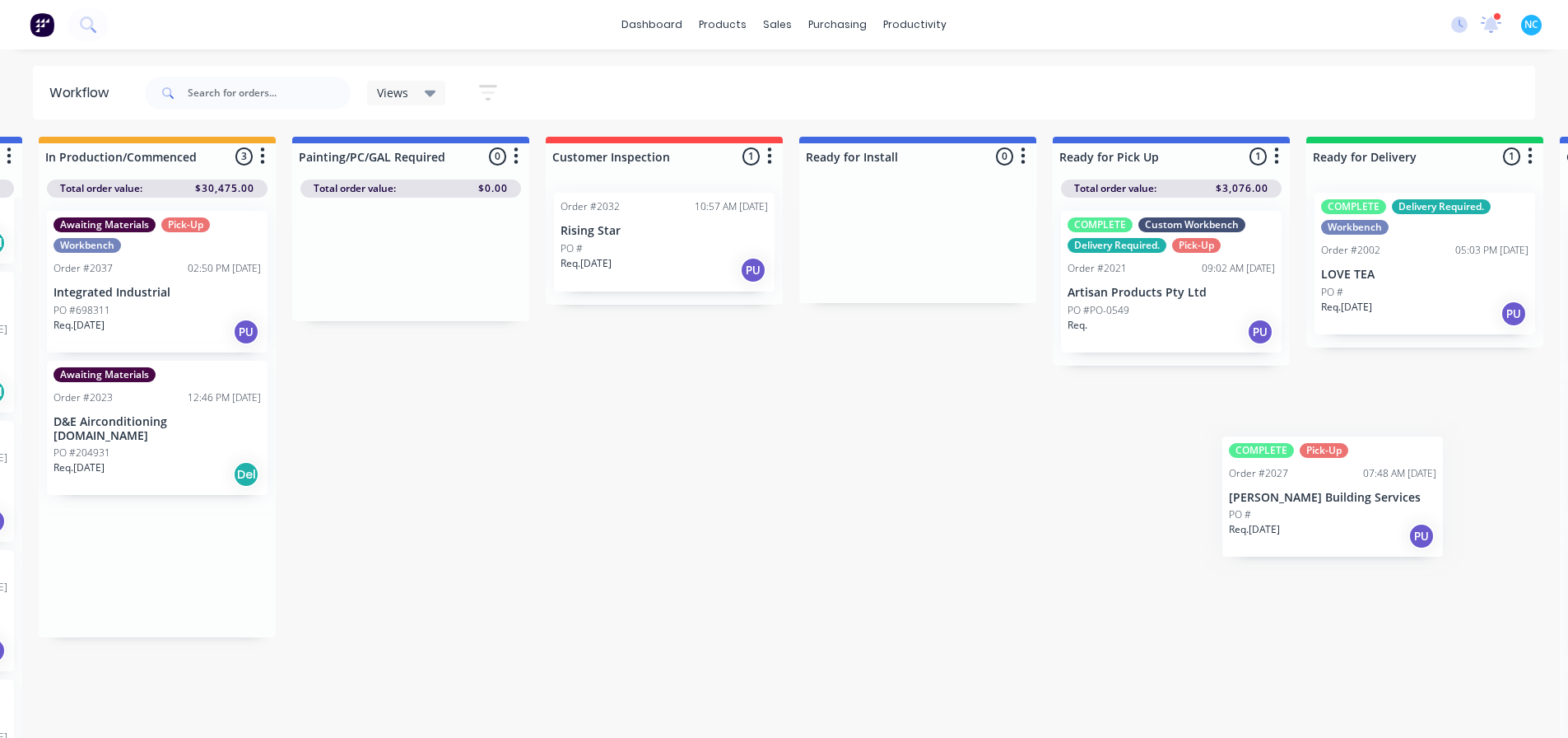
scroll to position [16, 770]
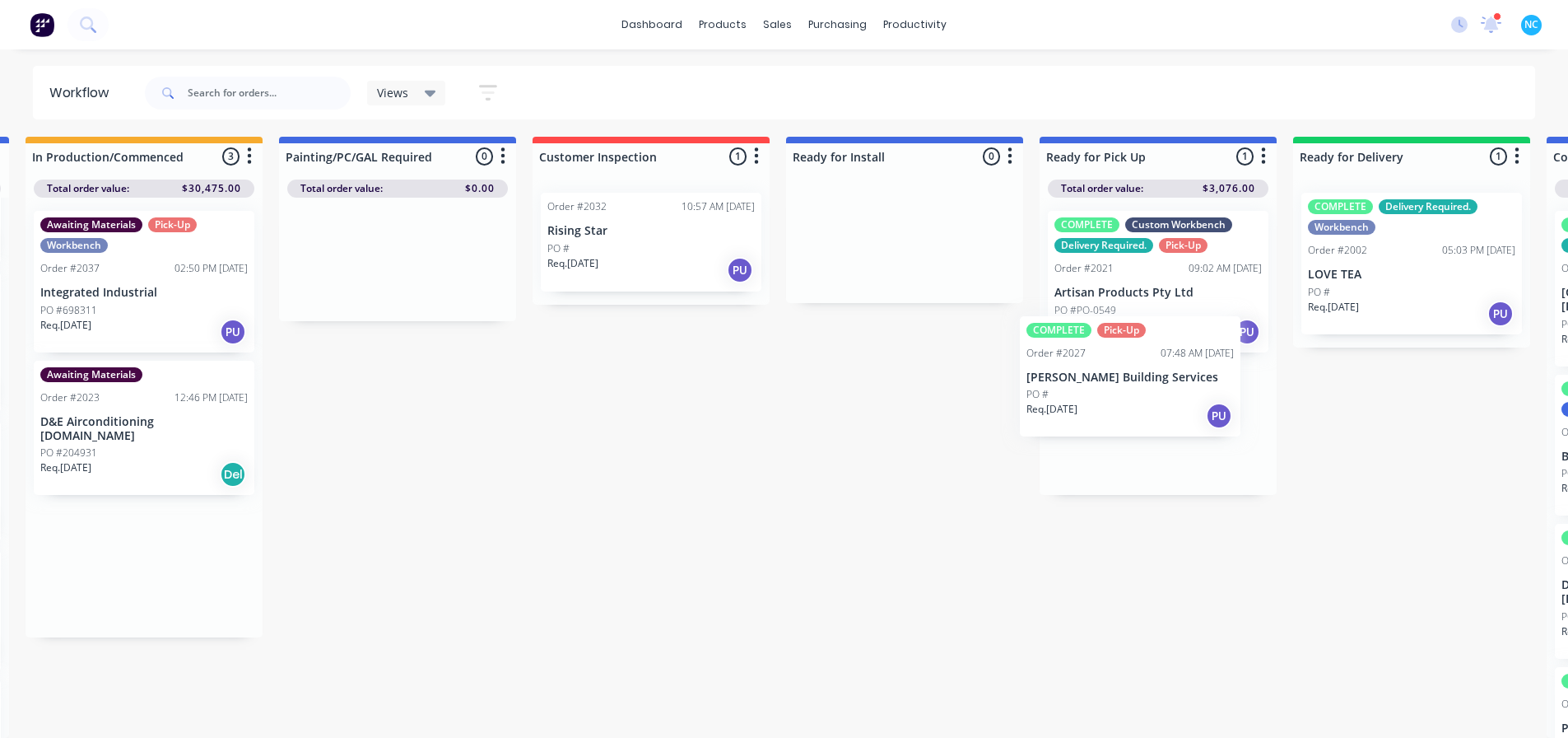
drag, startPoint x: 884, startPoint y: 583, endPoint x: 1110, endPoint y: 422, distance: 277.5
click at [777, 422] on div "Submitted 2 Sort By Created date Required date Order number Customer name Most …" at bounding box center [709, 437] width 2983 height 601
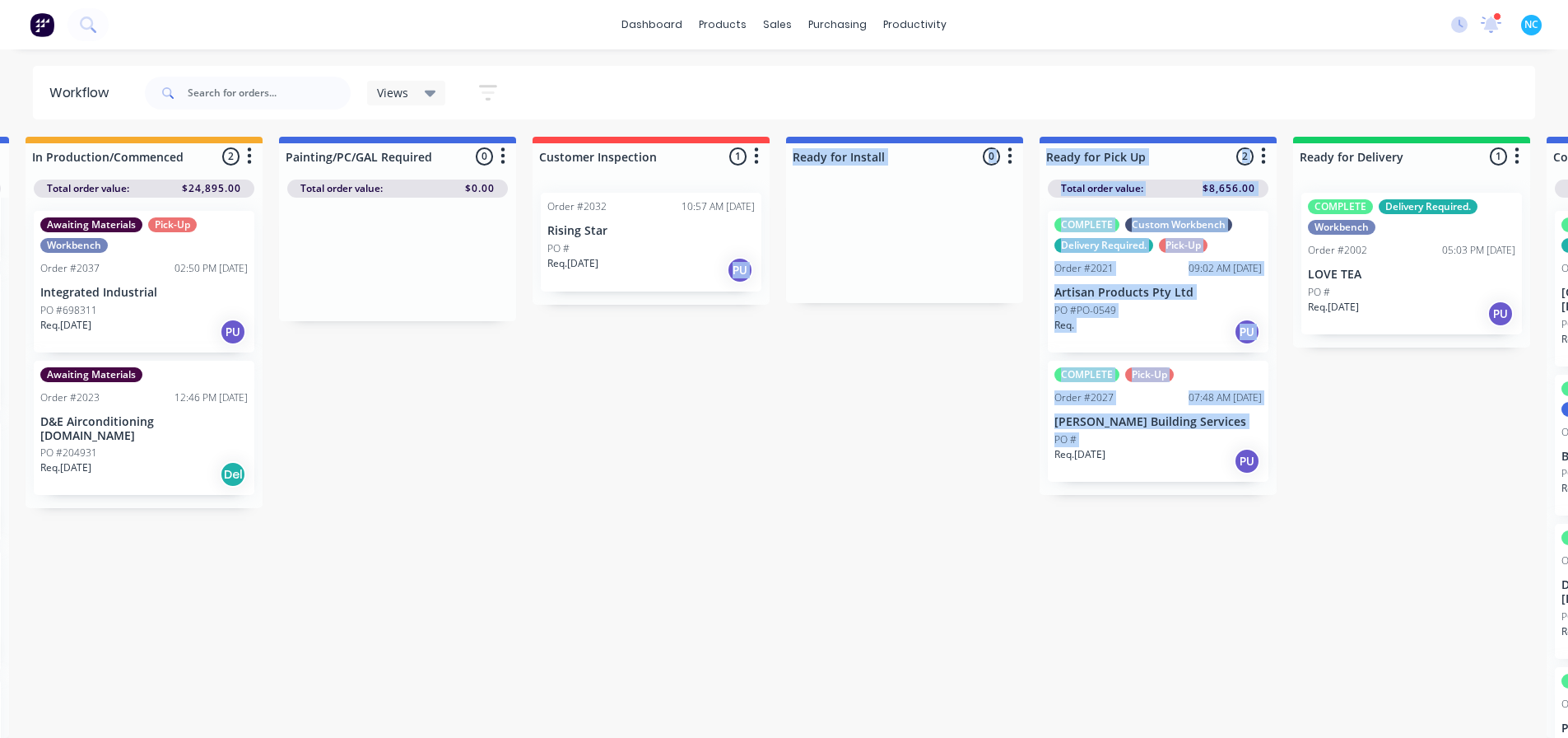
drag, startPoint x: 785, startPoint y: 731, endPoint x: 663, endPoint y: 735, distance: 122.1
click at [663, 564] on div "Submitted 2 Sort By Created date Required date Order number Customer name Most …" at bounding box center [709, 437] width 2983 height 601
click at [777, 564] on div "Submitted 2 Sort By Created date Required date Order number Customer name Most …" at bounding box center [709, 437] width 2983 height 601
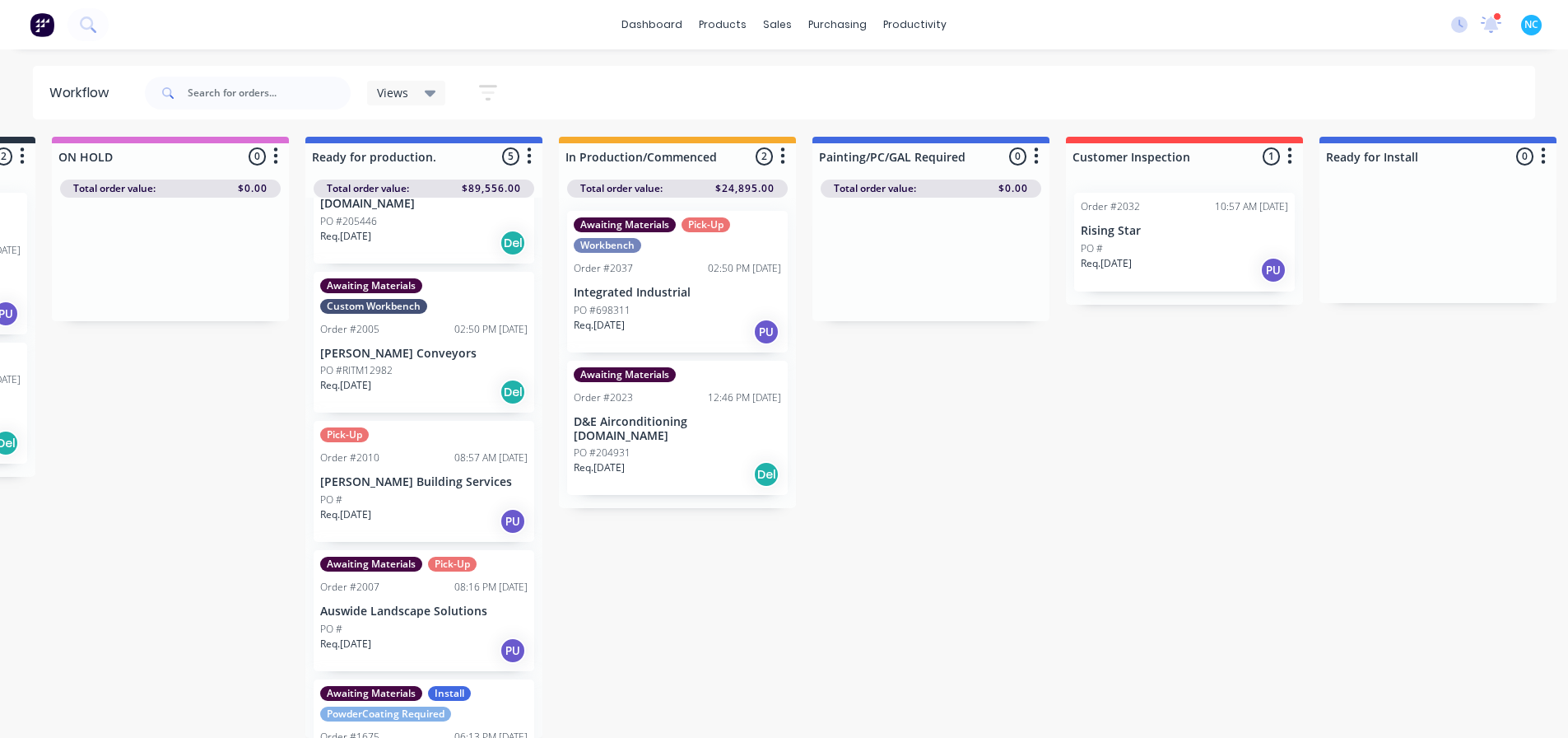
scroll to position [16, 215]
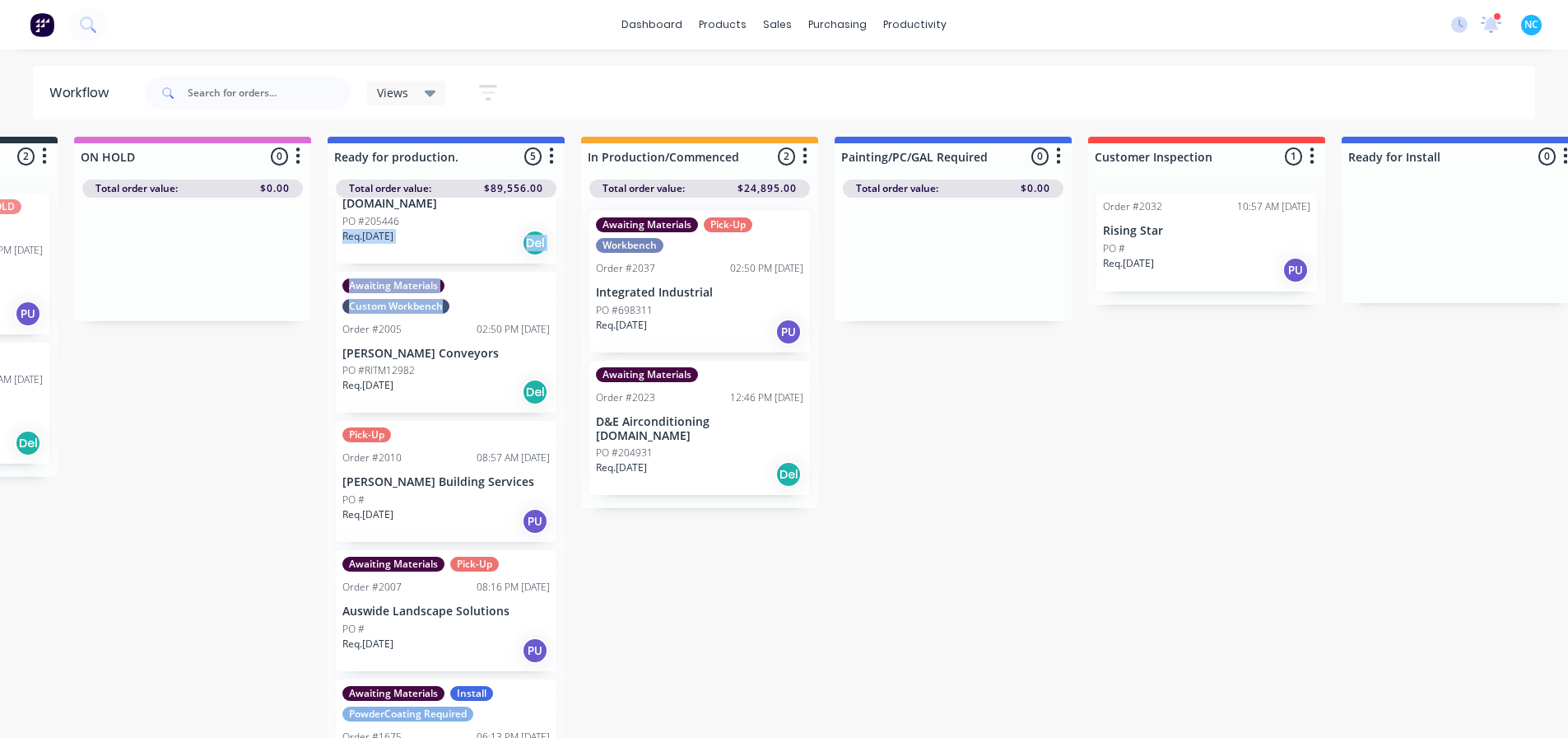
drag, startPoint x: 563, startPoint y: 263, endPoint x: 560, endPoint y: 201, distance: 62.1
click at [560, 200] on div "Submitted 2 Sort By Created date Required date Order number Customer name Most …" at bounding box center [1264, 437] width 2983 height 601
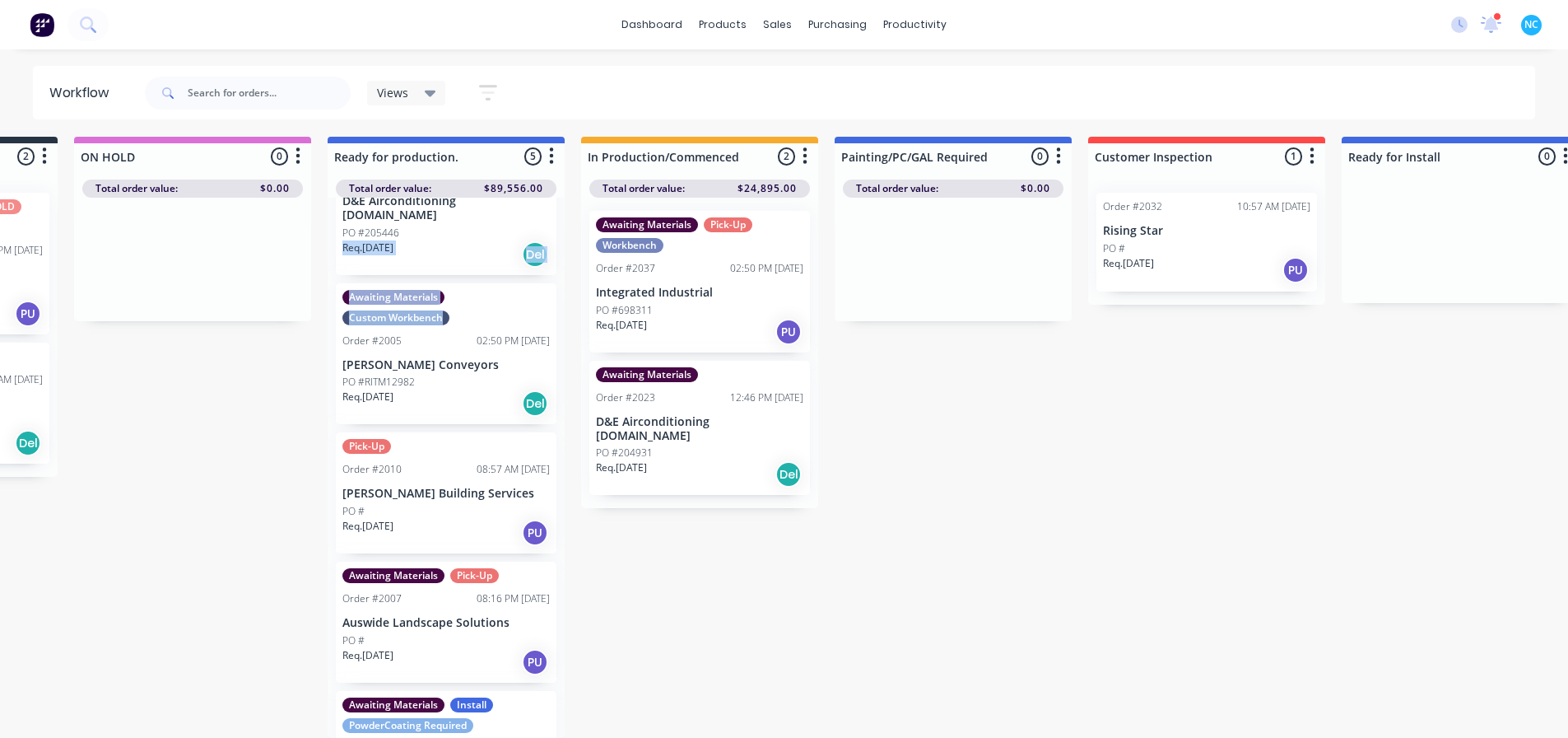
scroll to position [0, 0]
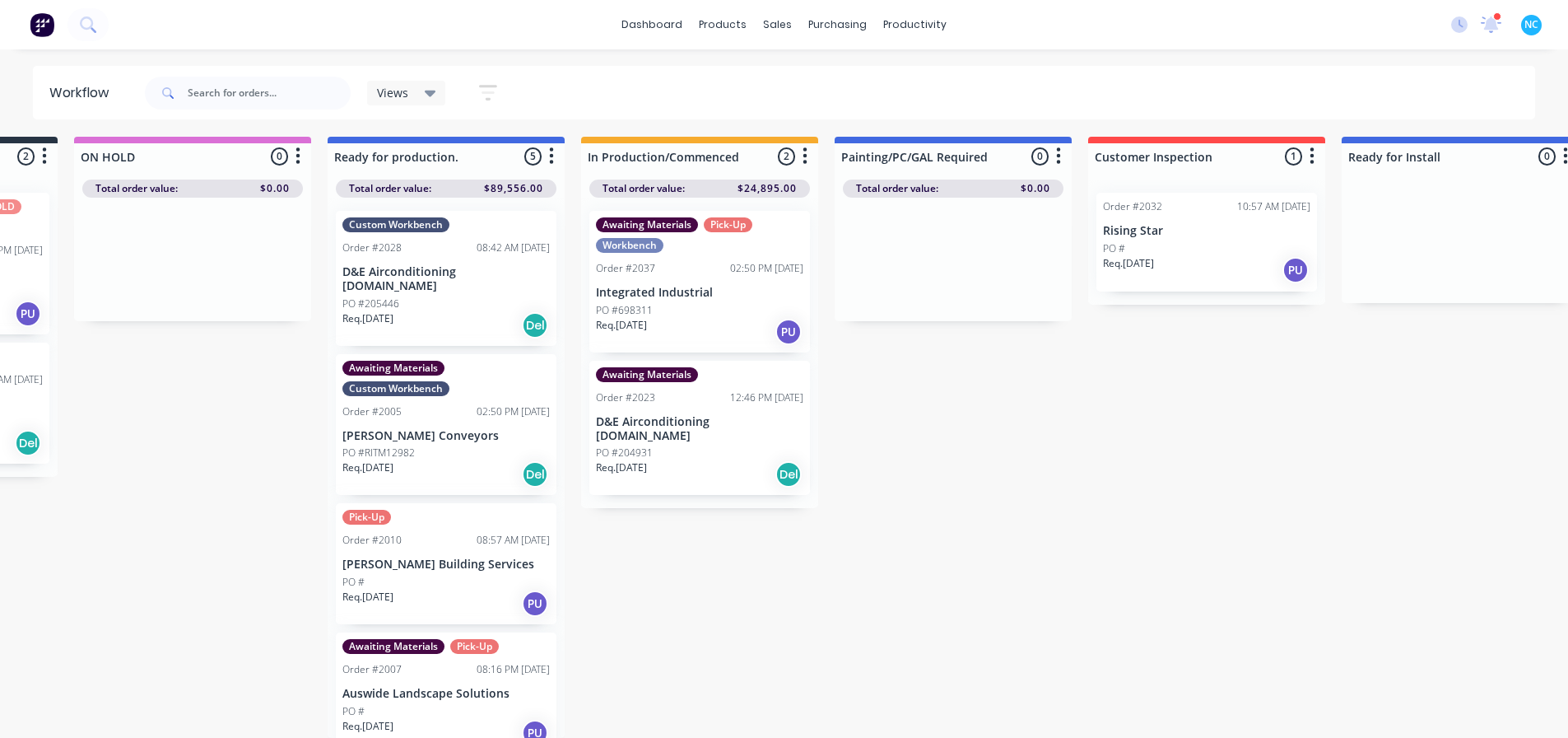
drag, startPoint x: 733, startPoint y: 682, endPoint x: 736, endPoint y: 698, distance: 16.3
click at [734, 564] on div "Submitted 2 Sort By Created date Required date Order number Customer name Most …" at bounding box center [1264, 437] width 2983 height 601
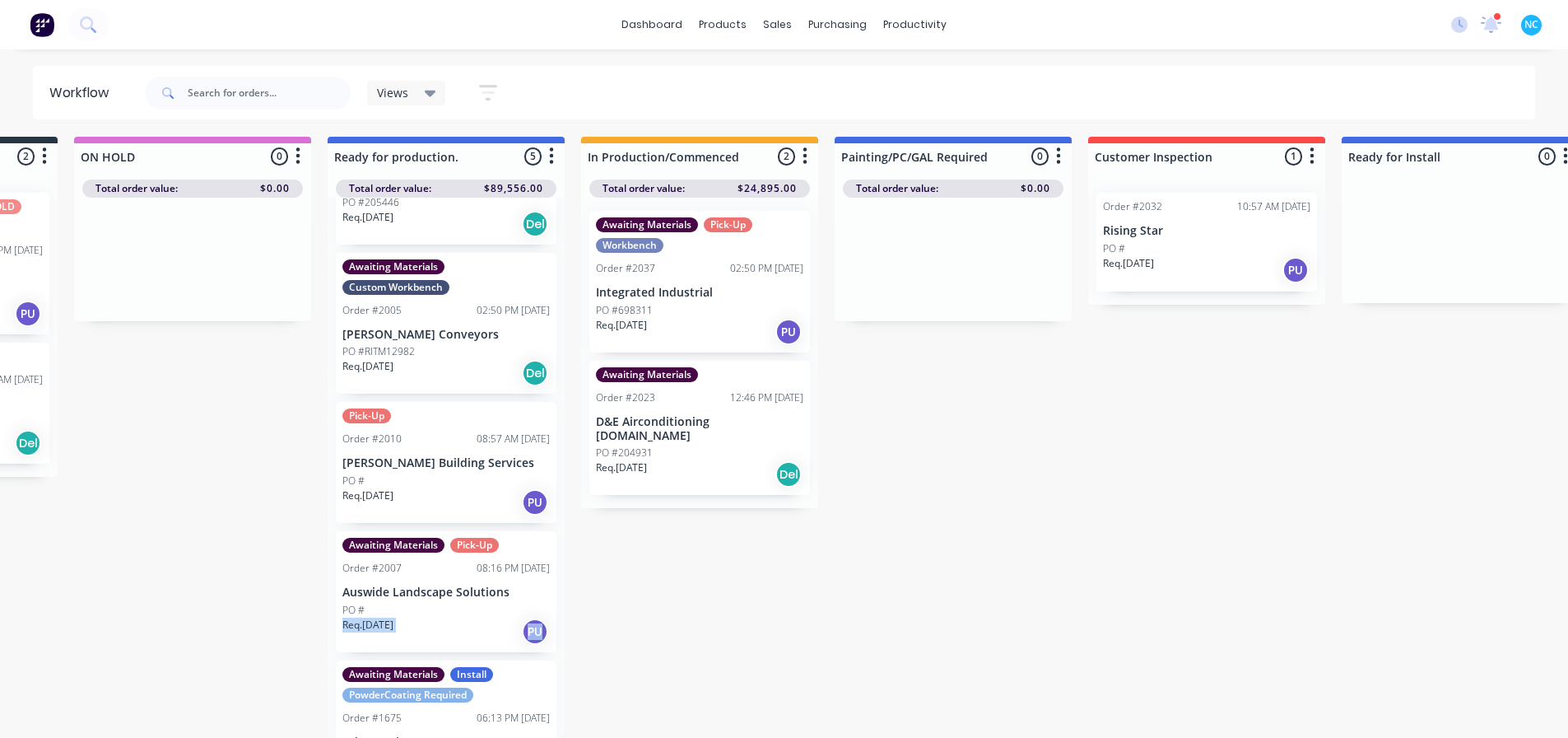
scroll to position [153, 0]
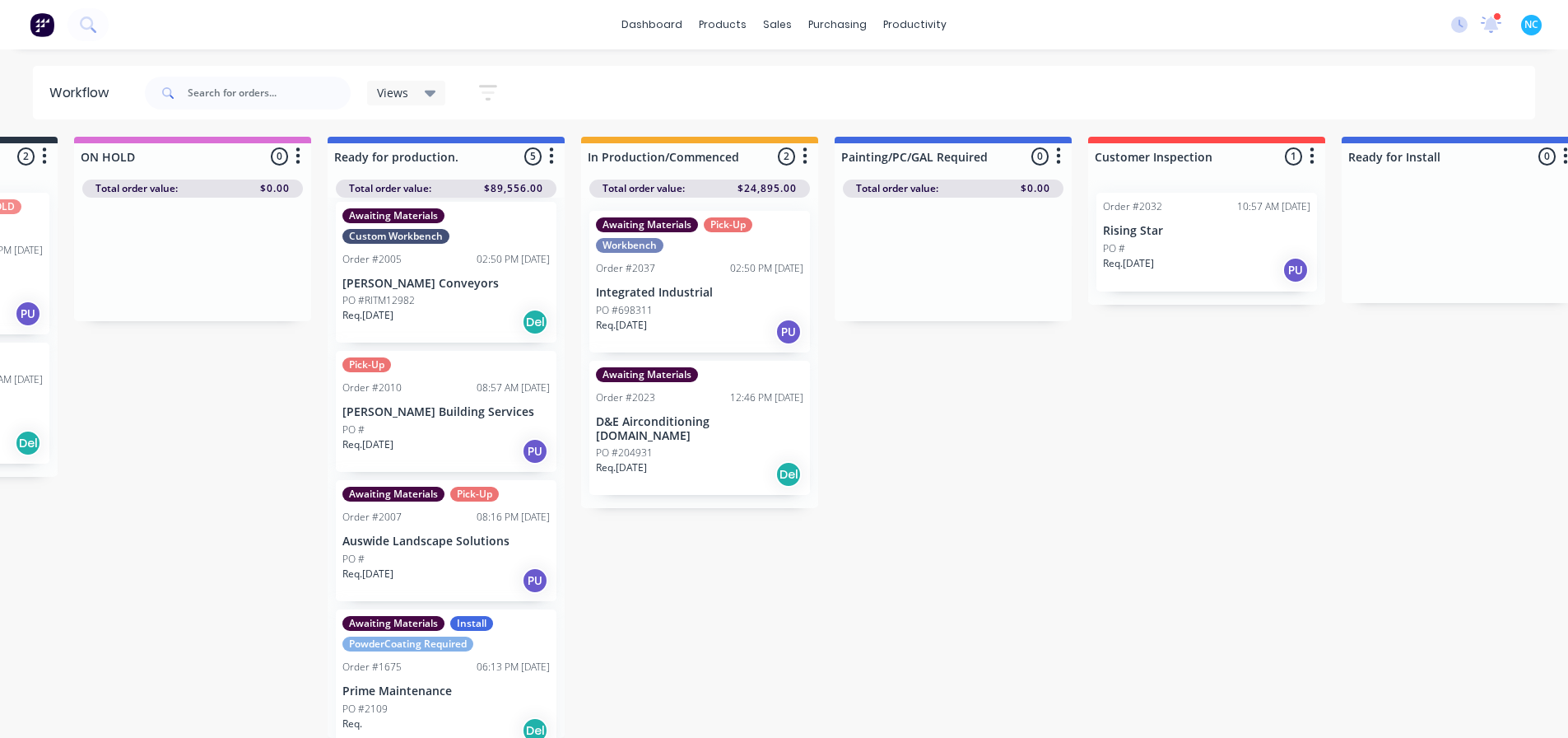
click at [623, 525] on div "Submitted 2 Sort By Created date Required date Order number Customer name Most …" at bounding box center [1264, 437] width 2983 height 601
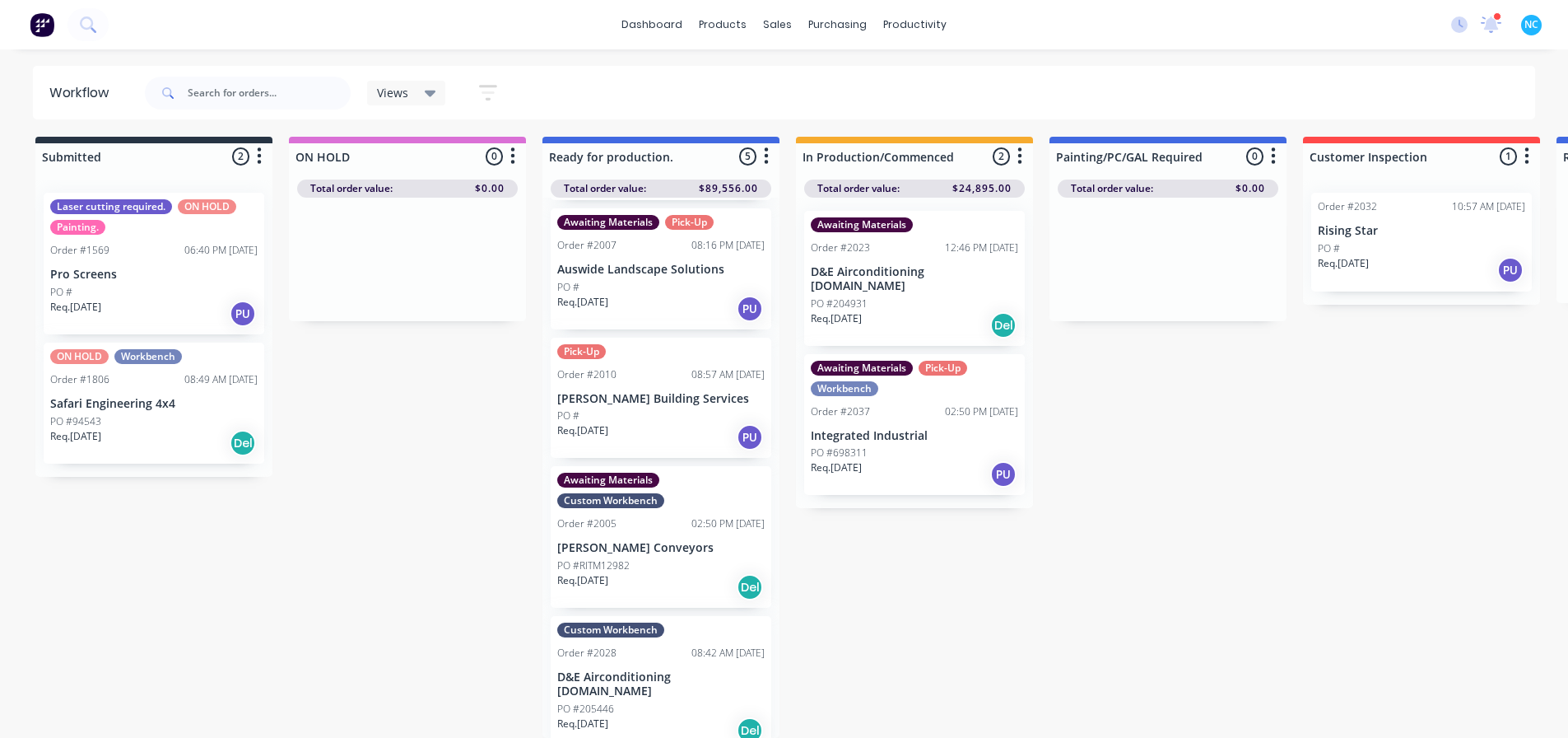
scroll to position [16, 0]
click at [678, 701] on div "PO #205446" at bounding box center [661, 709] width 207 height 15
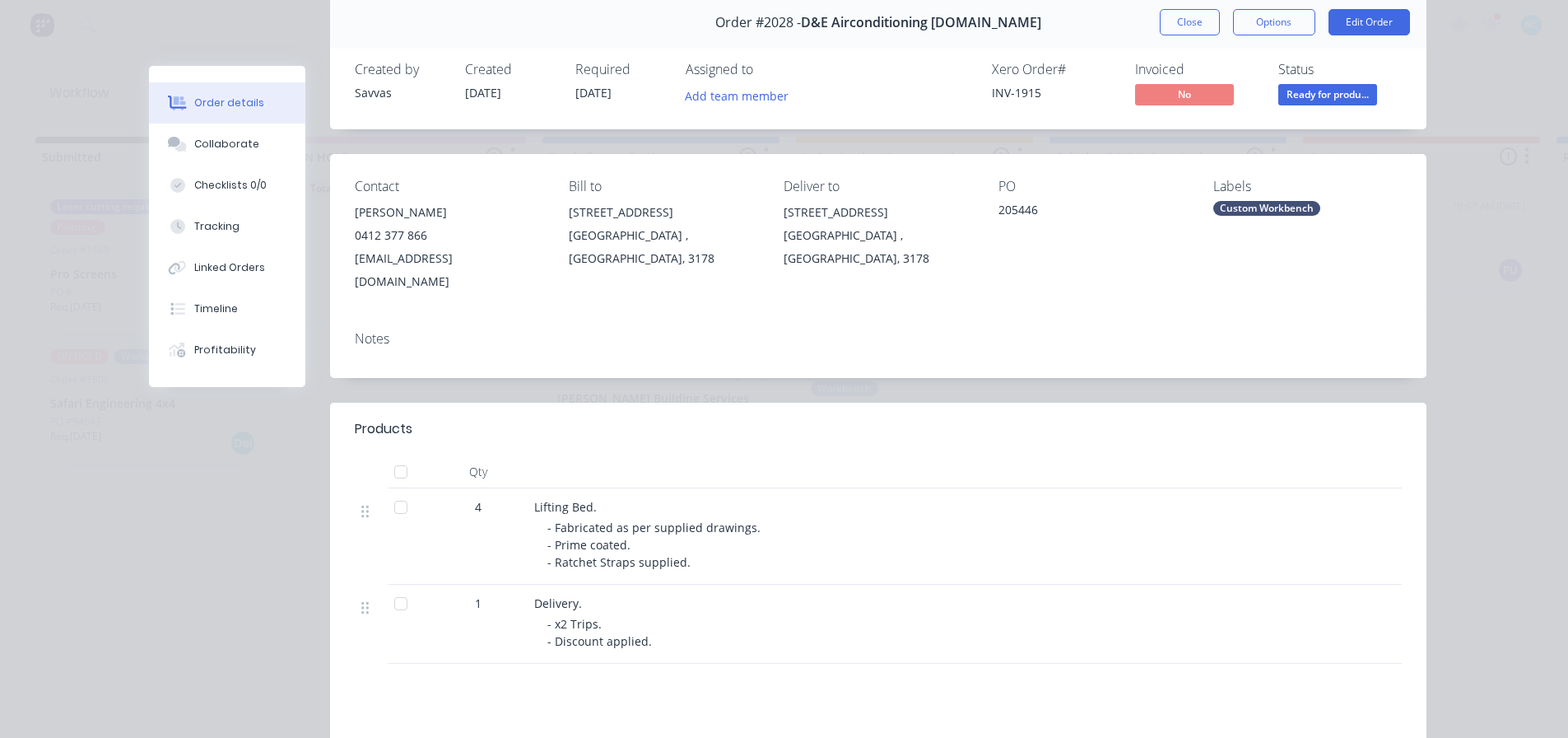
scroll to position [164, 0]
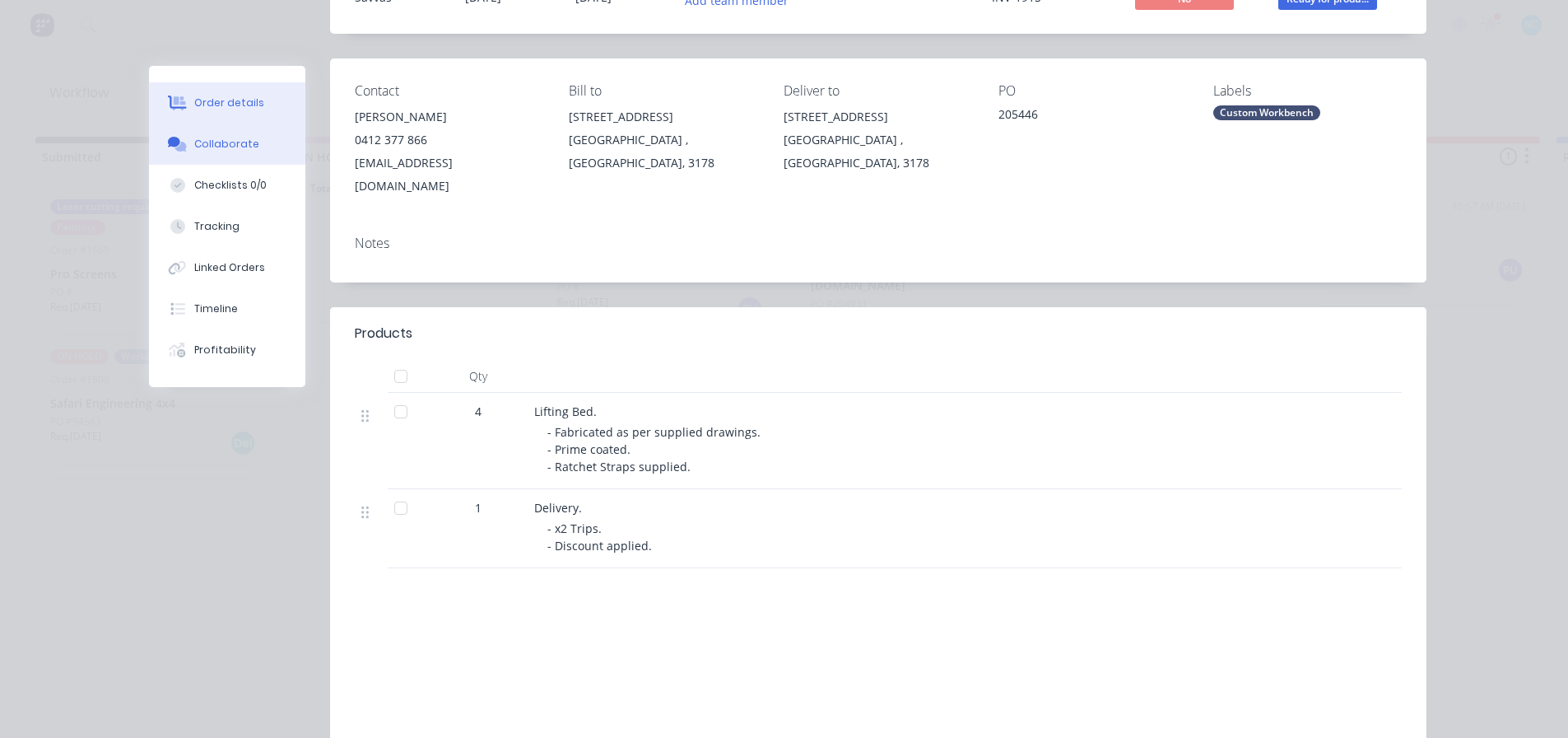
click at [236, 136] on button "Collaborate" at bounding box center [227, 144] width 156 height 42
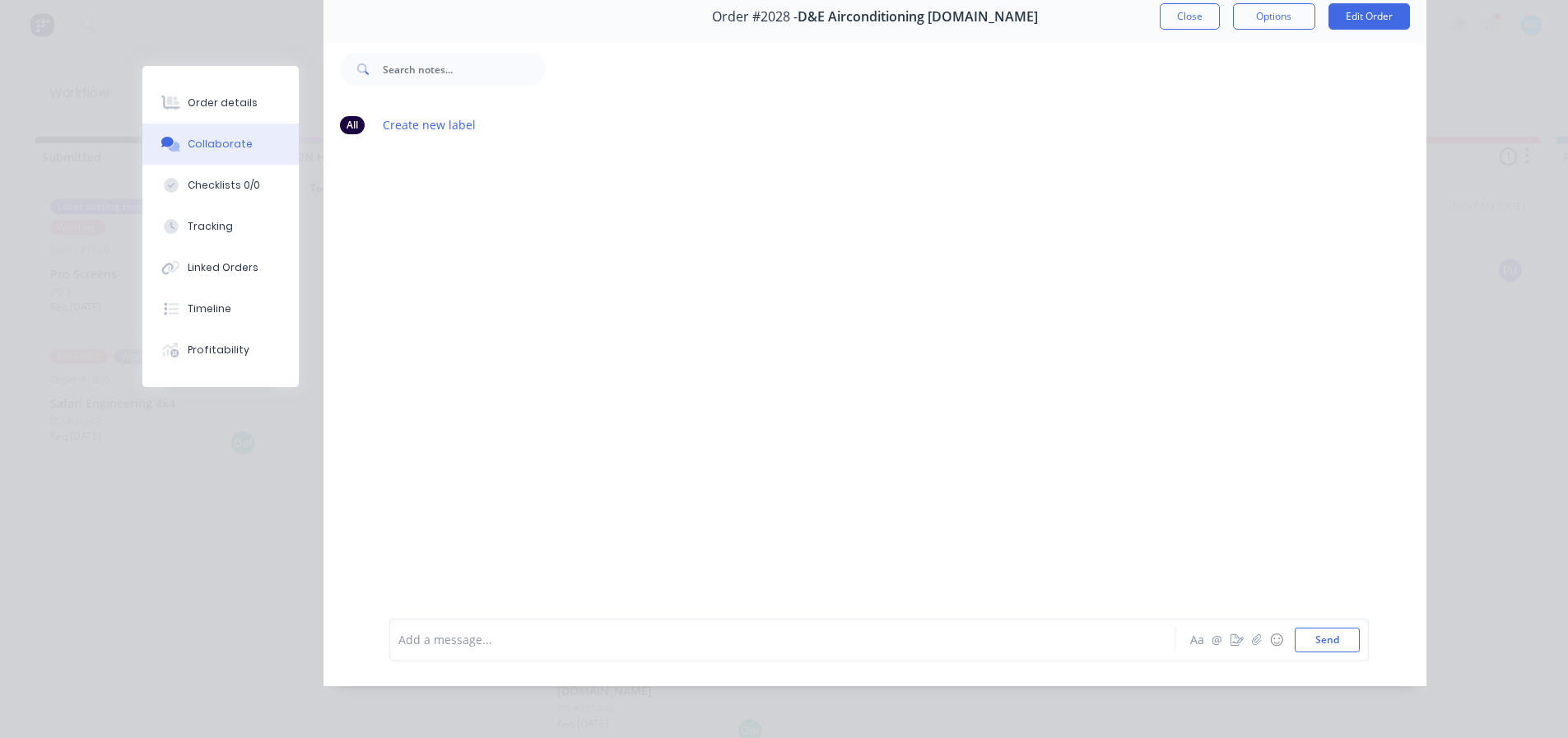
scroll to position [0, 0]
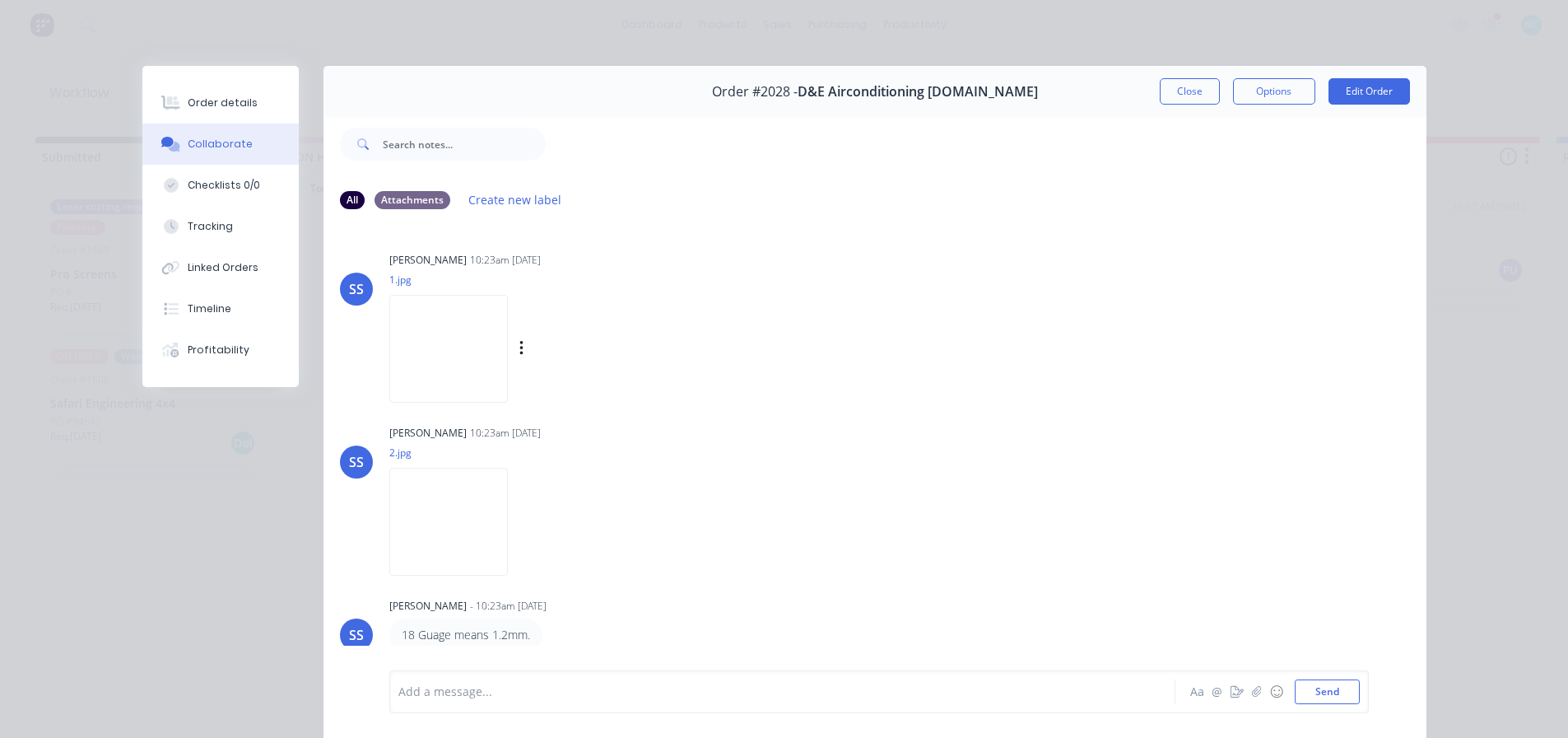
click at [459, 374] on img at bounding box center [448, 349] width 119 height 108
click at [222, 99] on div "Order details" at bounding box center [222, 103] width 70 height 15
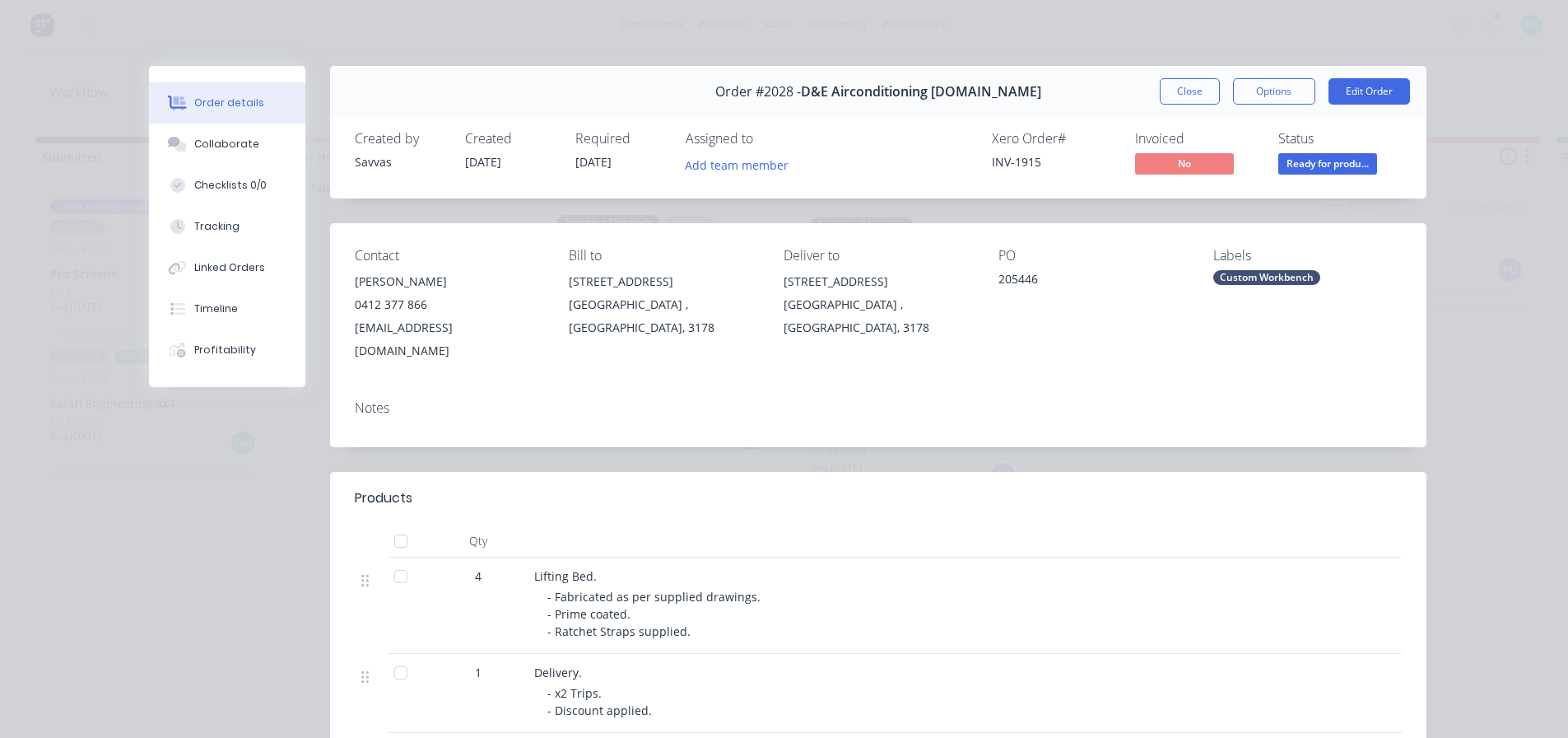
scroll to position [82, 0]
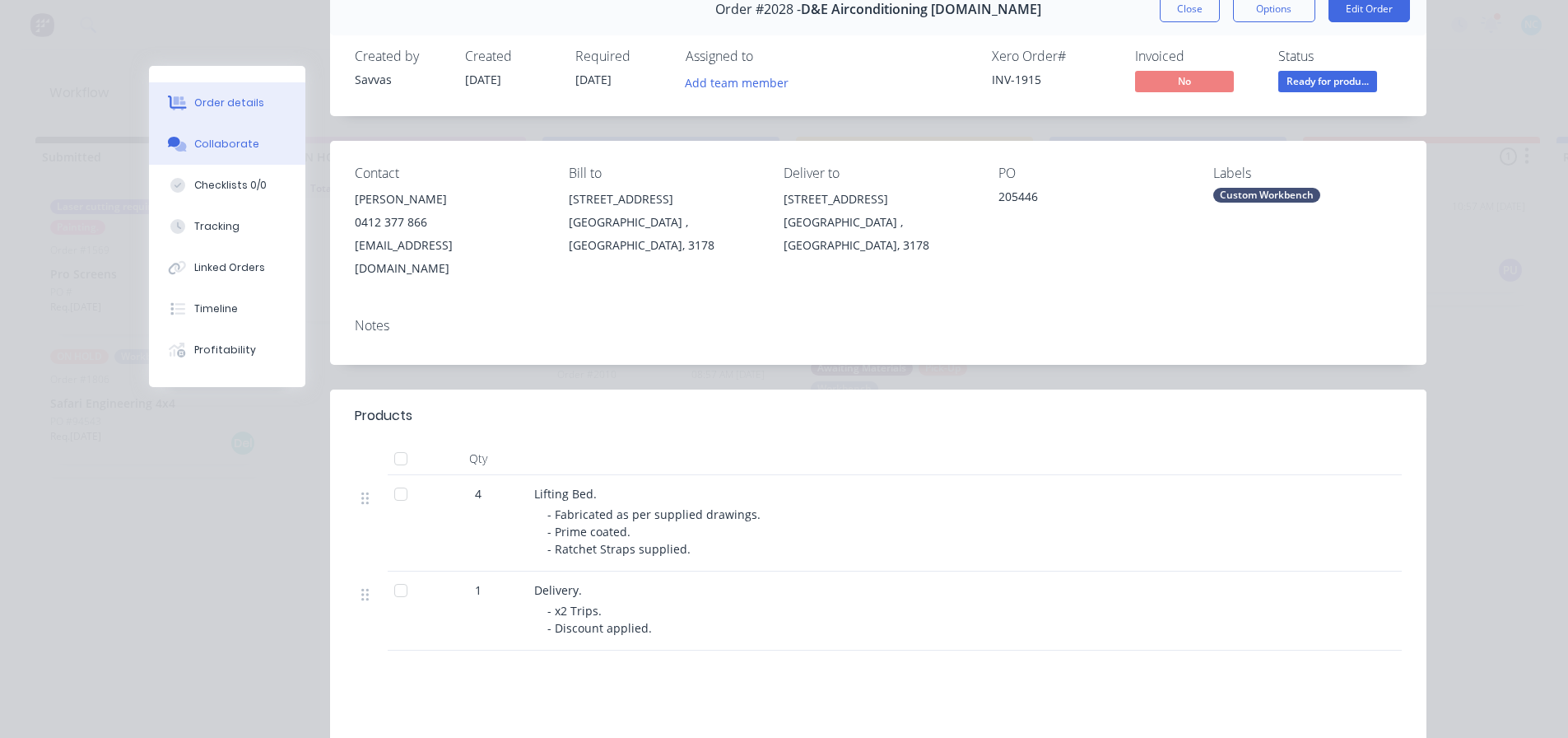
click at [272, 129] on button "Collaborate" at bounding box center [227, 144] width 156 height 42
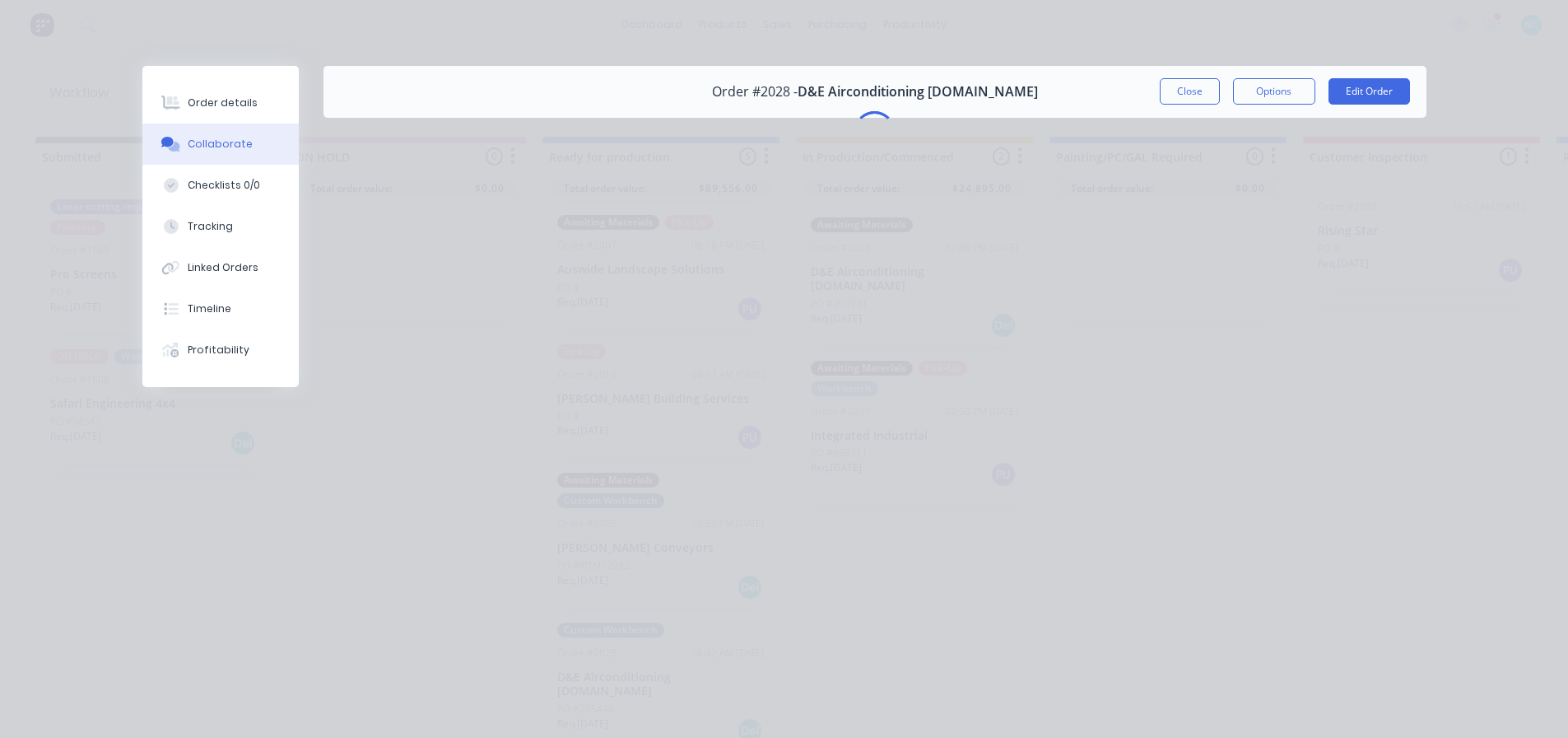
scroll to position [0, 0]
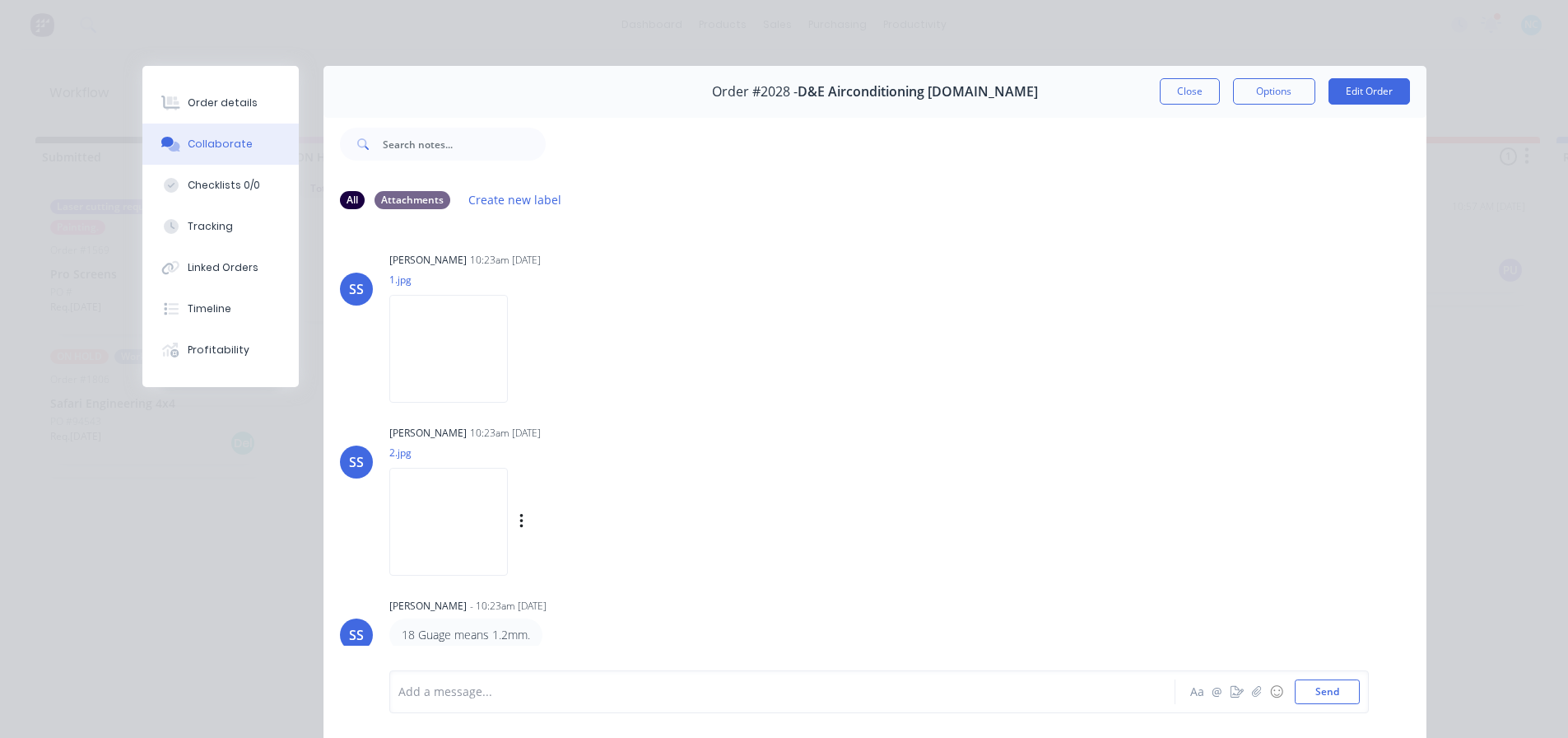
click at [428, 495] on img at bounding box center [448, 521] width 119 height 108
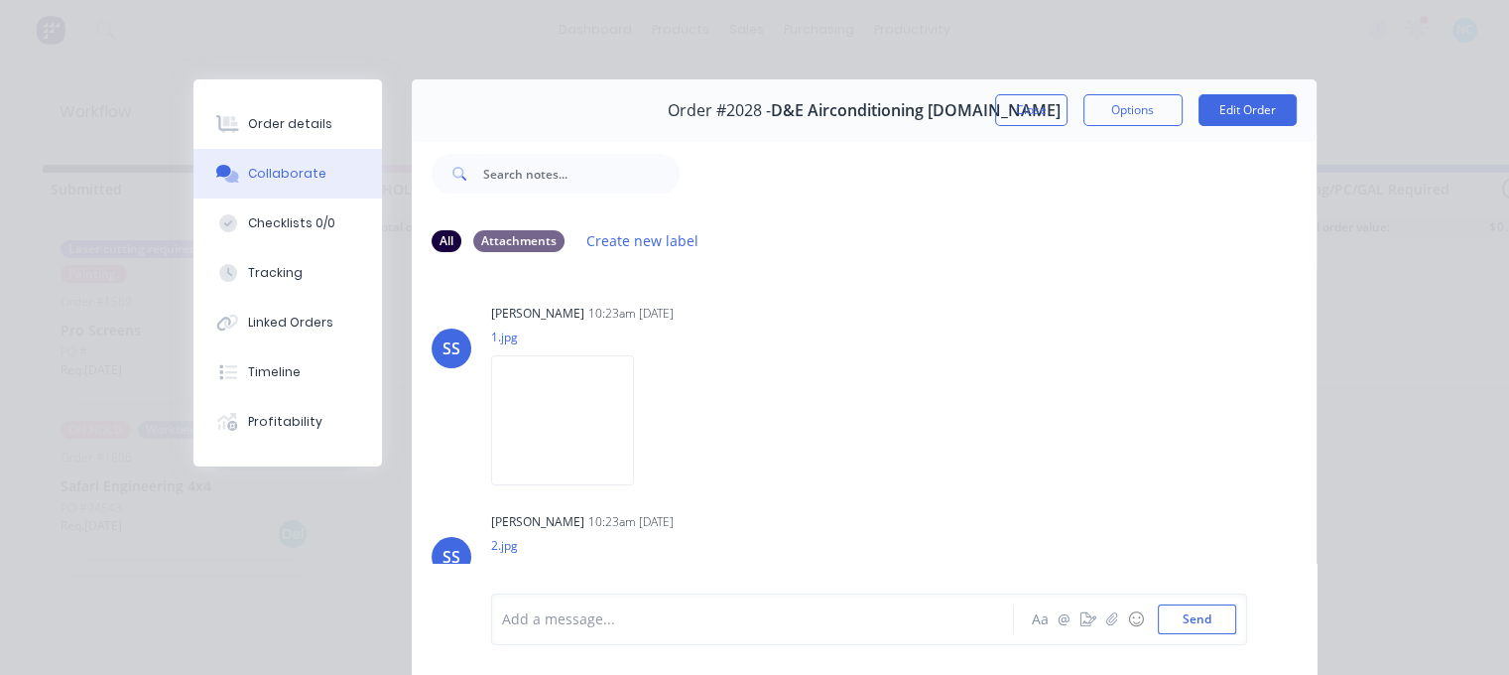
scroll to position [183, 0]
click at [253, 118] on div "Order details" at bounding box center [290, 124] width 84 height 18
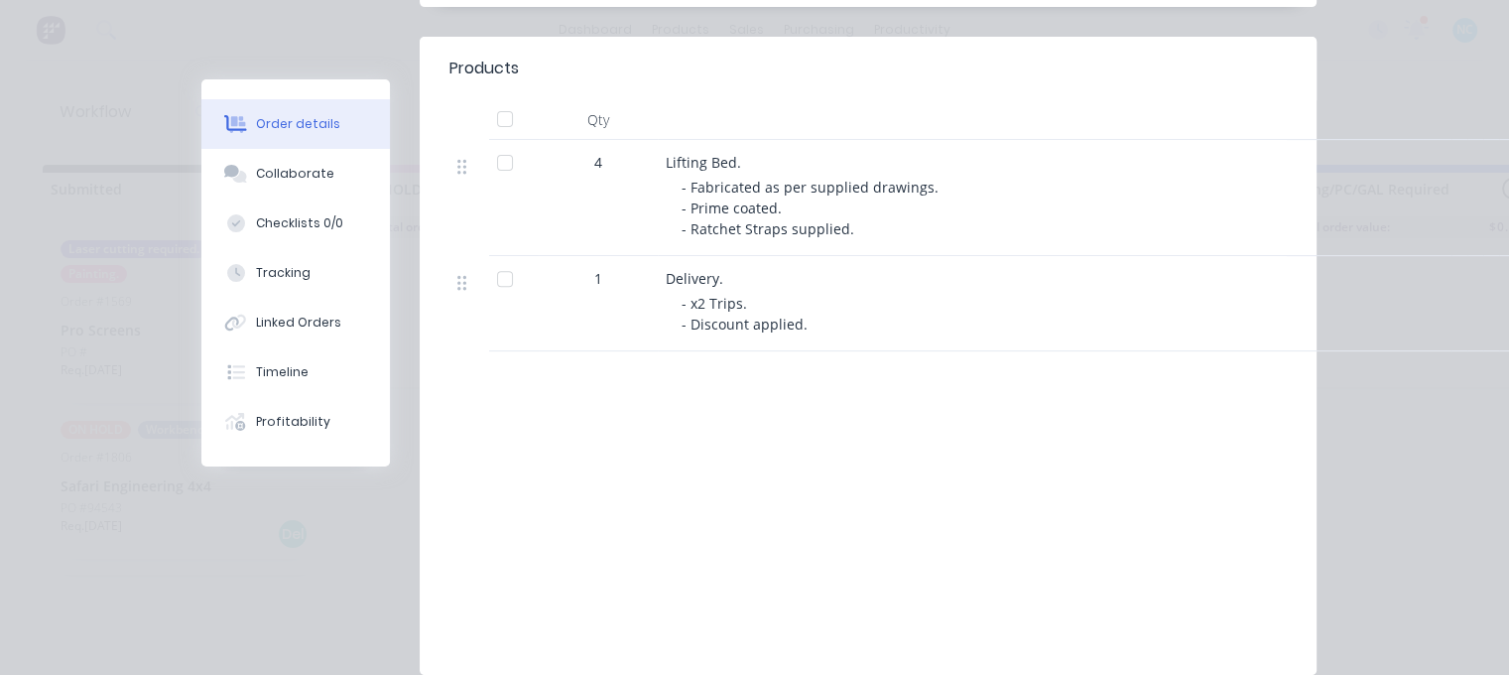
scroll to position [776, 0]
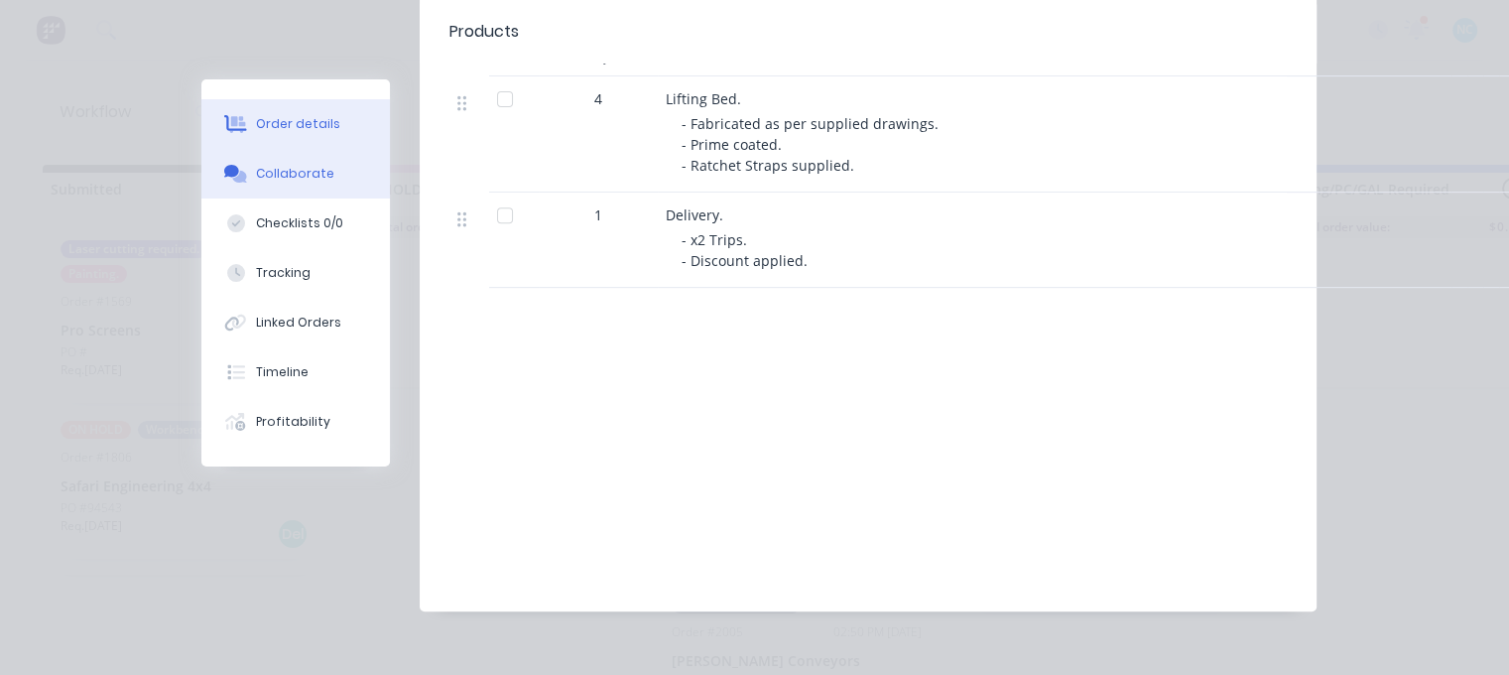
click at [333, 171] on button "Collaborate" at bounding box center [295, 174] width 188 height 50
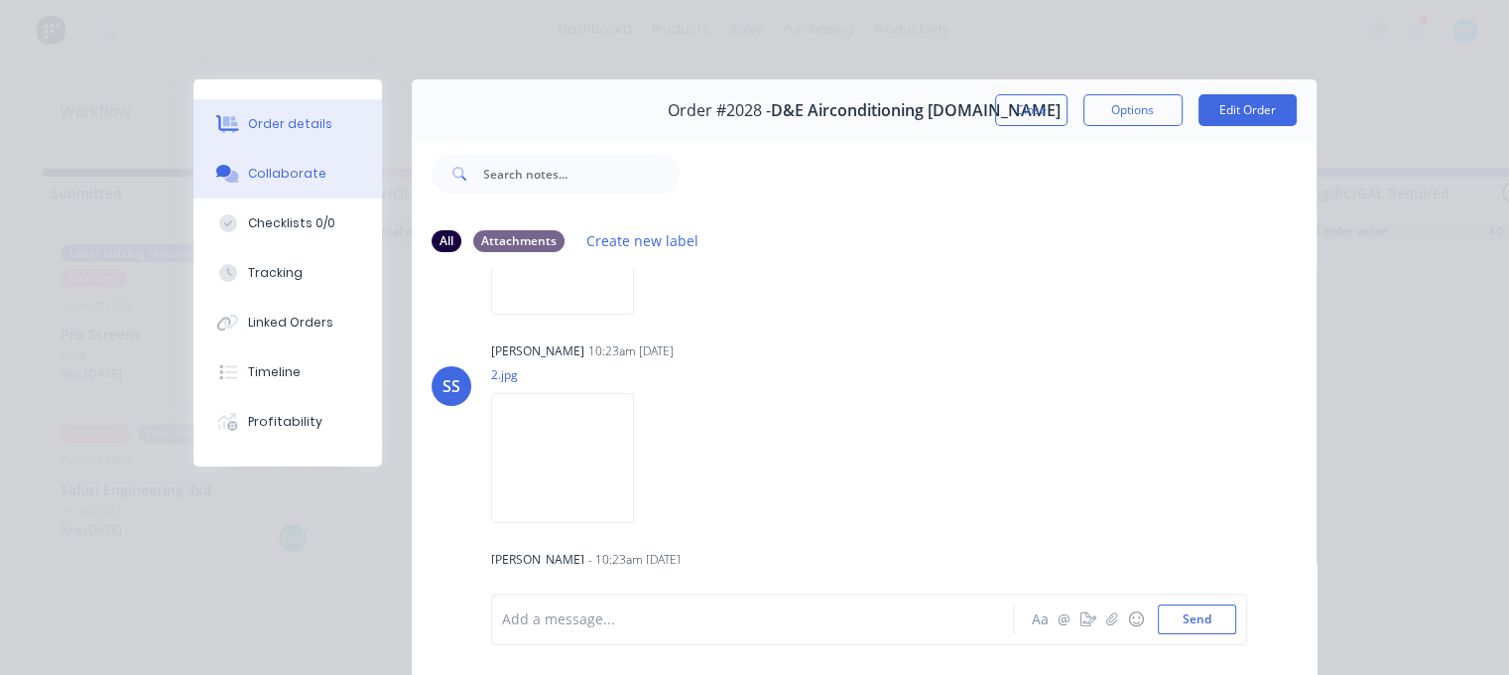
scroll to position [179, 0]
click at [330, 134] on button "Order details" at bounding box center [287, 124] width 188 height 50
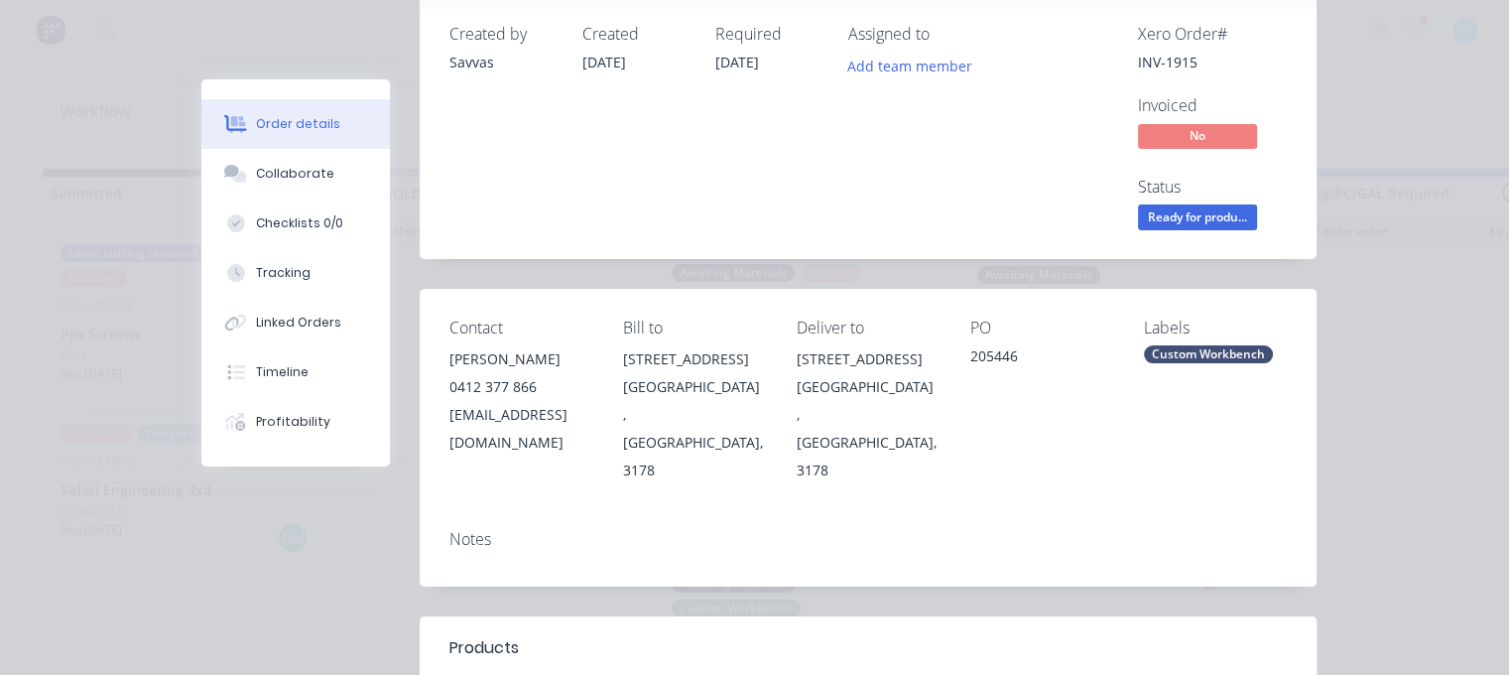
scroll to position [99, 0]
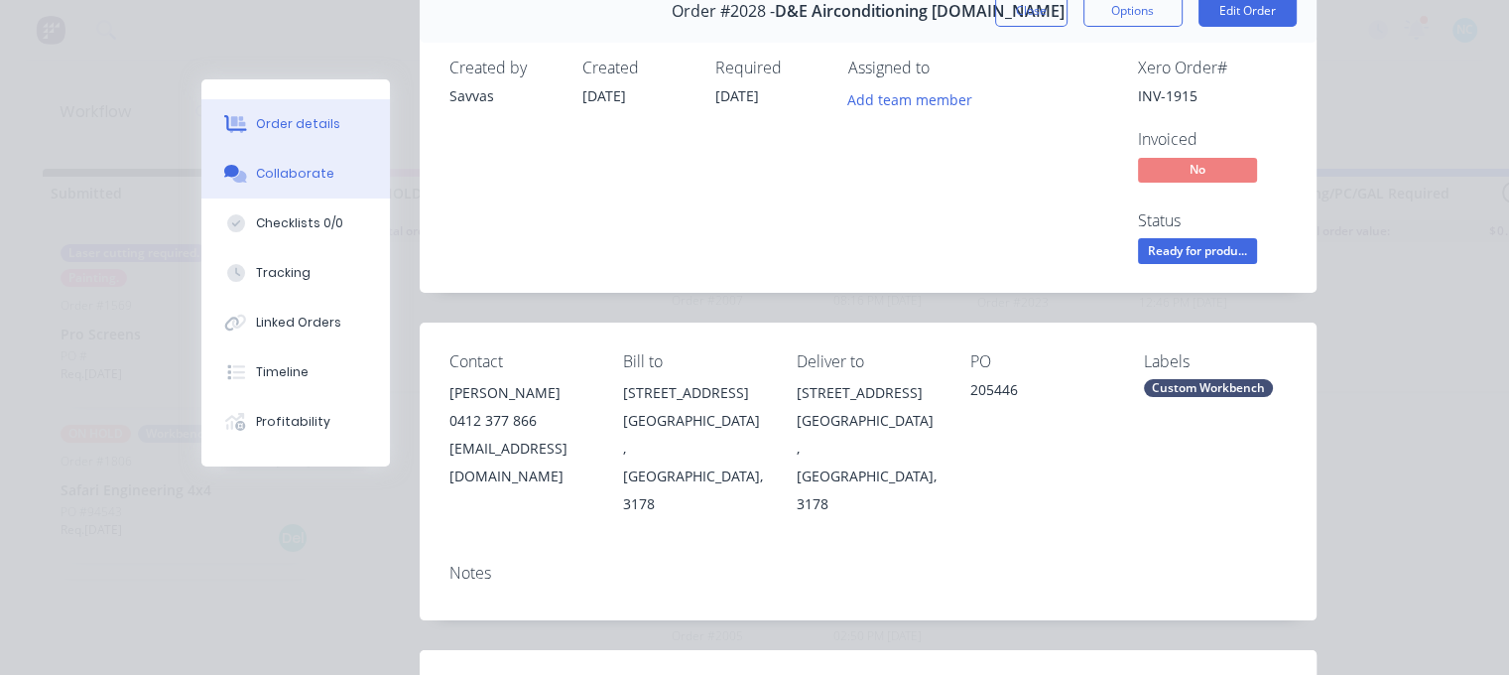
click at [323, 162] on button "Collaborate" at bounding box center [295, 174] width 188 height 50
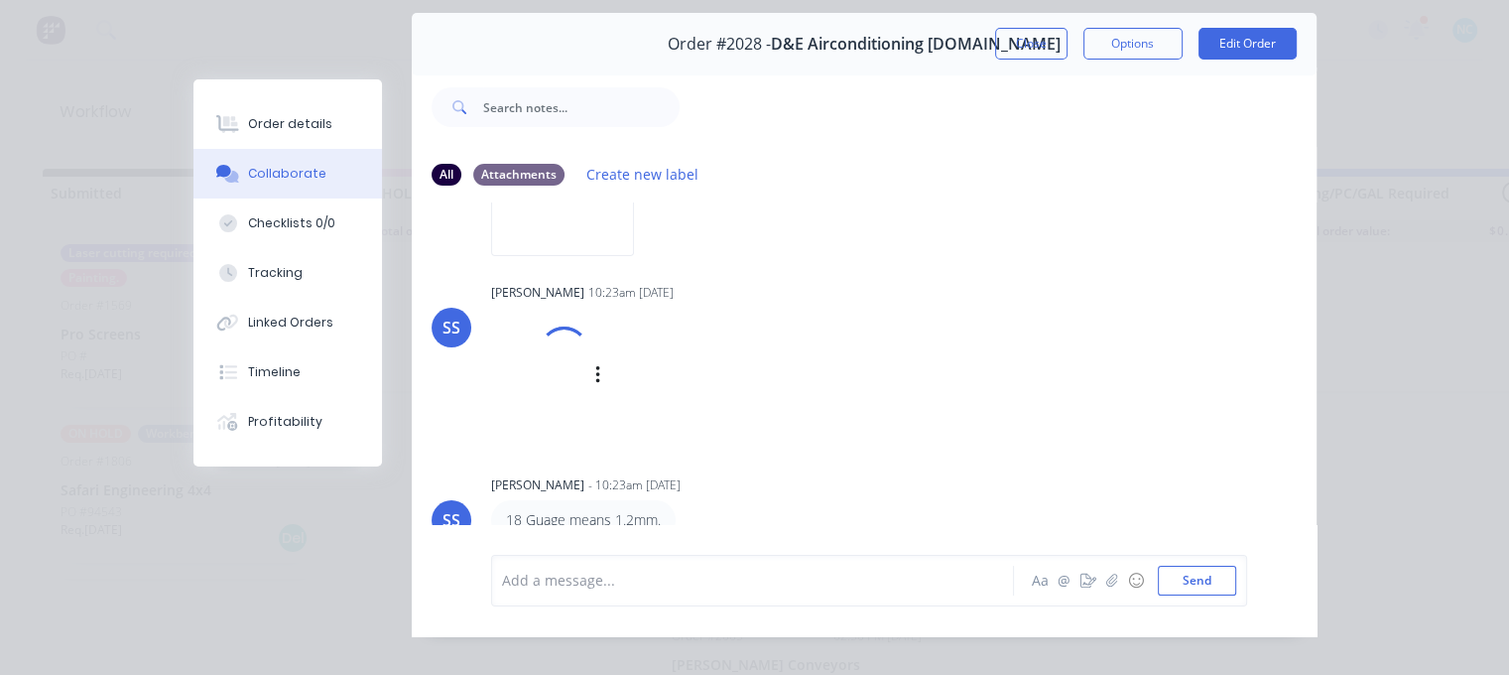
scroll to position [103, 0]
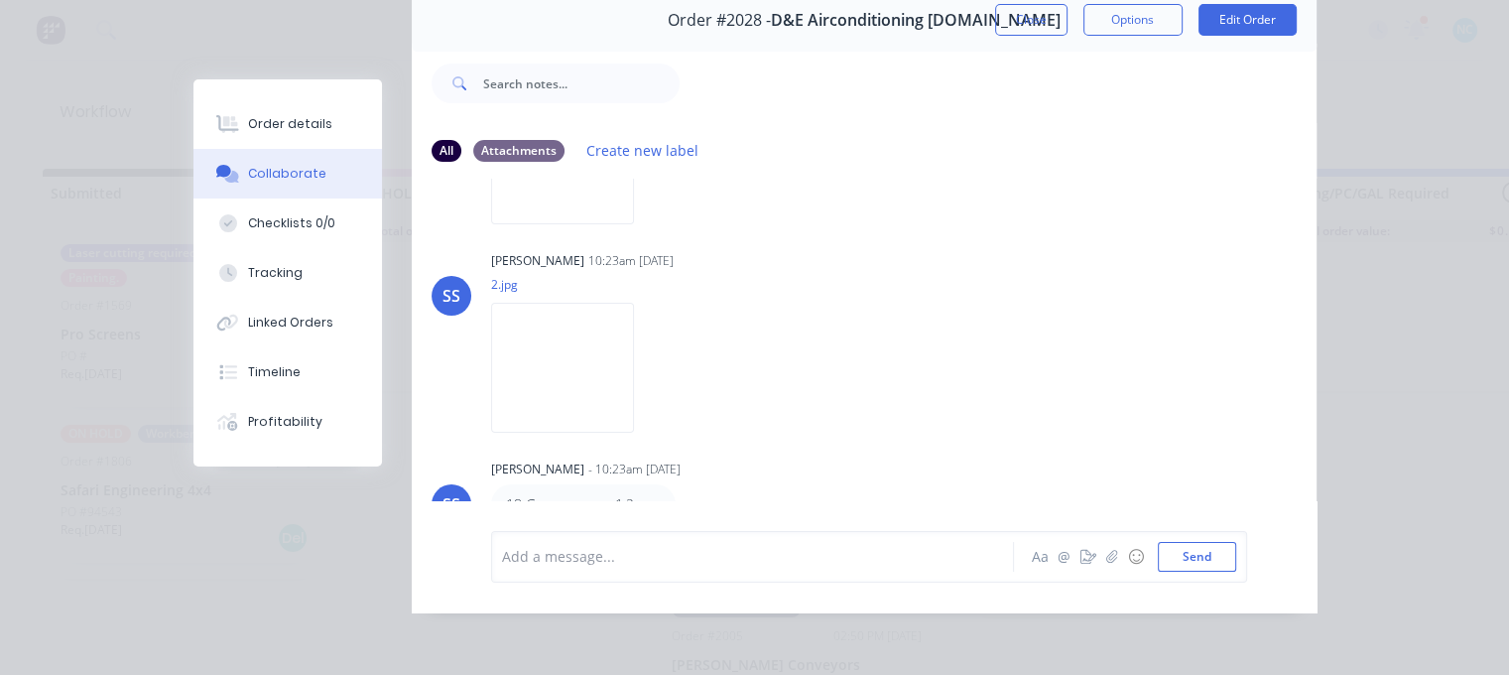
drag, startPoint x: 576, startPoint y: 478, endPoint x: 681, endPoint y: 491, distance: 105.9
click at [682, 491] on div "18 Guage means 1.2mm." at bounding box center [801, 504] width 620 height 40
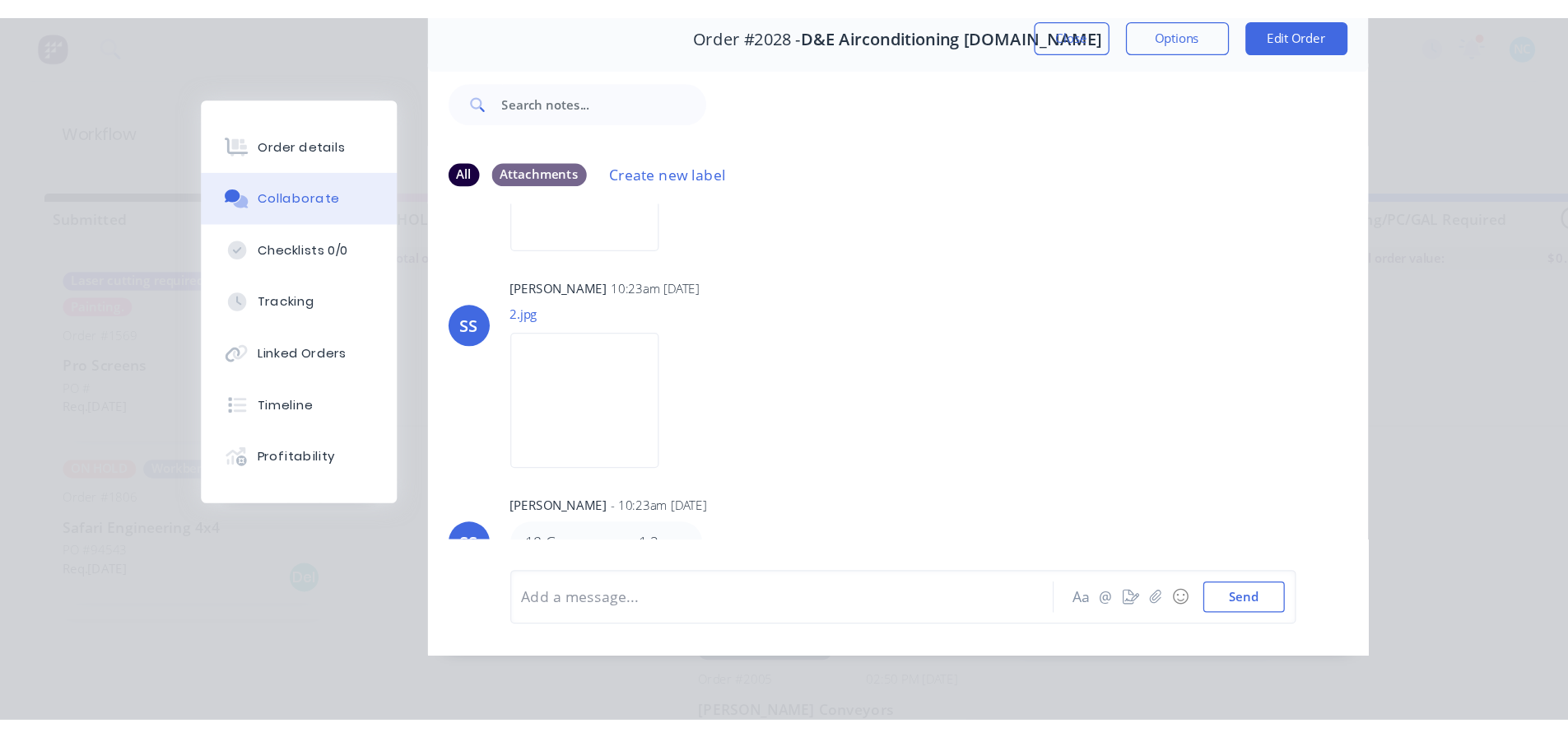
scroll to position [149, 0]
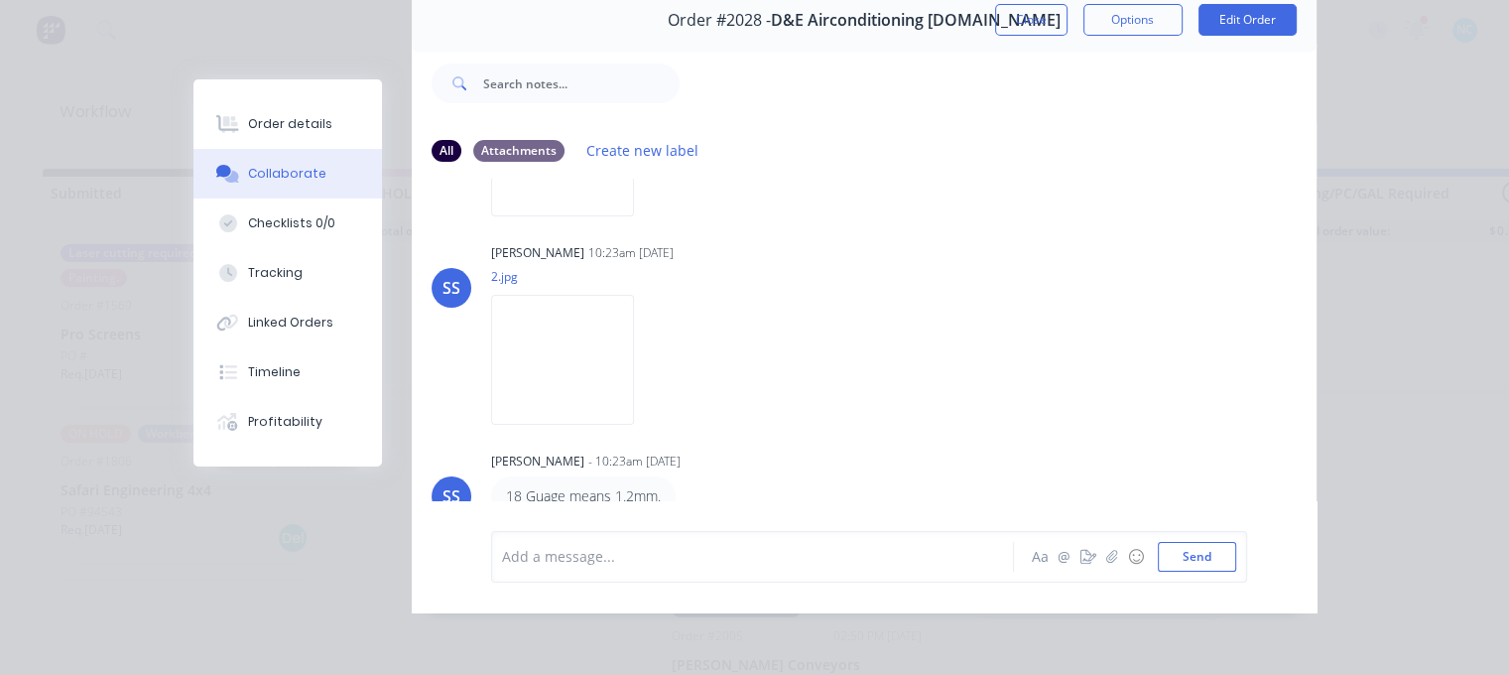
click at [644, 486] on p "18 Guage means 1.2mm." at bounding box center [583, 496] width 155 height 20
drag, startPoint x: 603, startPoint y: 485, endPoint x: 742, endPoint y: 480, distance: 139.0
click at [742, 480] on div "18 Guage means 1.2mm." at bounding box center [801, 496] width 620 height 40
click at [741, 476] on div "18 Guage means 1.2mm." at bounding box center [801, 496] width 620 height 40
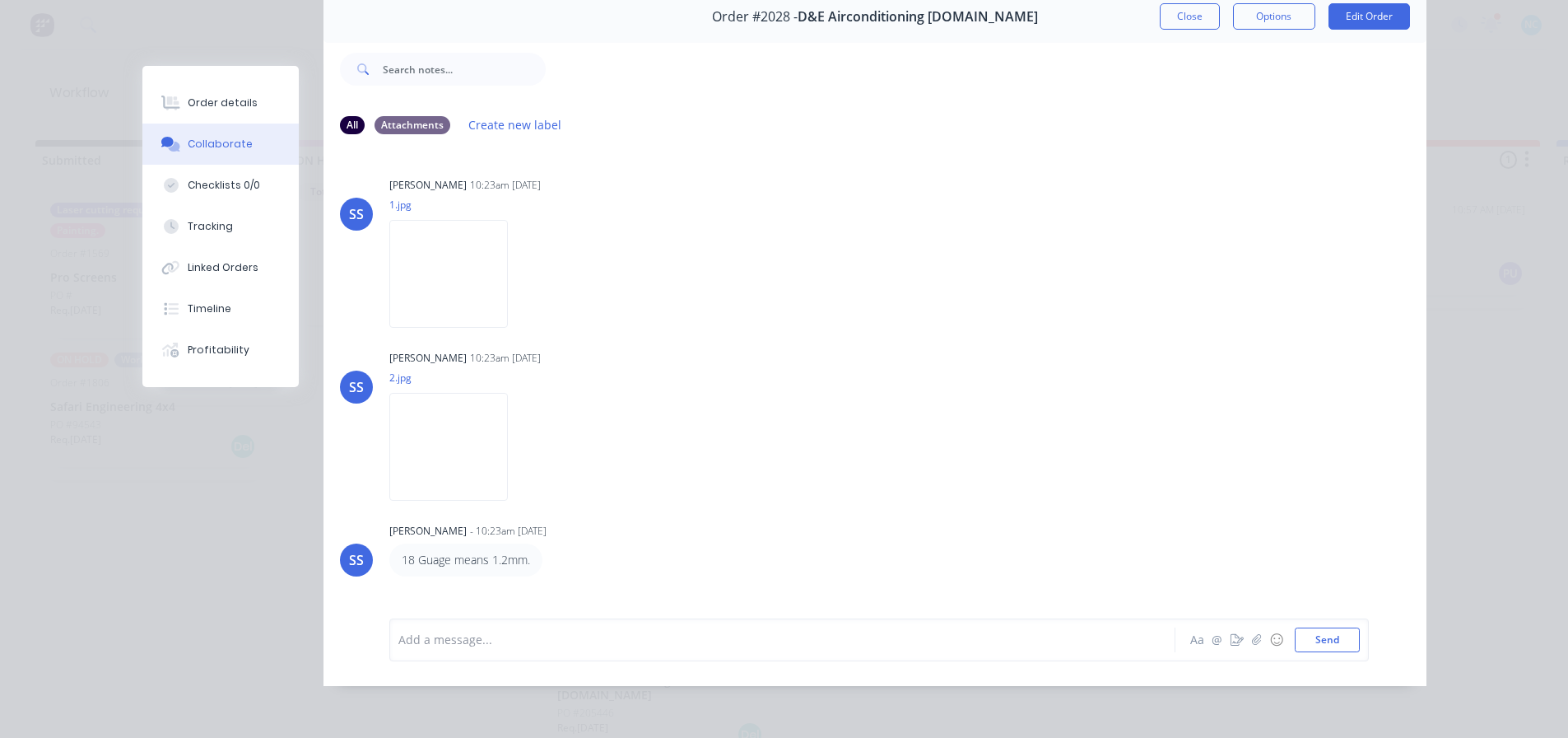
scroll to position [0, 0]
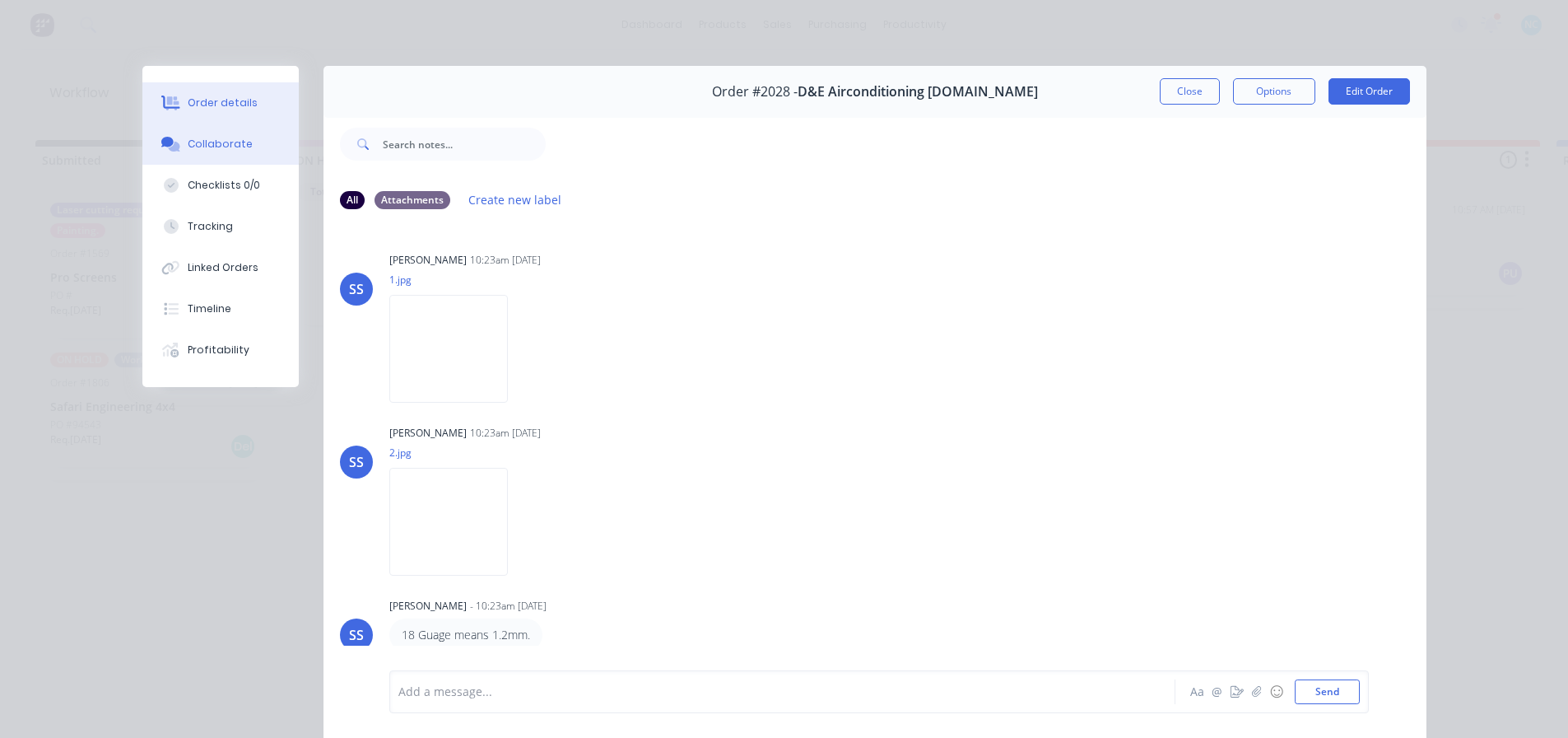
click at [230, 113] on button "Order details" at bounding box center [221, 103] width 156 height 42
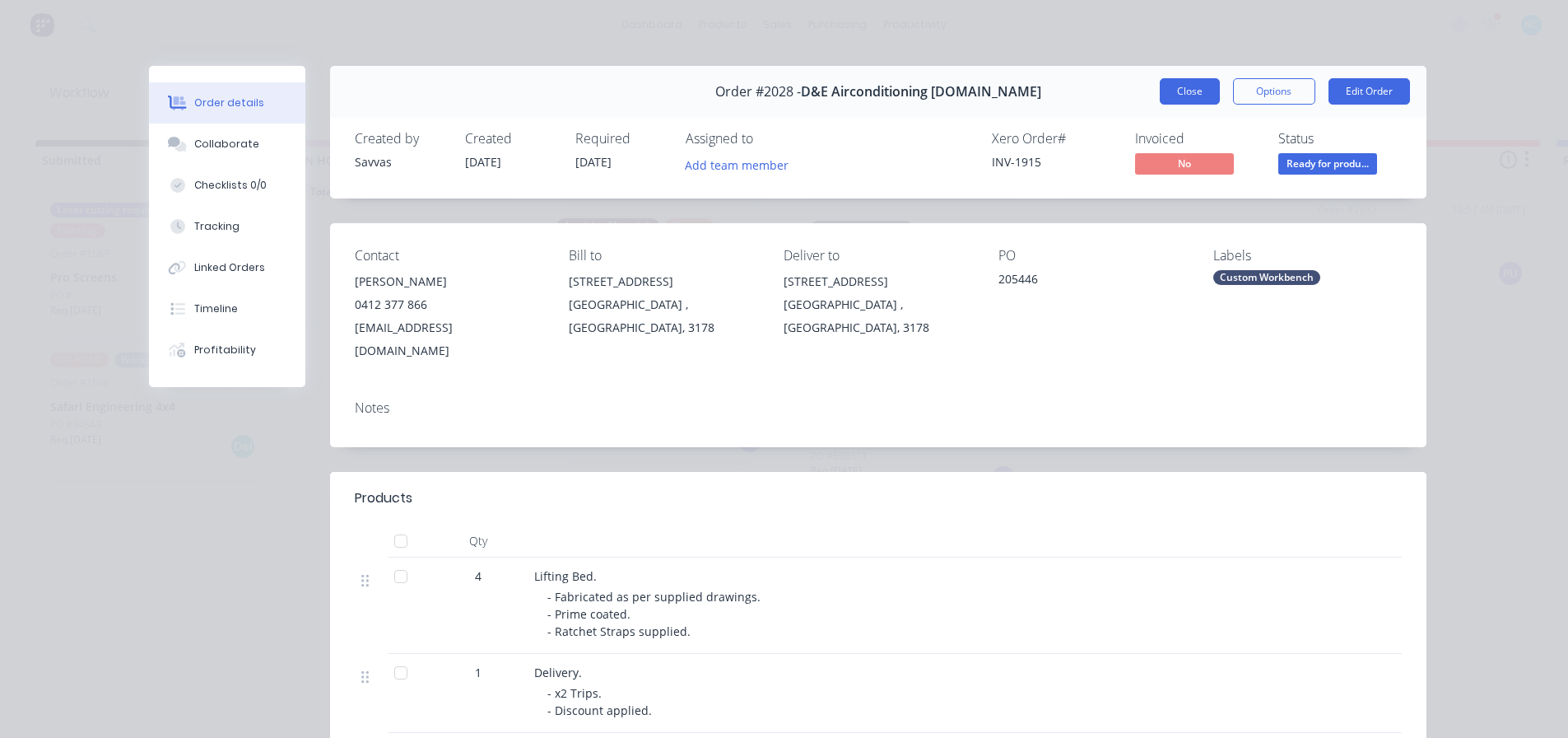
click at [1172, 84] on button "Close" at bounding box center [1190, 91] width 60 height 27
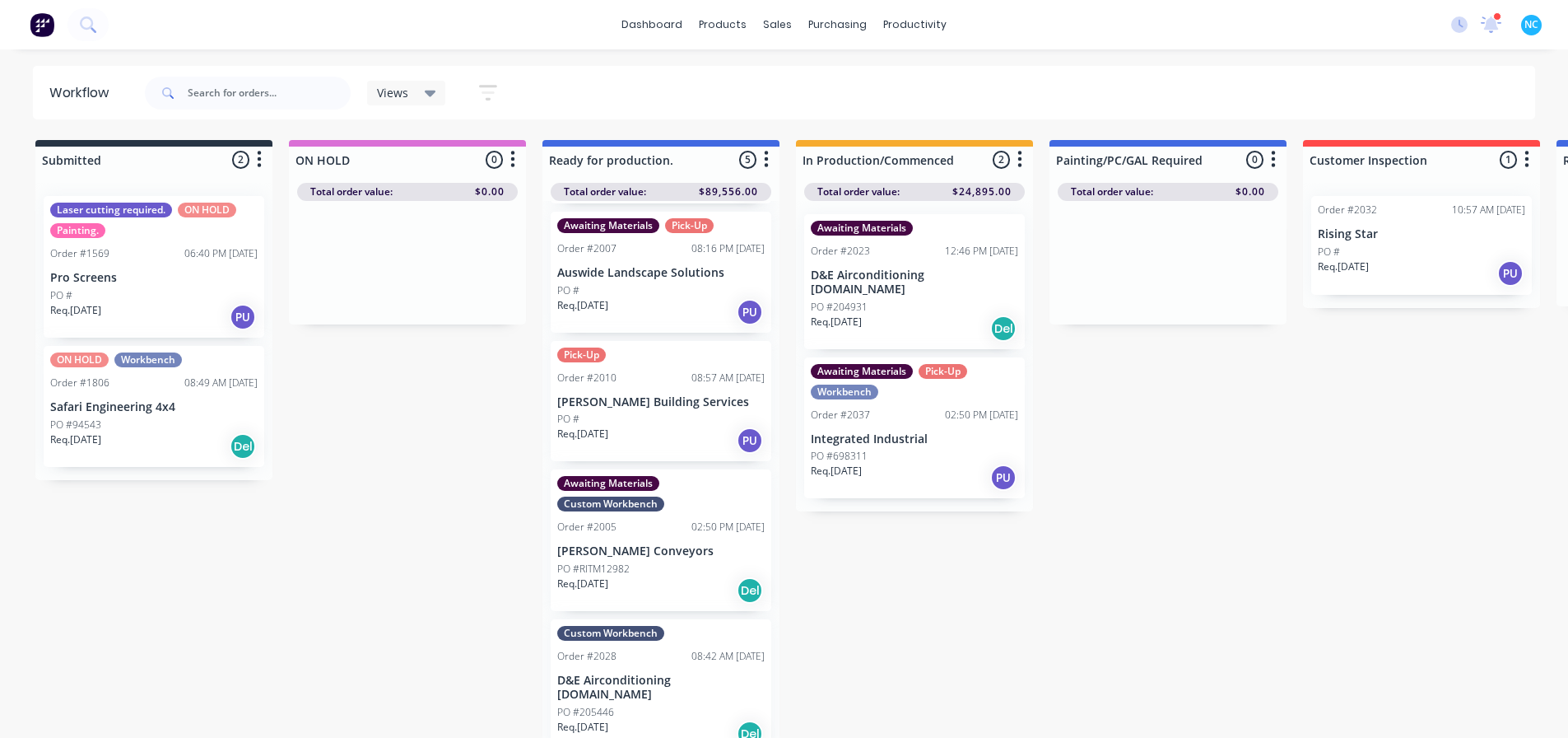
click at [642, 606] on div "Awaiting Materials Custom Workbench Order #2005 02:50 PM [DATE] [PERSON_NAME] C…" at bounding box center [661, 540] width 221 height 142
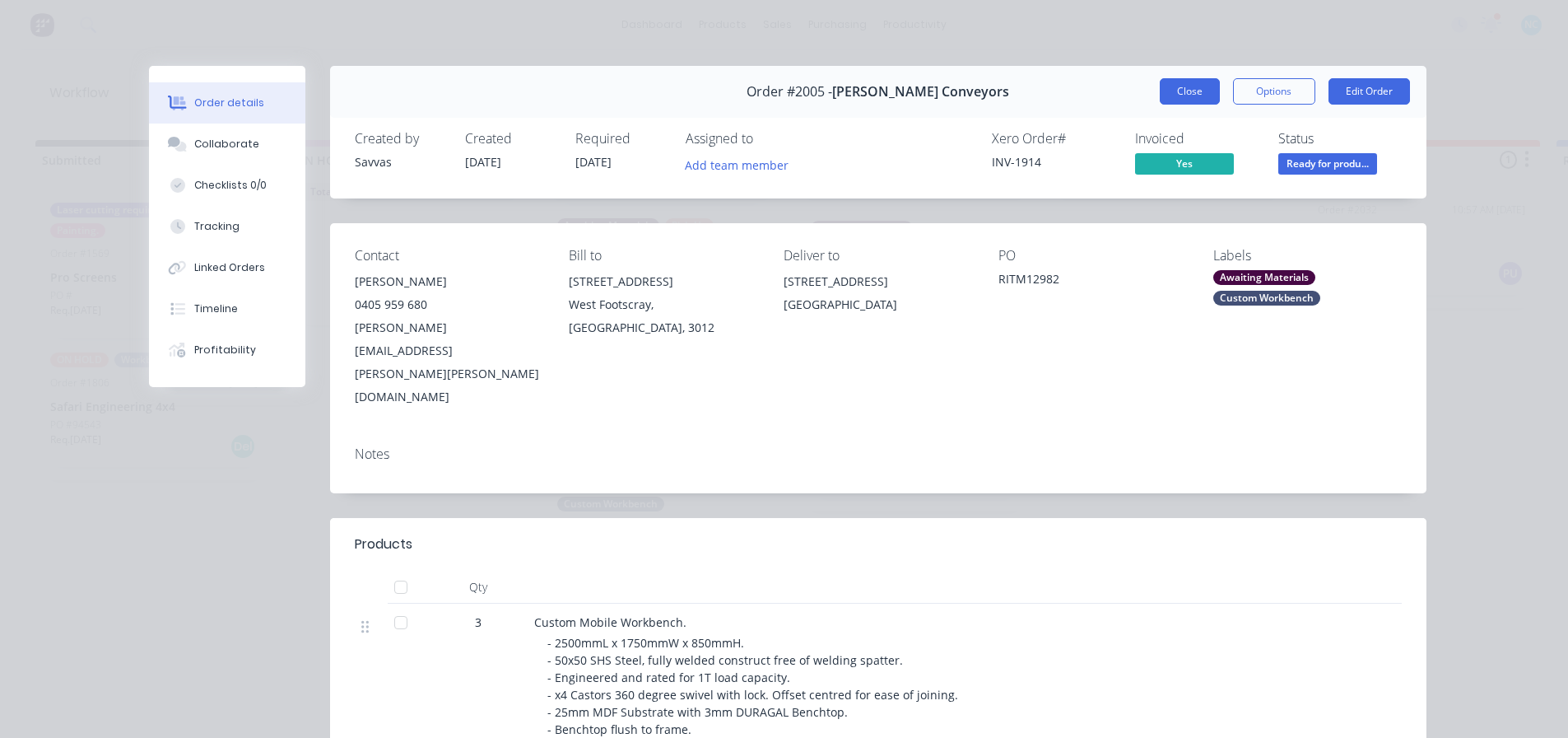
click at [1179, 100] on button "Close" at bounding box center [1190, 91] width 60 height 27
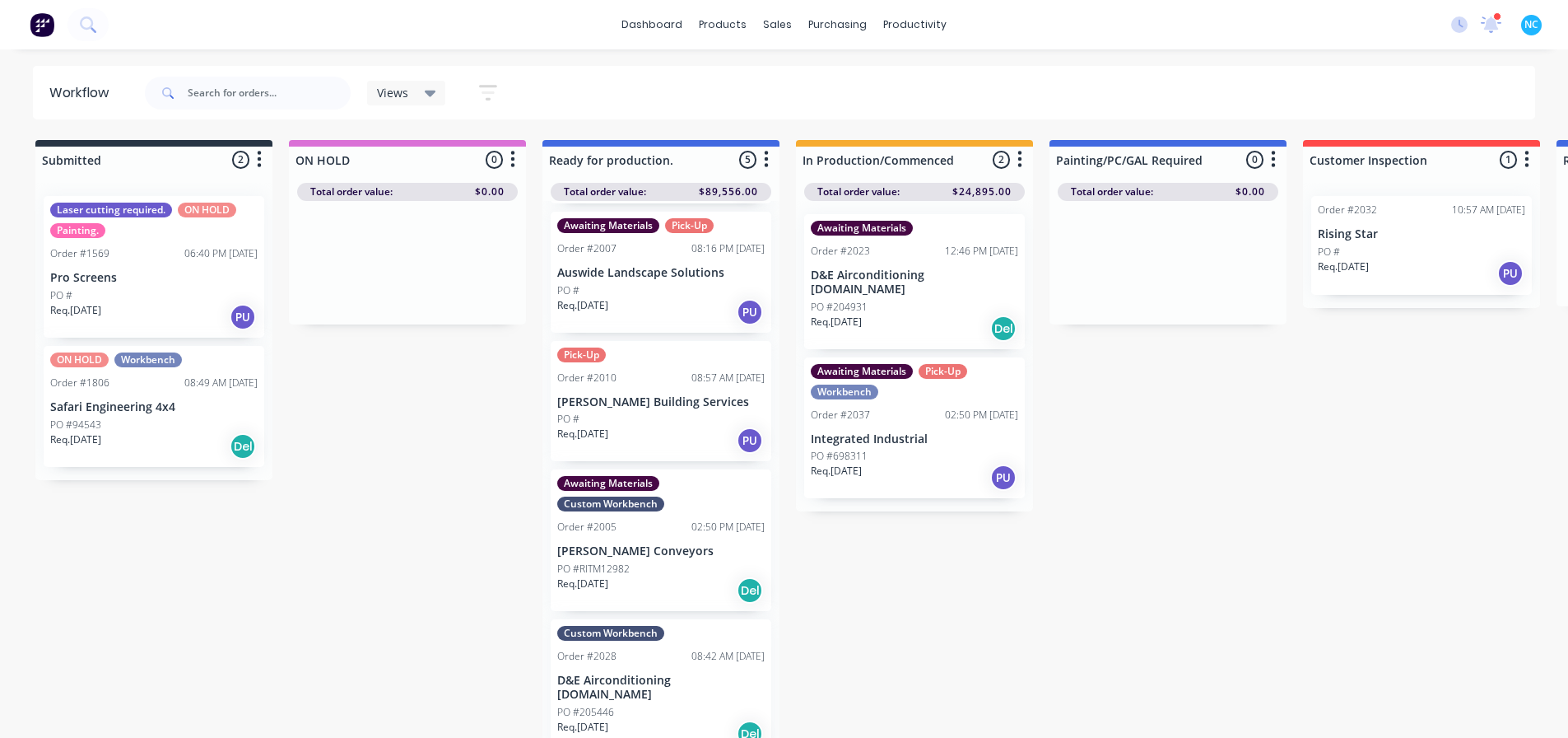
click at [614, 278] on p "Auswide Landscape Solutions" at bounding box center [661, 272] width 207 height 14
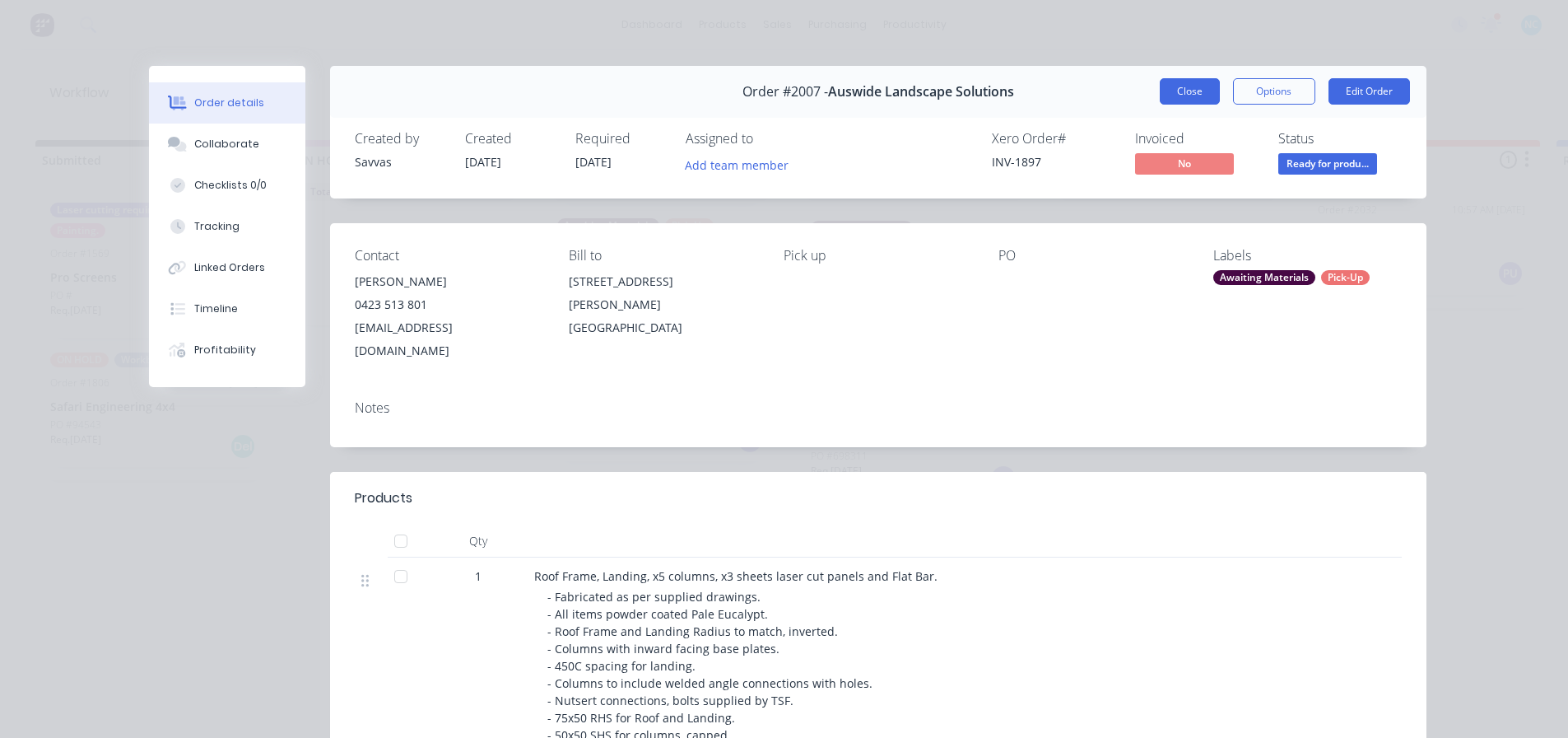
click at [1171, 90] on button "Close" at bounding box center [1190, 91] width 60 height 27
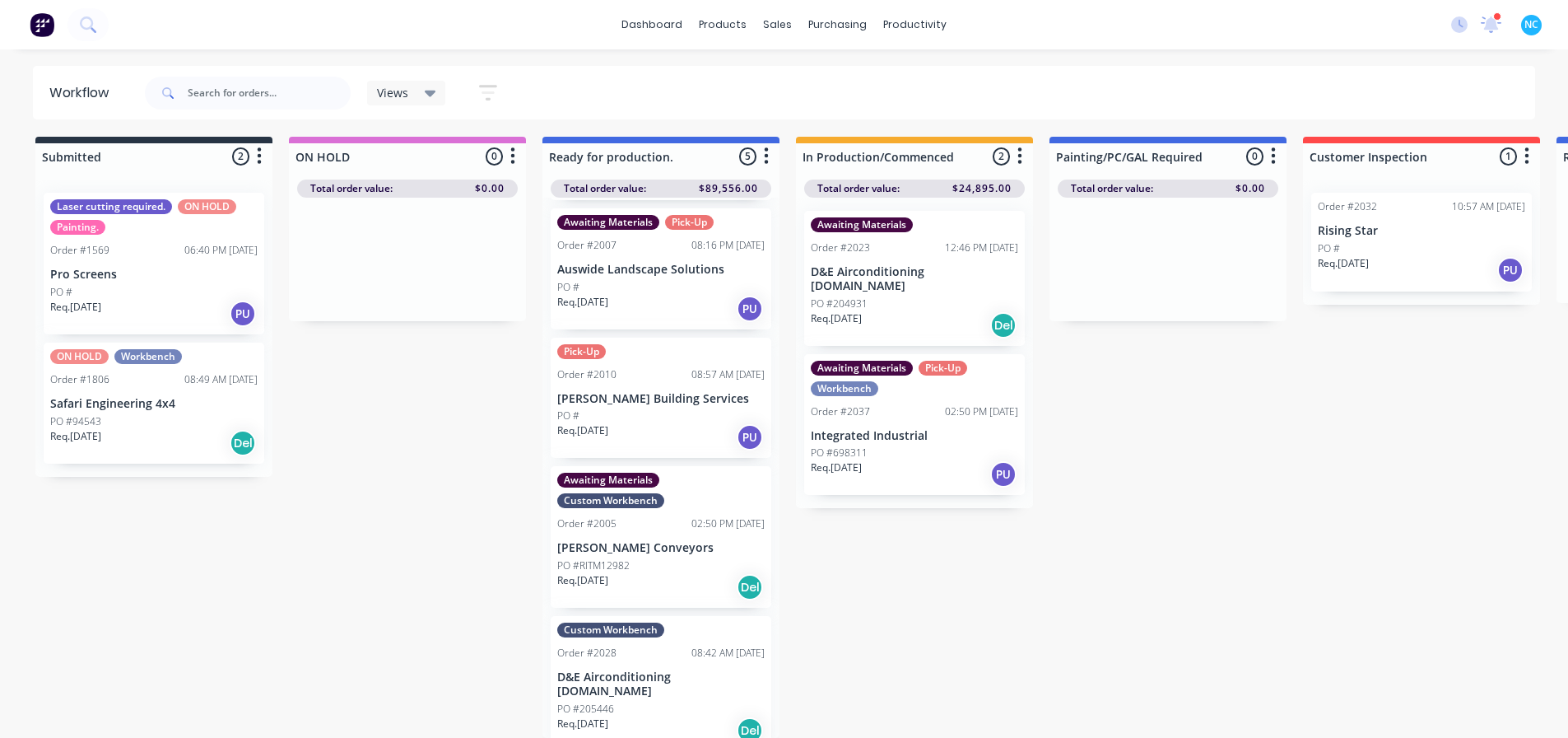
scroll to position [16, 0]
click at [956, 660] on div "Submitted 2 Sort By Created date Required date Order number Customer name Most …" at bounding box center [1479, 437] width 2983 height 601
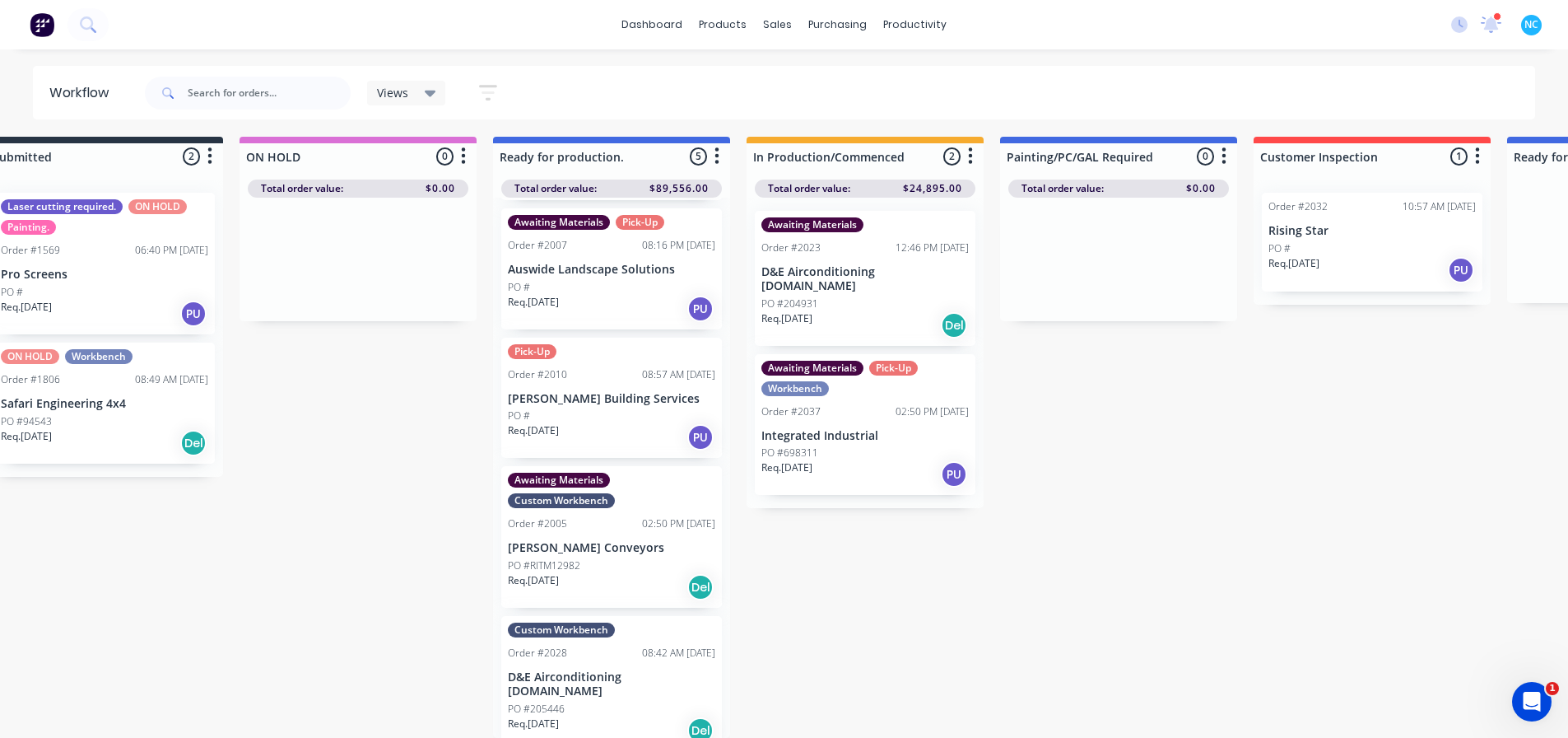
scroll to position [16, 0]
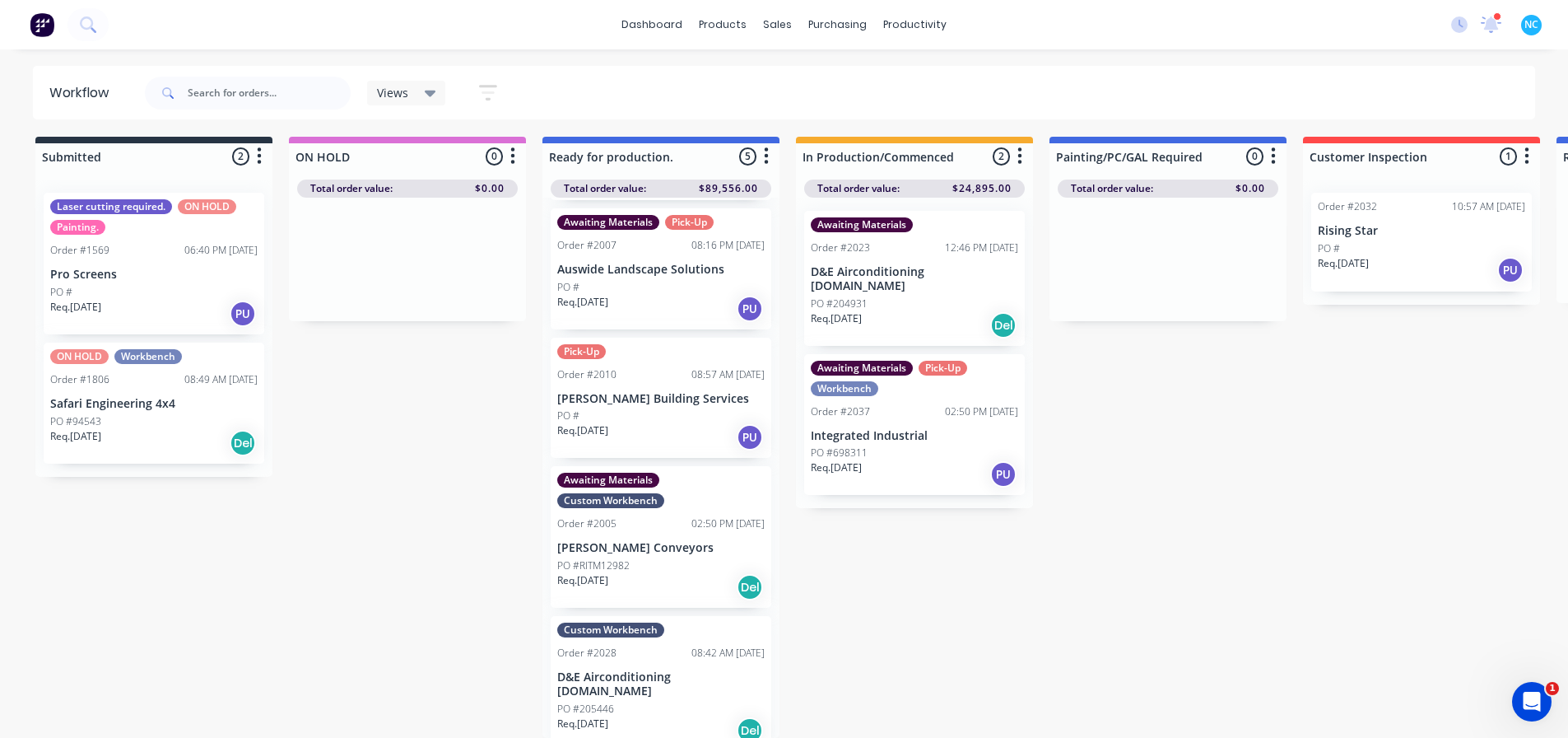
click at [618, 395] on div "Pick-Up Order #2010 08:57 AM 08/09/25 R L Building Services PO # Req. 03/09/25 …" at bounding box center [661, 398] width 221 height 121
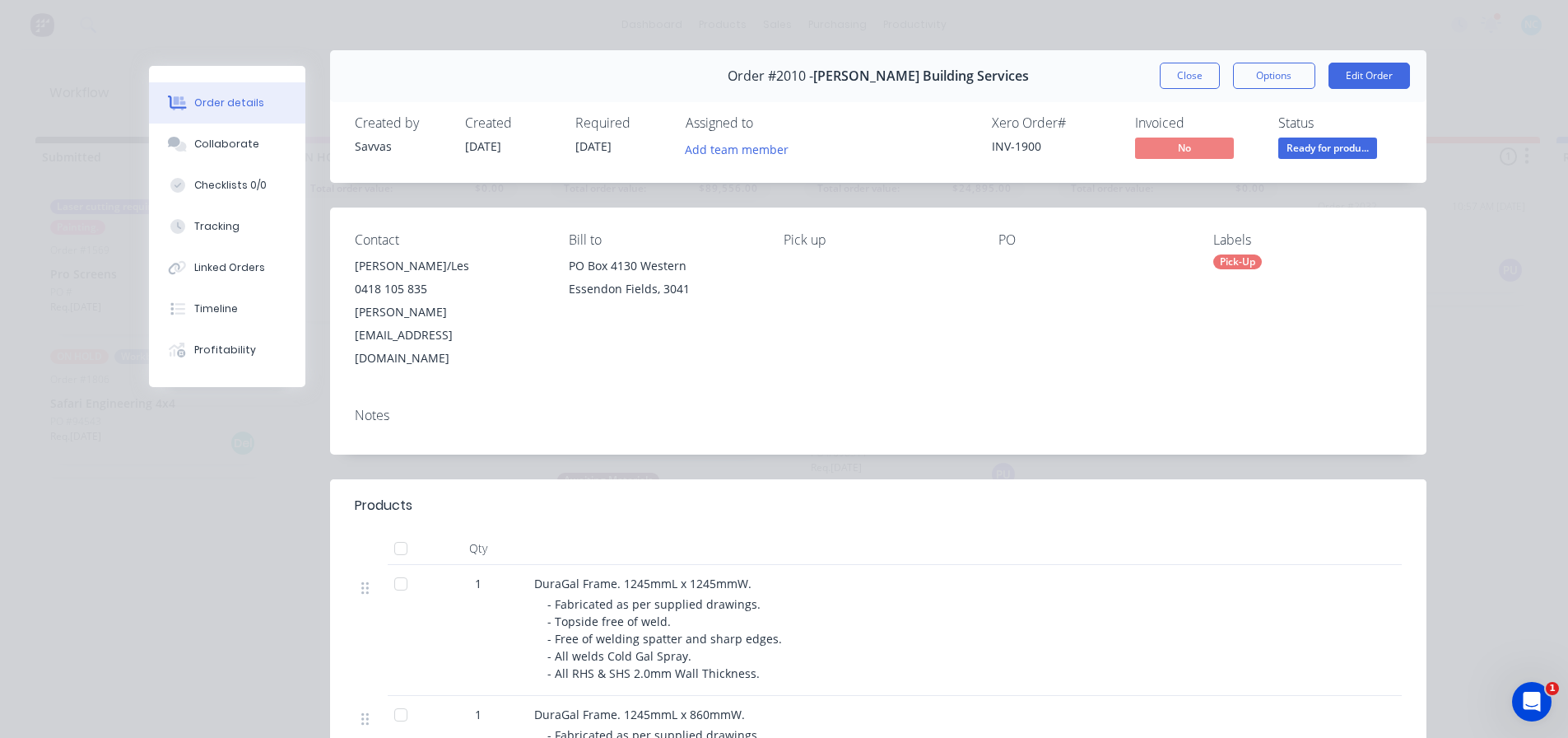
scroll to position [0, 0]
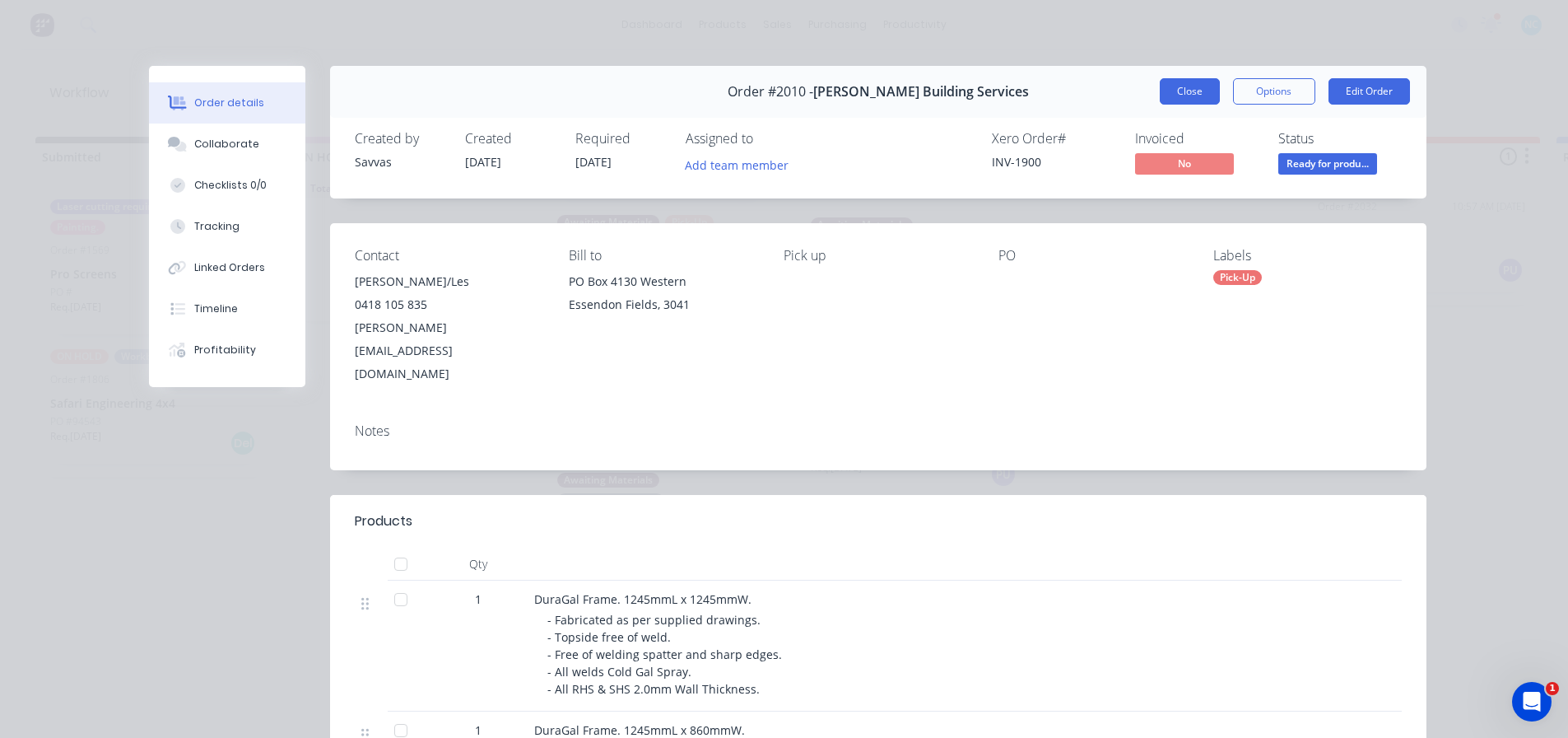
click at [1187, 97] on button "Close" at bounding box center [1190, 91] width 60 height 27
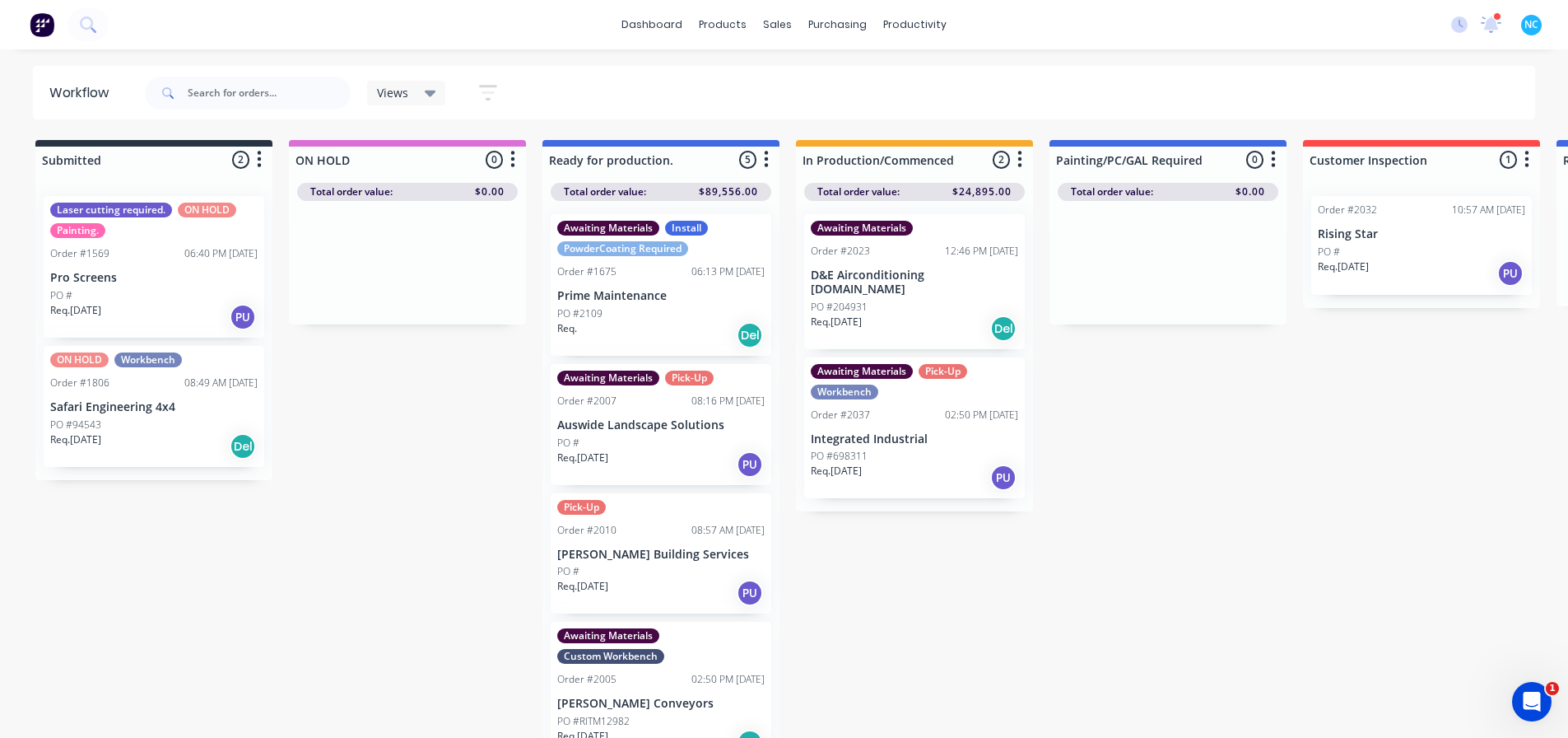
click at [888, 467] on div "Req. 25/09/25 PU" at bounding box center [914, 477] width 207 height 28
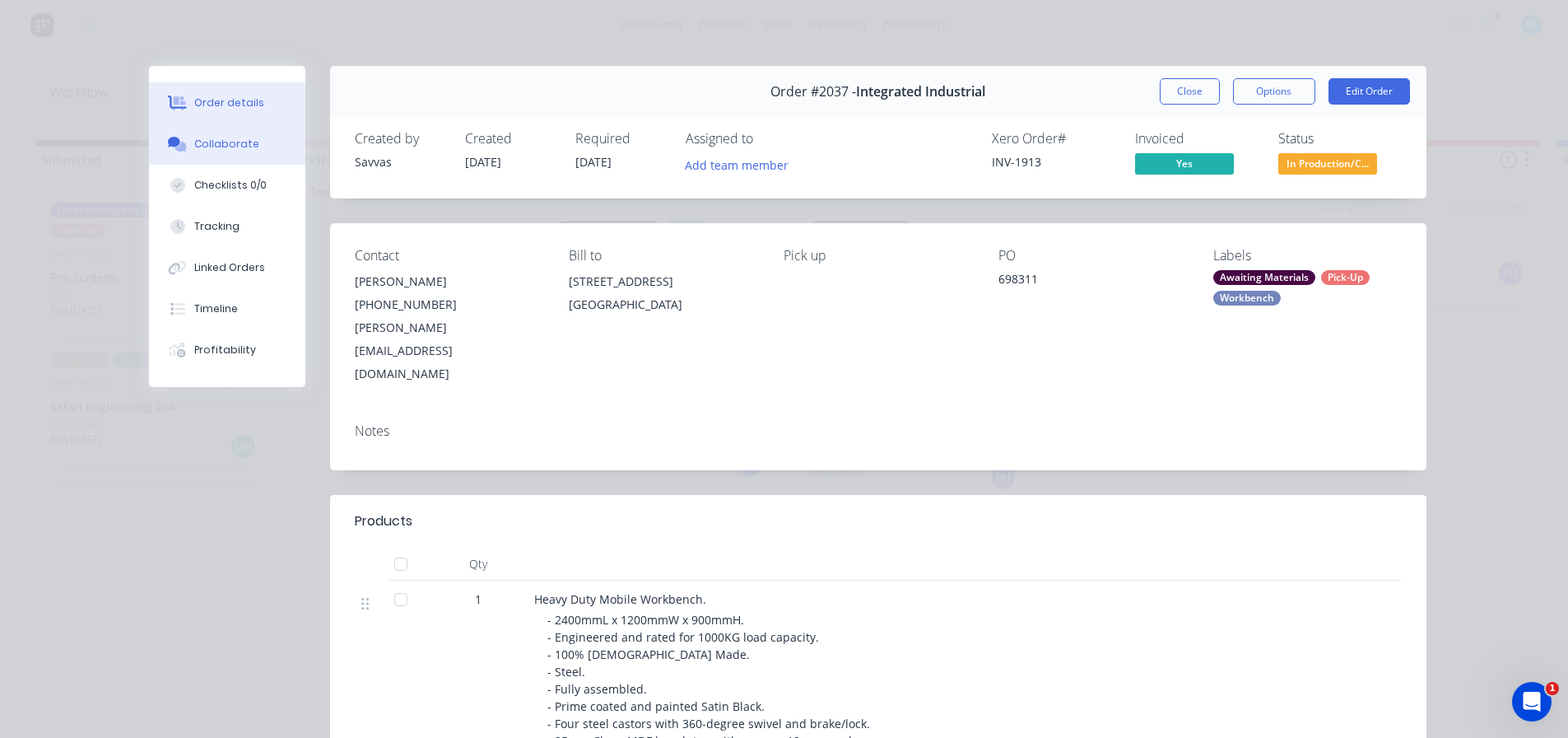
click at [258, 135] on button "Collaborate" at bounding box center [227, 144] width 156 height 42
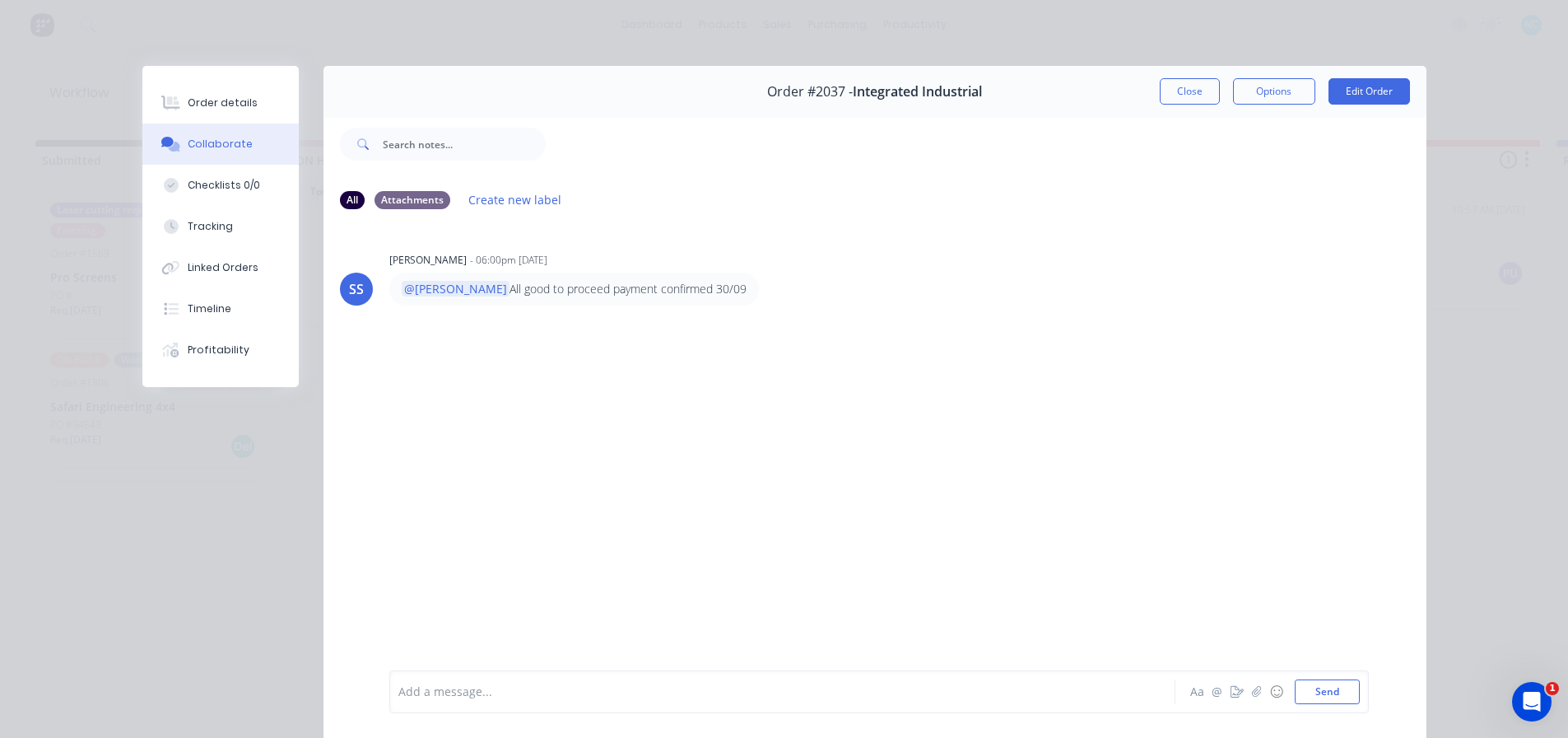
drag, startPoint x: 580, startPoint y: 286, endPoint x: 761, endPoint y: 292, distance: 181.1
click at [761, 292] on div "@Nicholas All good to proceed payment confirmed 30/09" at bounding box center [646, 289] width 514 height 33
click at [254, 104] on button "Order details" at bounding box center [221, 103] width 156 height 42
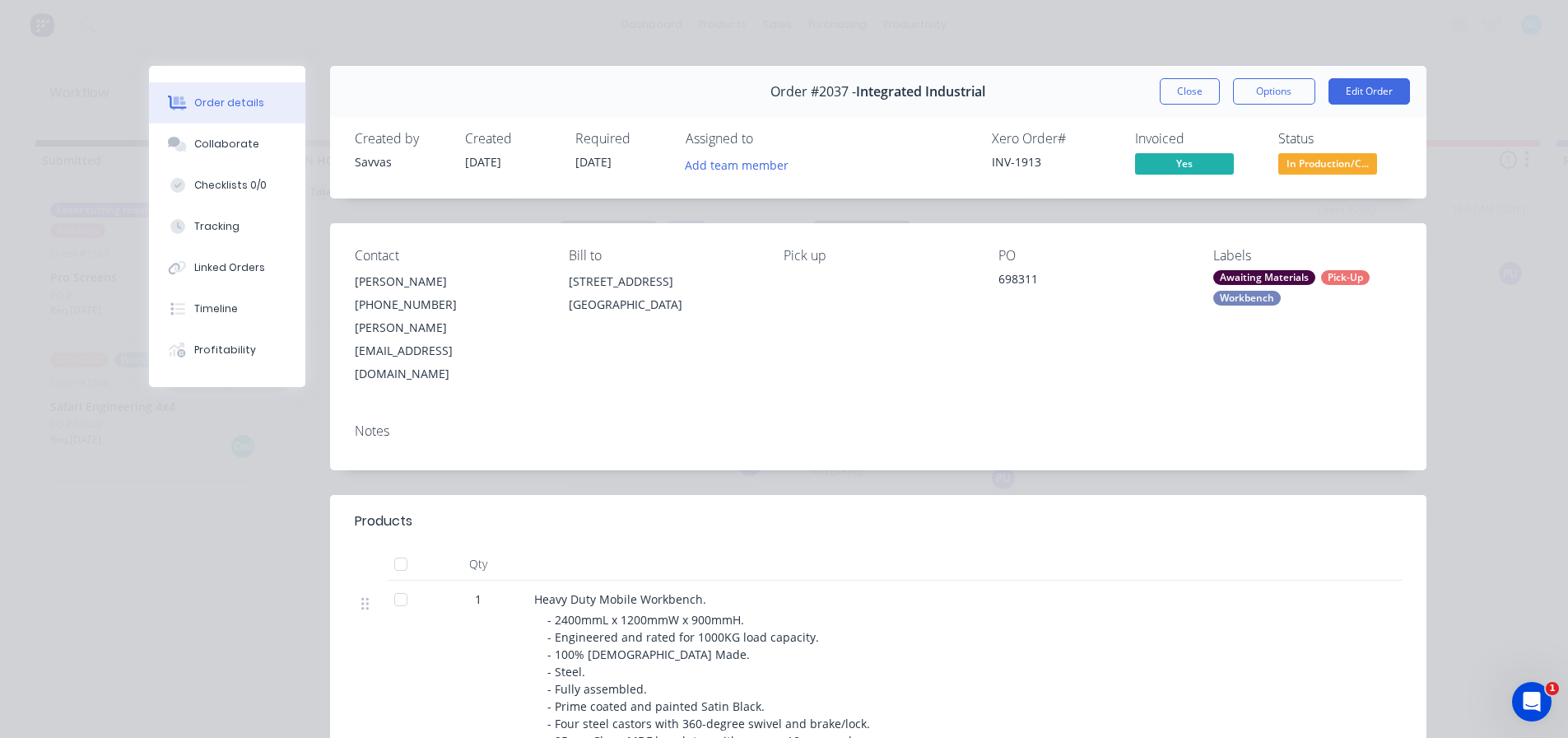
click at [226, 118] on button "Order details" at bounding box center [227, 103] width 156 height 42
click at [226, 119] on button "Order details" at bounding box center [227, 103] width 156 height 42
click at [226, 121] on button "Order details" at bounding box center [227, 103] width 156 height 42
click at [228, 127] on button "Collaborate" at bounding box center [227, 144] width 156 height 42
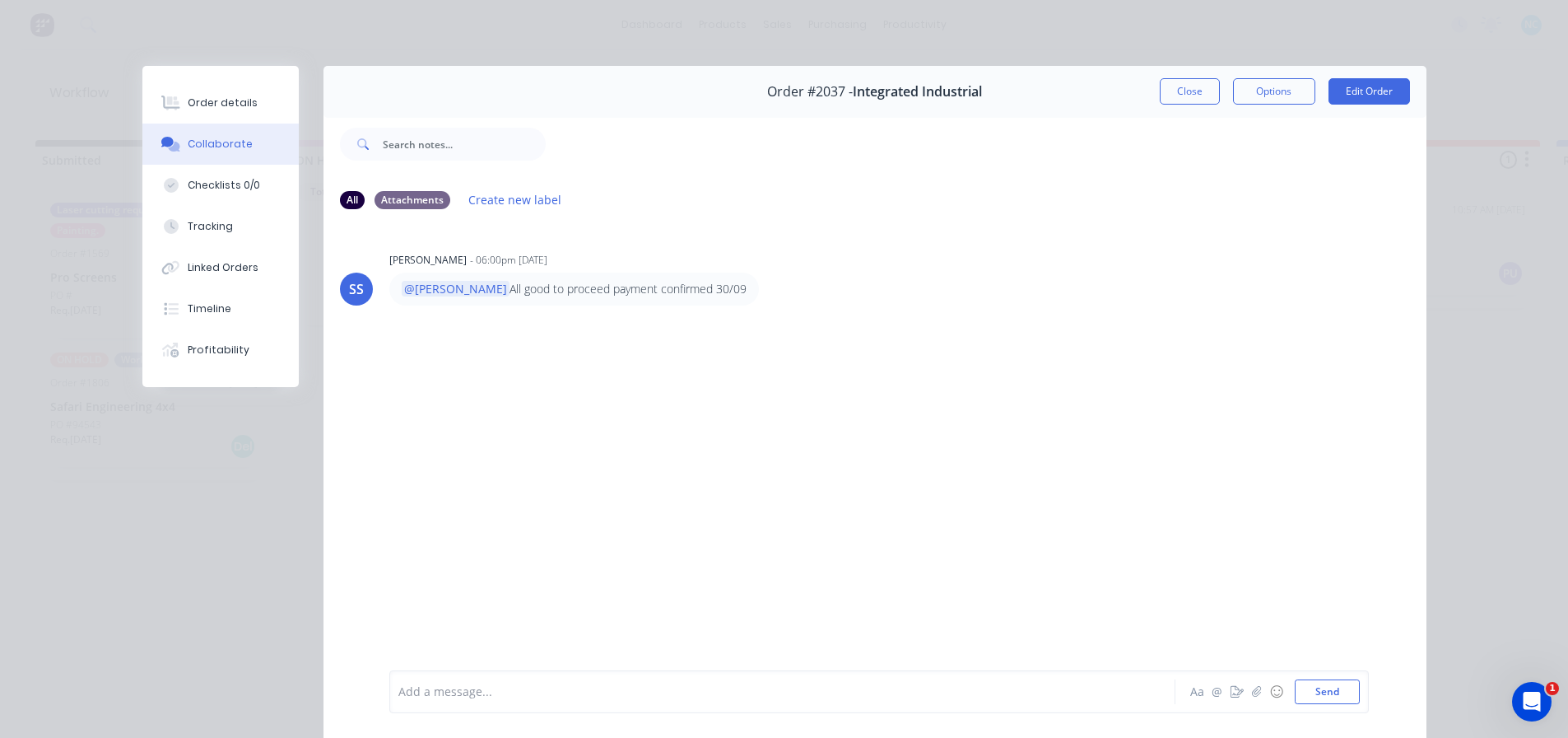
click at [619, 686] on div at bounding box center [759, 692] width 720 height 17
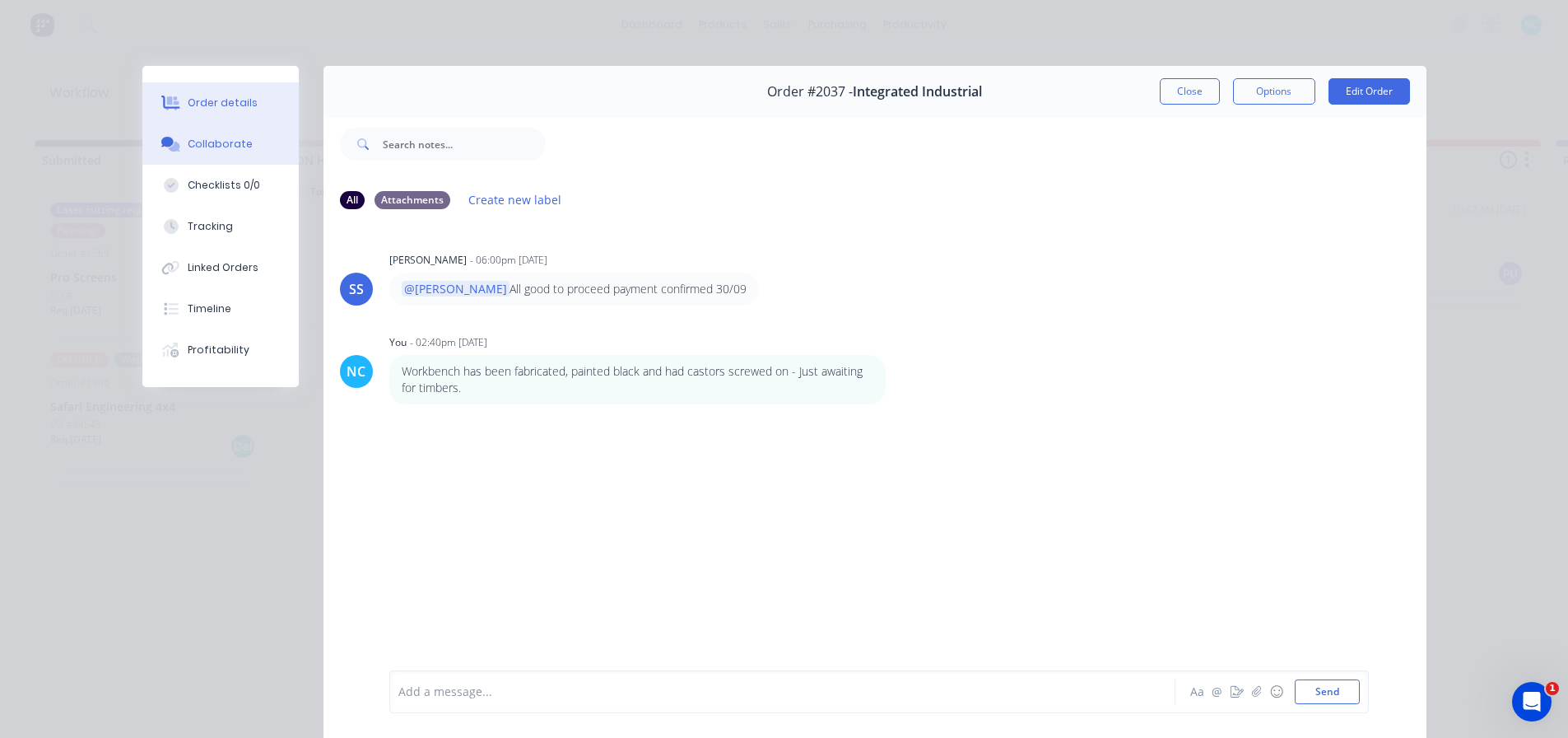
click at [262, 115] on button "Order details" at bounding box center [221, 103] width 156 height 42
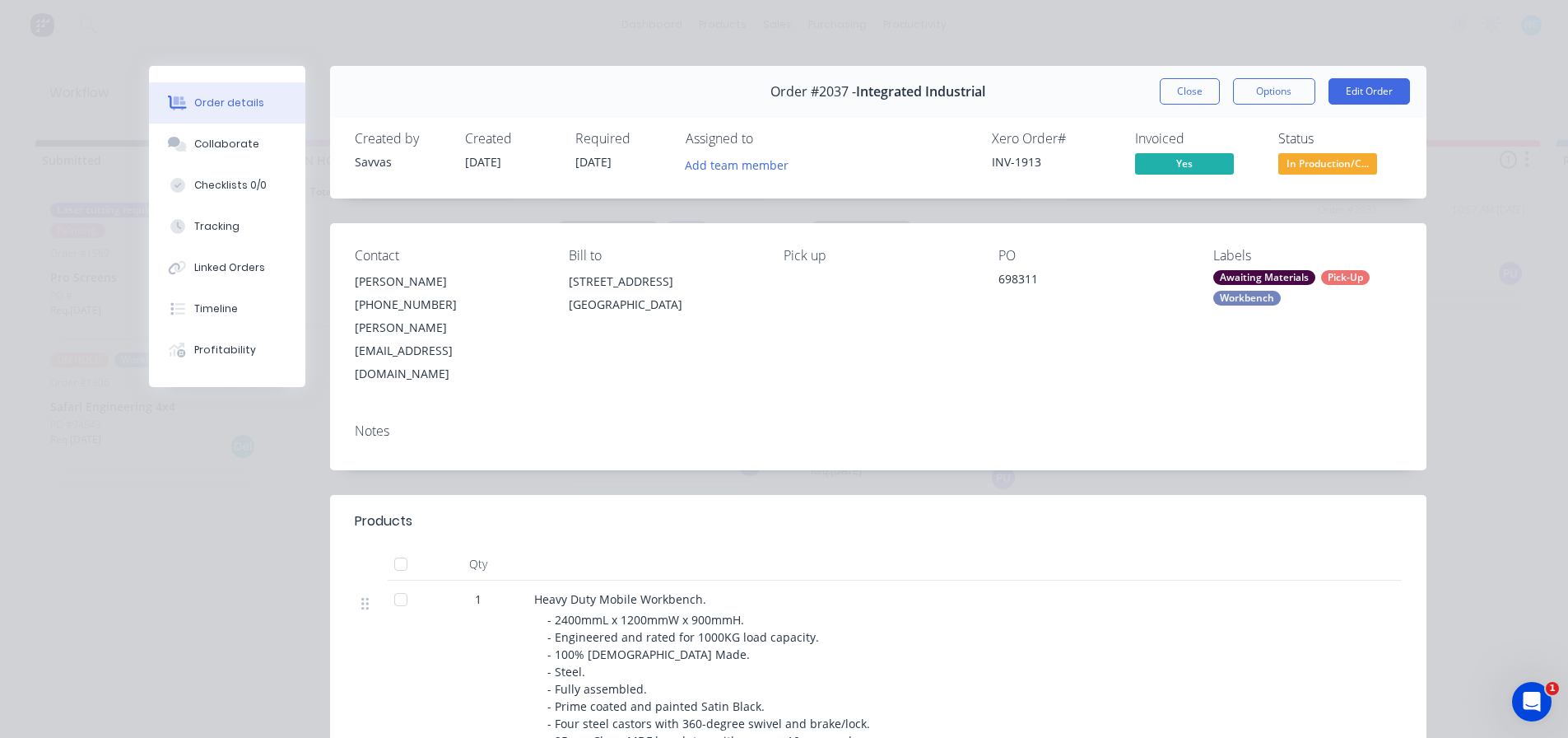
click at [1171, 109] on div "Order #2037 - Integrated Industrial Close Options Edit Order" at bounding box center [878, 91] width 1096 height 51
click at [1173, 100] on button "Close" at bounding box center [1190, 91] width 60 height 27
